Goal: Task Accomplishment & Management: Use online tool/utility

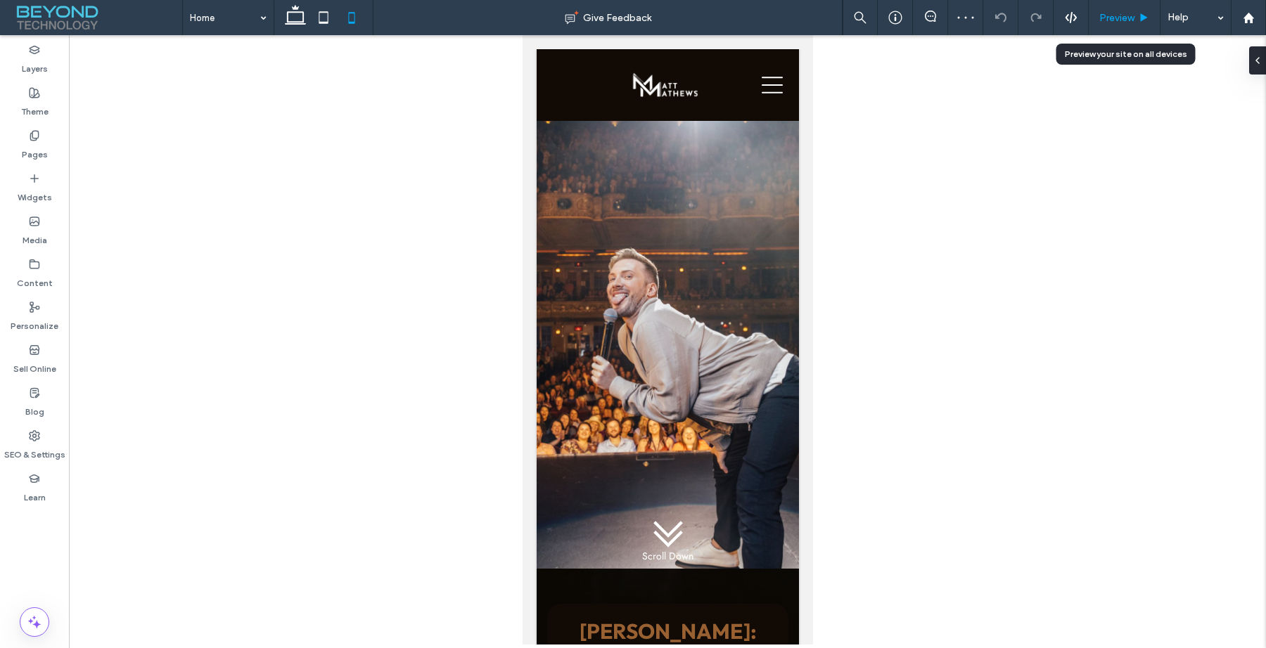
click at [1115, 23] on div "Preview" at bounding box center [1125, 17] width 72 height 35
click at [1120, 18] on span "Preview" at bounding box center [1116, 18] width 35 height 12
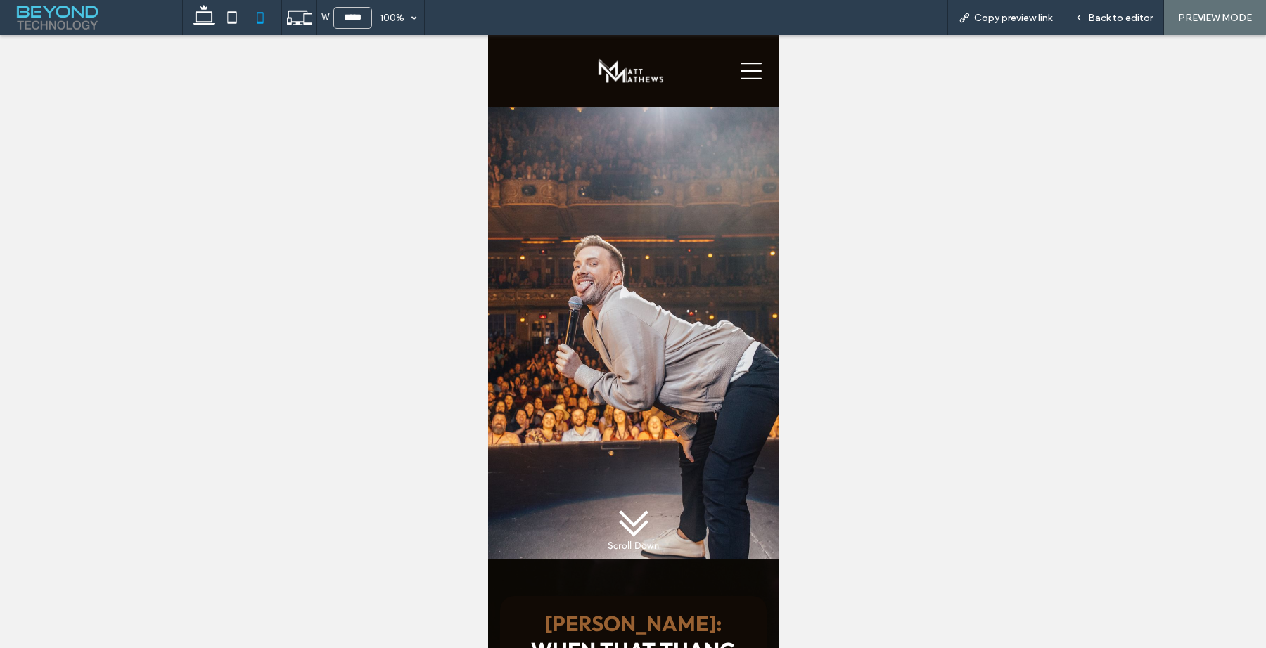
click at [624, 515] on icon at bounding box center [633, 523] width 42 height 42
click at [1080, 18] on use at bounding box center [1078, 17] width 3 height 5
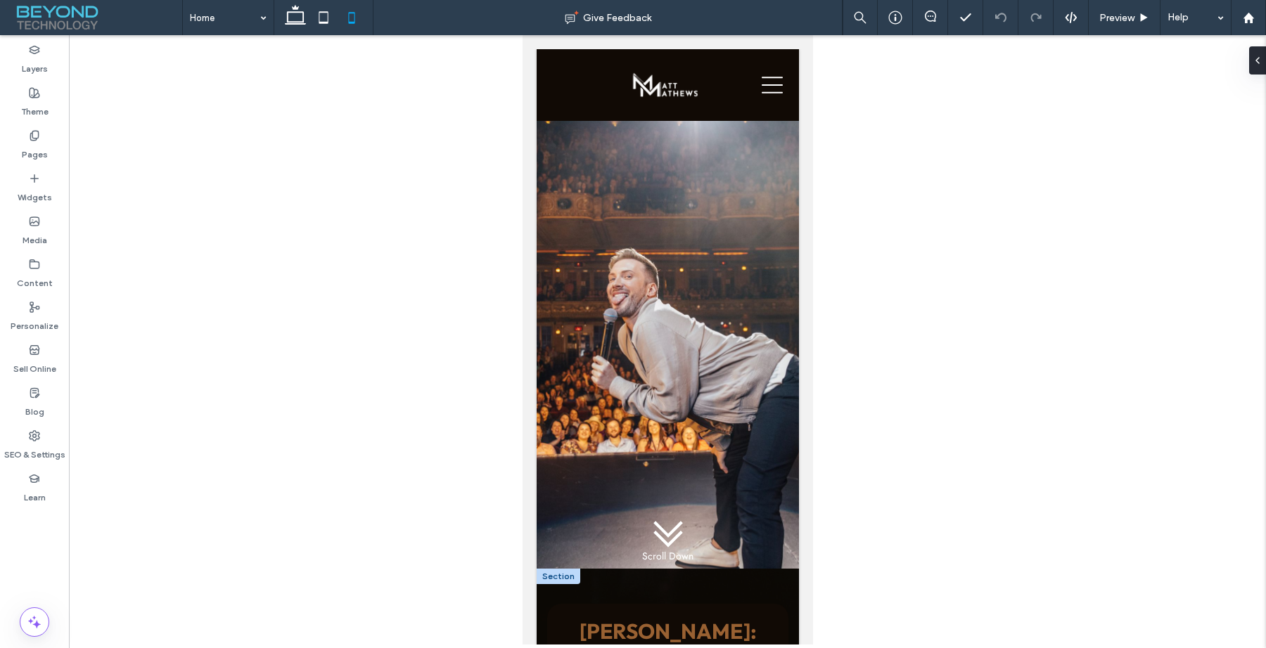
click at [544, 576] on div at bounding box center [558, 576] width 44 height 15
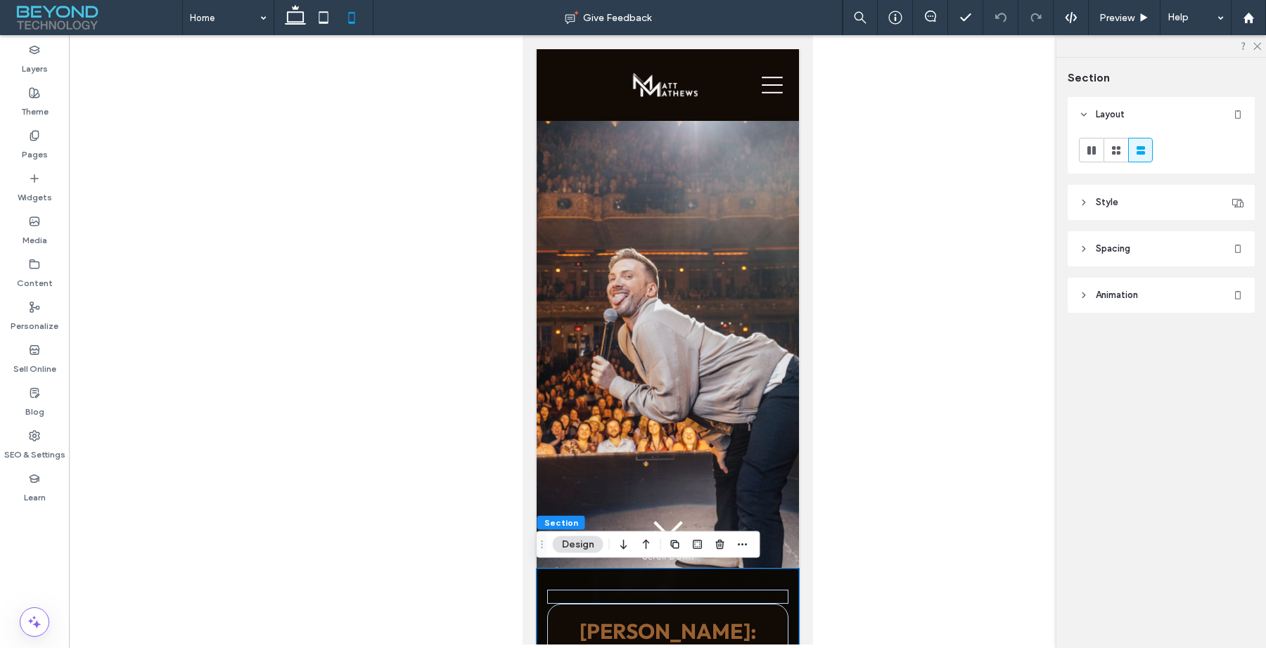
click at [475, 445] on div at bounding box center [667, 340] width 1197 height 610
click at [833, 343] on div at bounding box center [667, 340] width 1197 height 610
click at [1107, 21] on span "Preview" at bounding box center [1116, 18] width 35 height 12
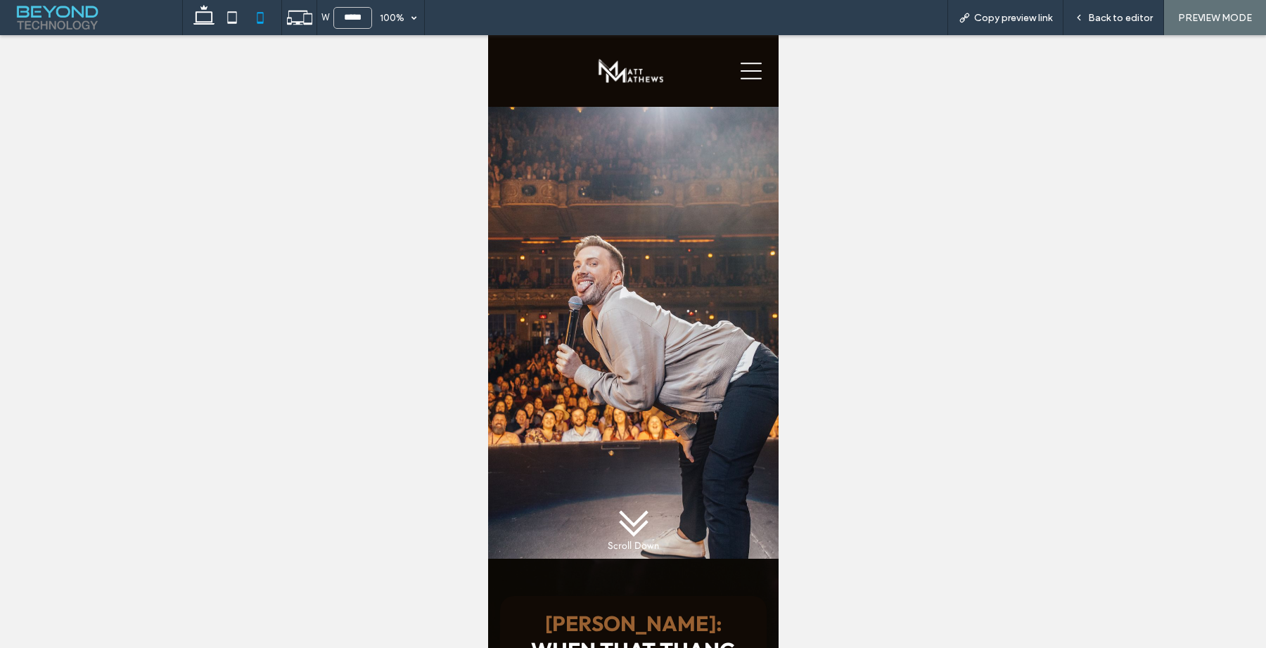
click at [621, 545] on span "Scroll Down" at bounding box center [632, 546] width 51 height 14
click at [625, 520] on icon at bounding box center [633, 519] width 30 height 17
click at [1098, 20] on span "Back to editor" at bounding box center [1120, 18] width 65 height 12
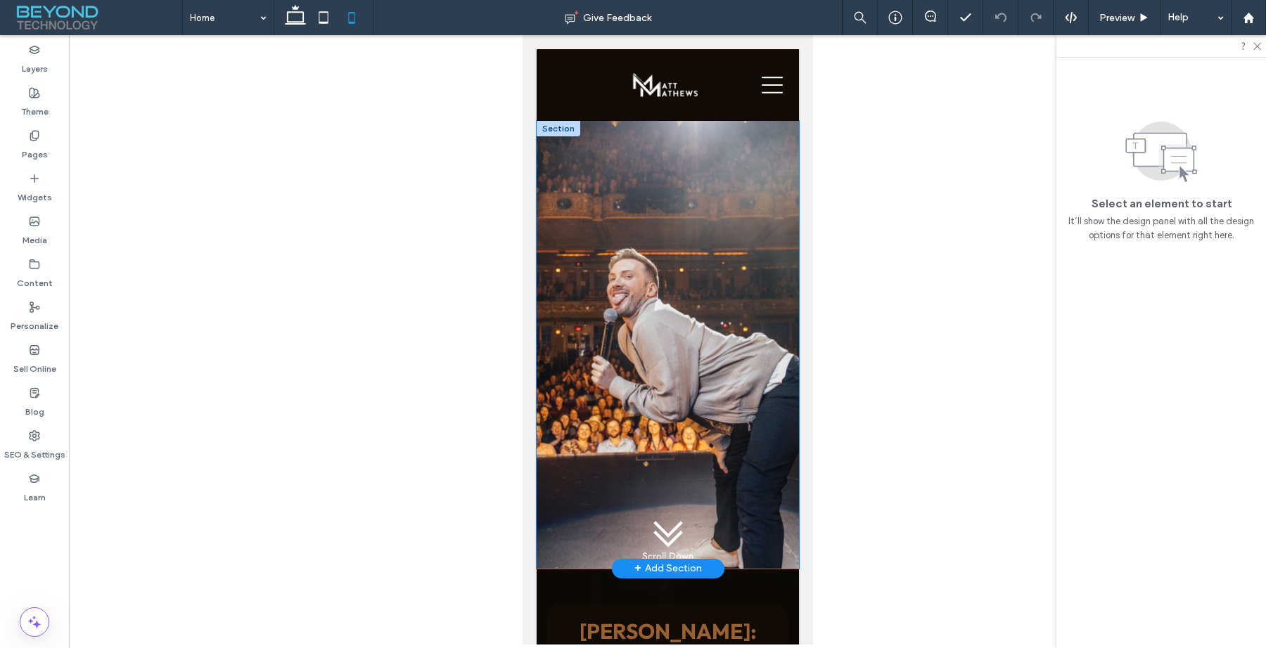
click at [577, 565] on div "Scroll Down" at bounding box center [667, 345] width 262 height 448
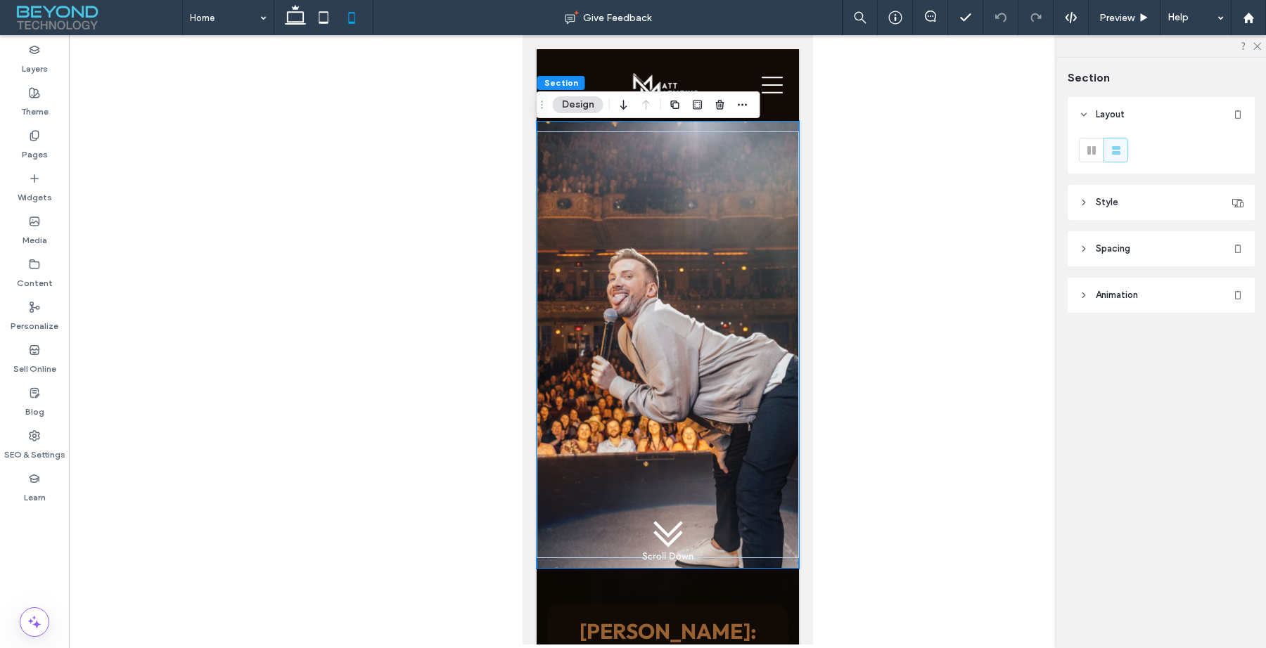
click at [1101, 250] on span "Spacing" at bounding box center [1113, 249] width 34 height 14
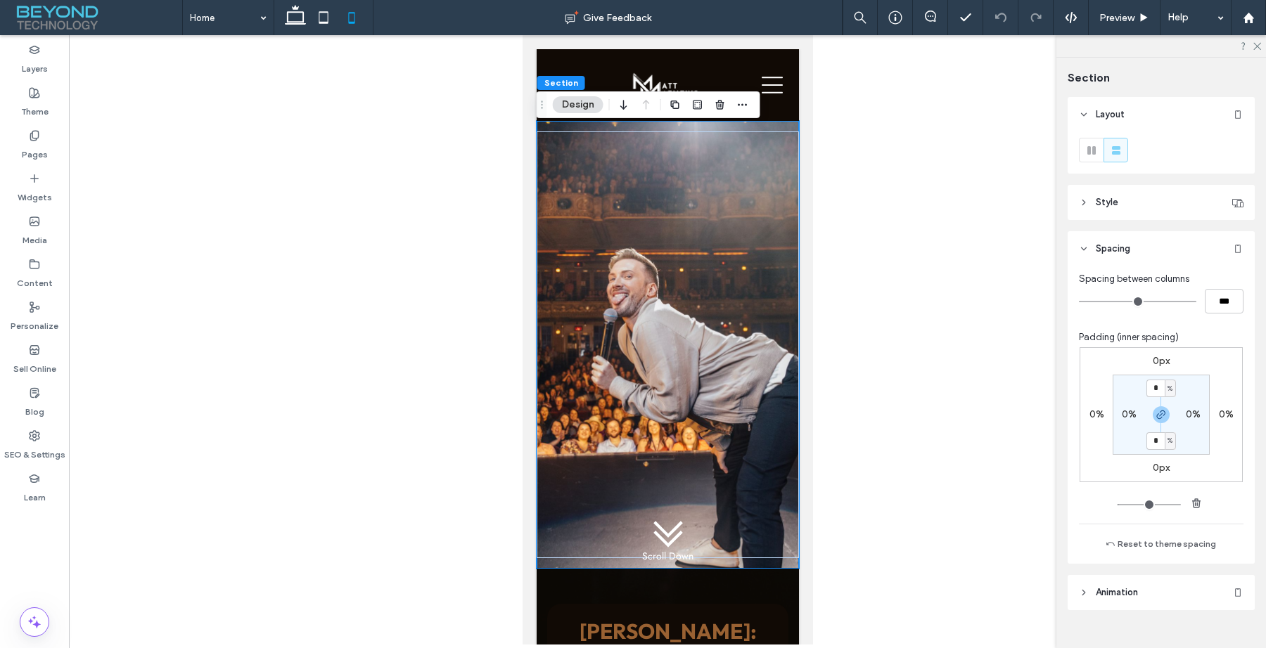
click at [1029, 424] on div at bounding box center [667, 340] width 1197 height 610
click at [646, 156] on div "Scroll Down" at bounding box center [667, 344] width 262 height 427
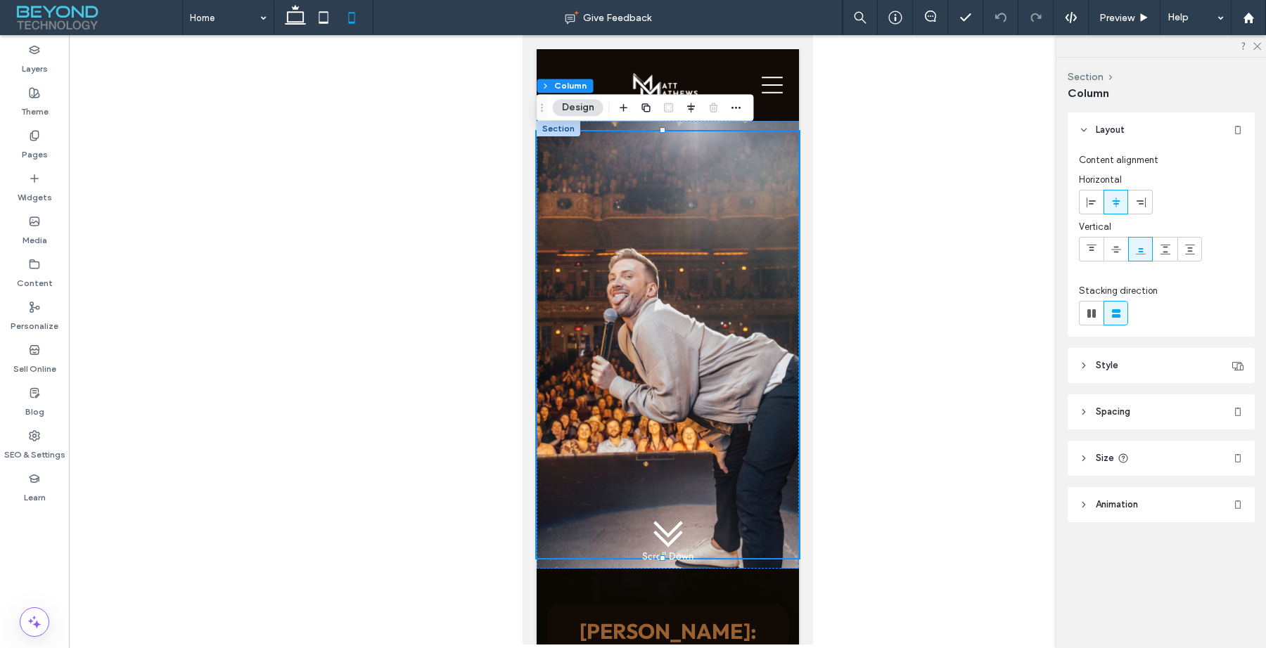
click at [1124, 413] on span "Spacing" at bounding box center [1113, 412] width 34 height 14
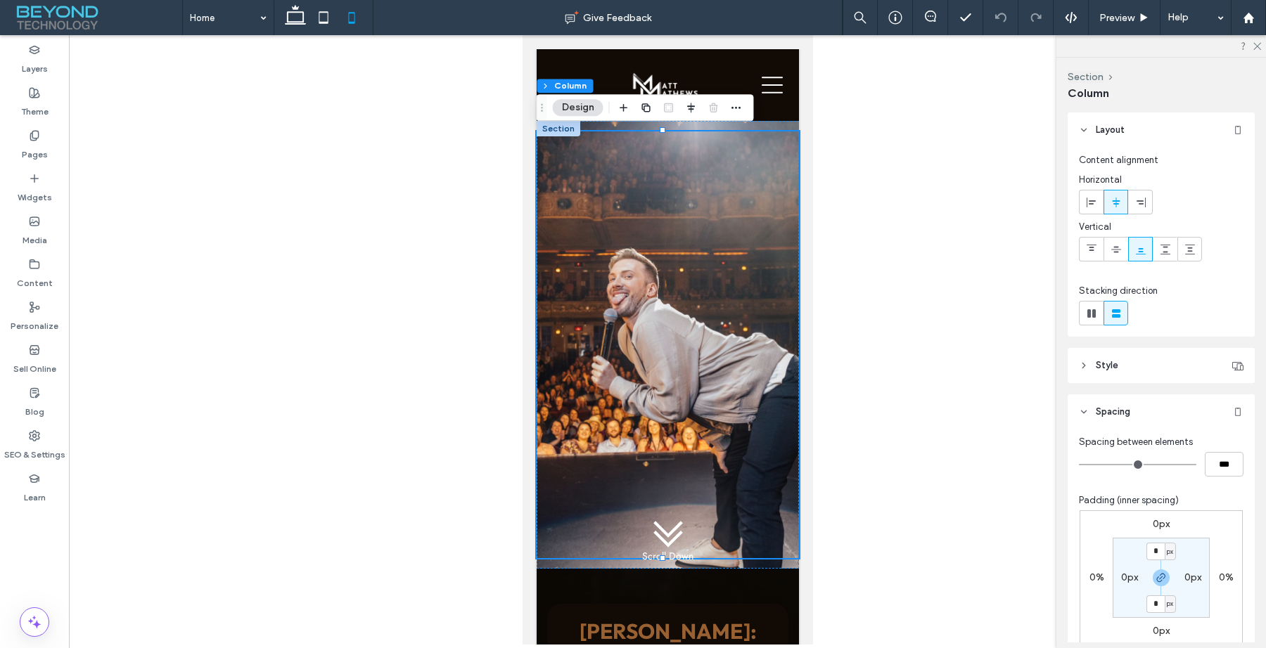
click at [916, 397] on div at bounding box center [667, 340] width 1197 height 610
click at [1258, 25] on div at bounding box center [1248, 17] width 35 height 35
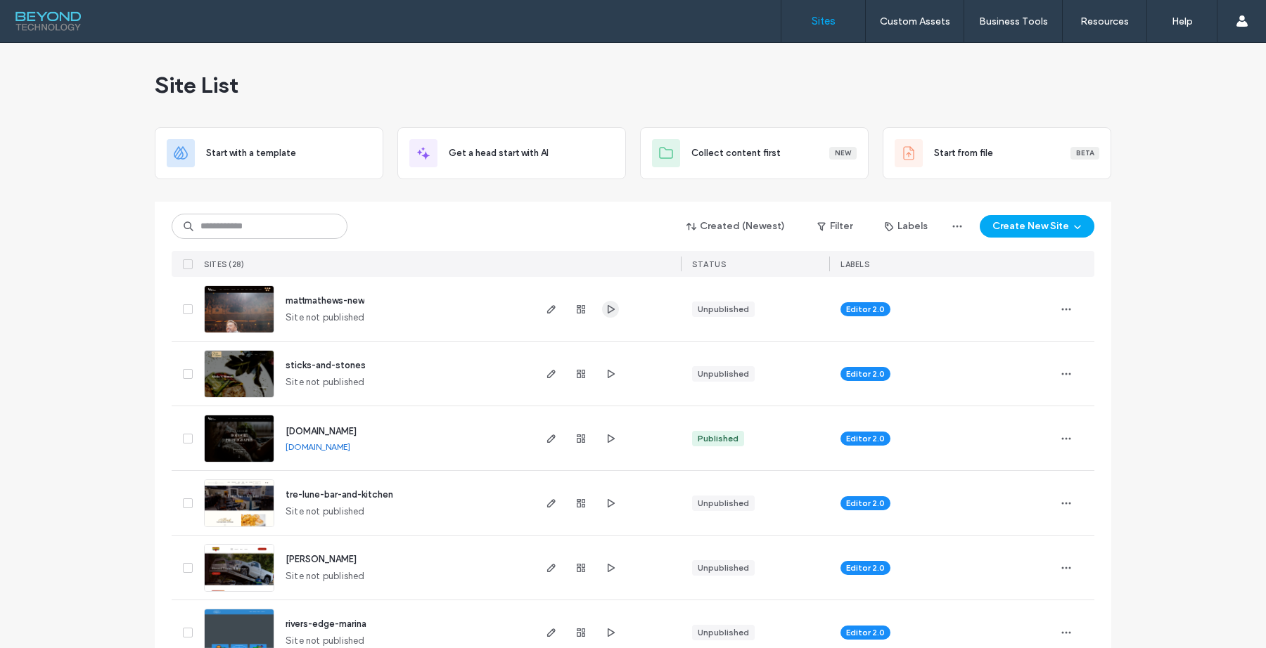
click at [609, 308] on icon "button" at bounding box center [610, 309] width 11 height 11
click at [547, 307] on use "button" at bounding box center [551, 309] width 8 height 8
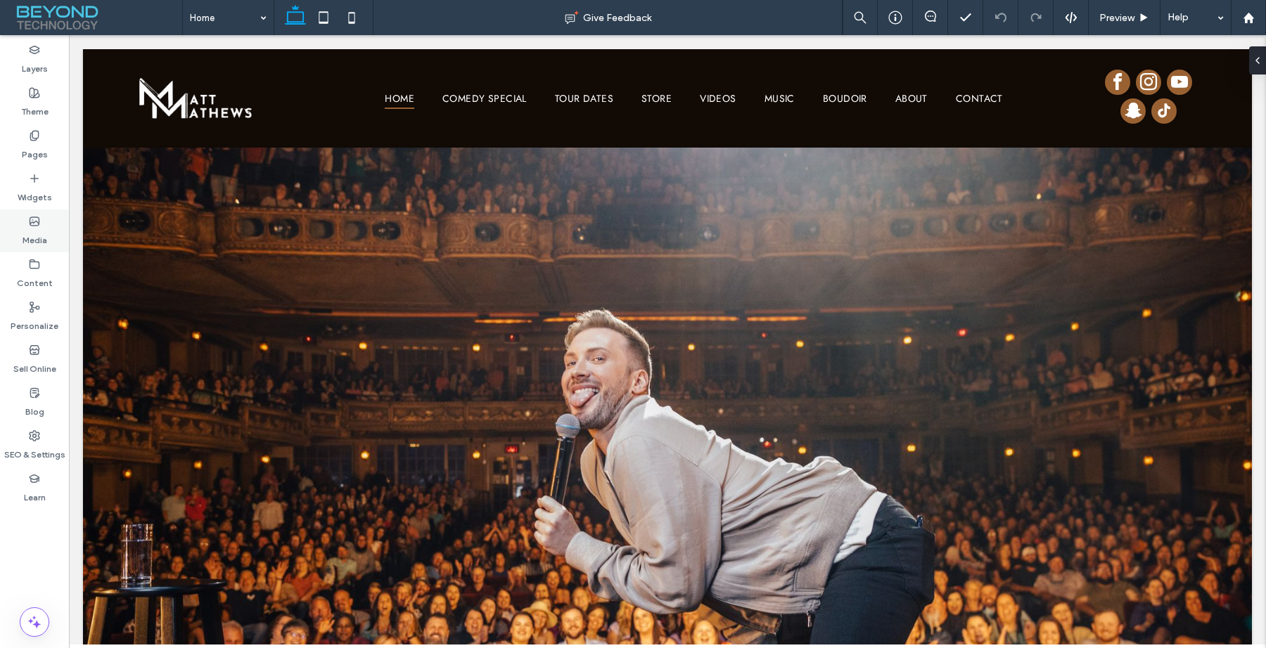
click at [37, 236] on label "Media" at bounding box center [35, 237] width 25 height 20
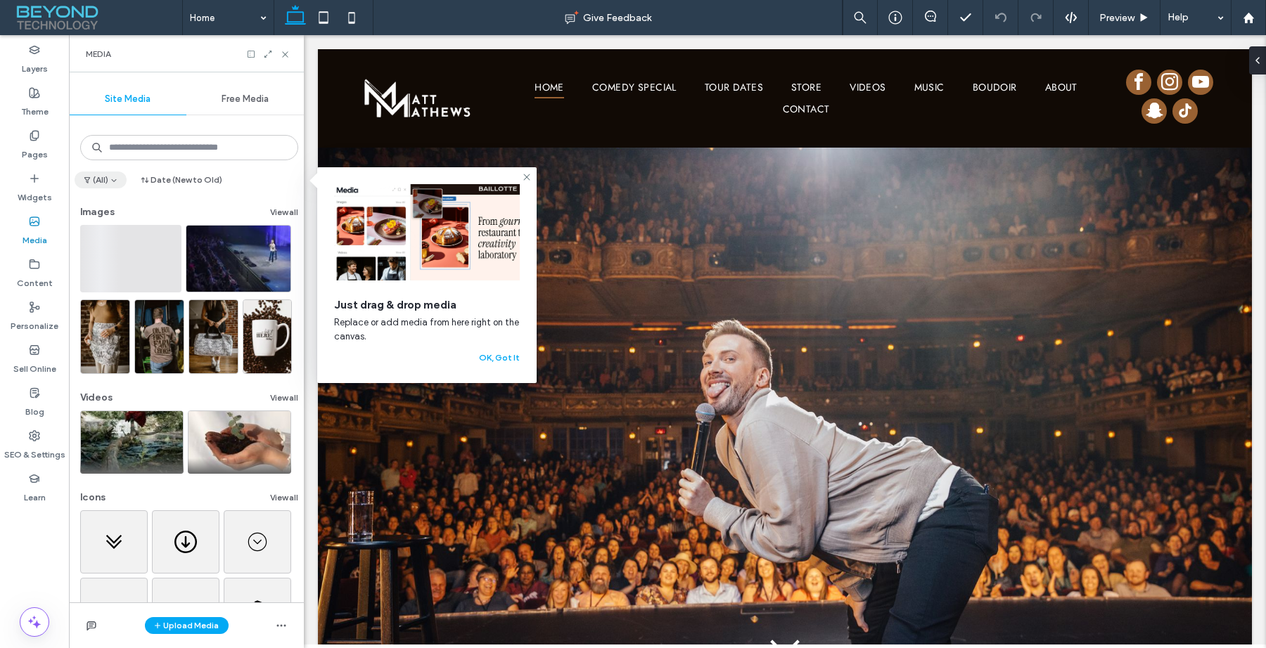
click at [120, 181] on button "(All)" at bounding box center [101, 180] width 52 height 17
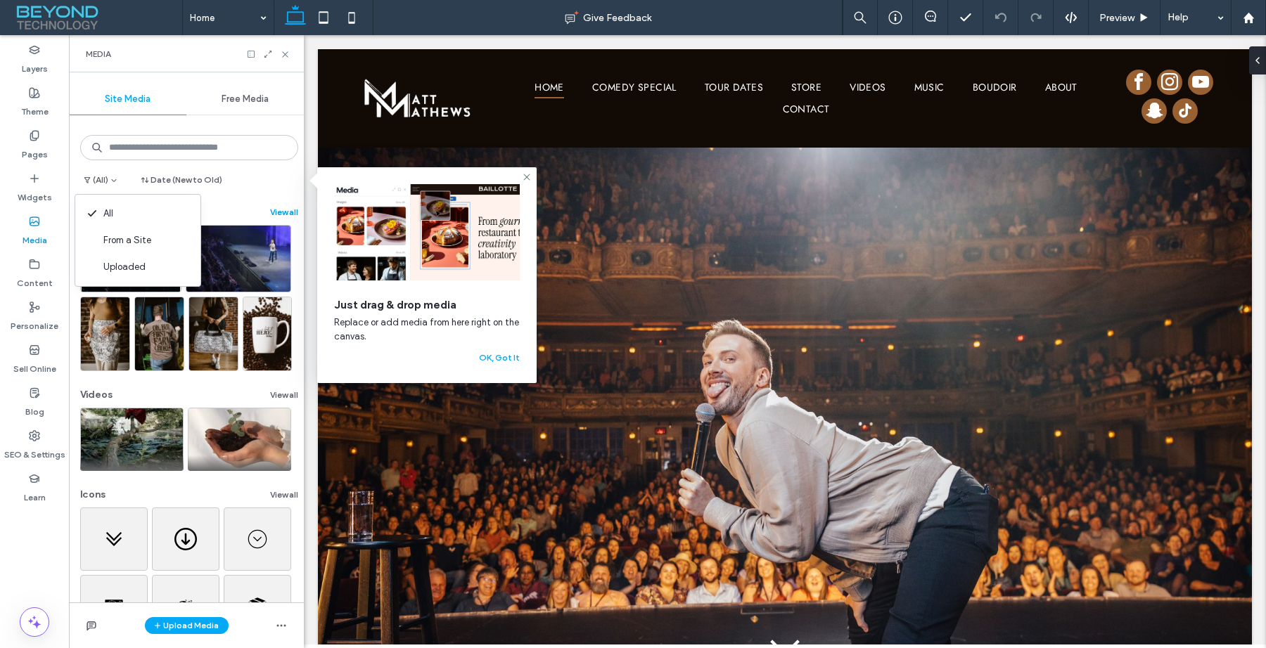
click at [282, 212] on button "View all" at bounding box center [284, 212] width 28 height 17
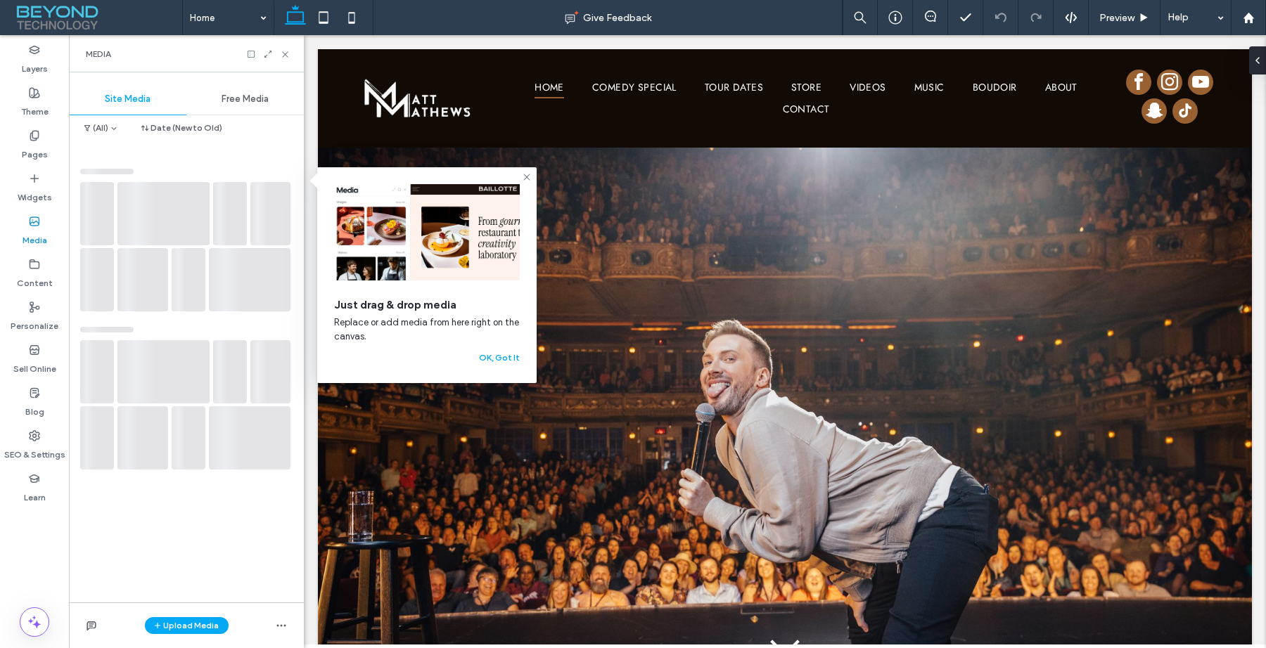
scroll to position [58, 0]
click at [286, 626] on icon "button" at bounding box center [281, 625] width 11 height 11
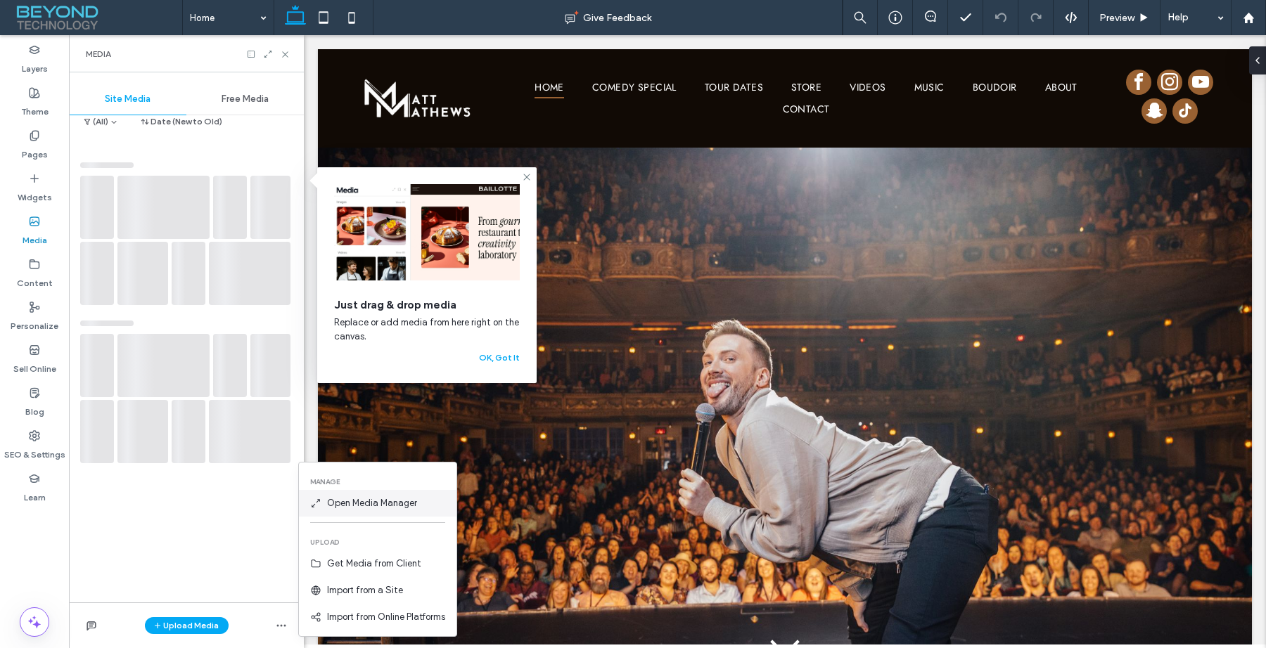
click at [340, 496] on span "Open Media Manager" at bounding box center [372, 503] width 90 height 14
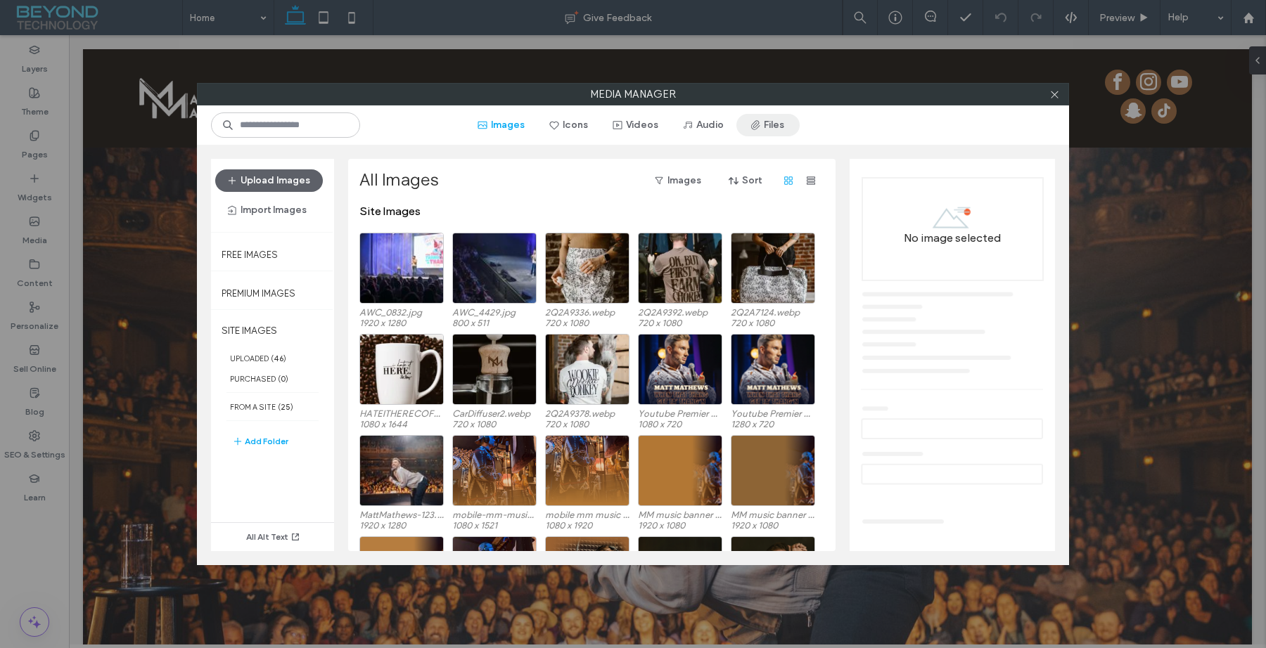
click at [761, 127] on button "Files" at bounding box center [767, 125] width 63 height 23
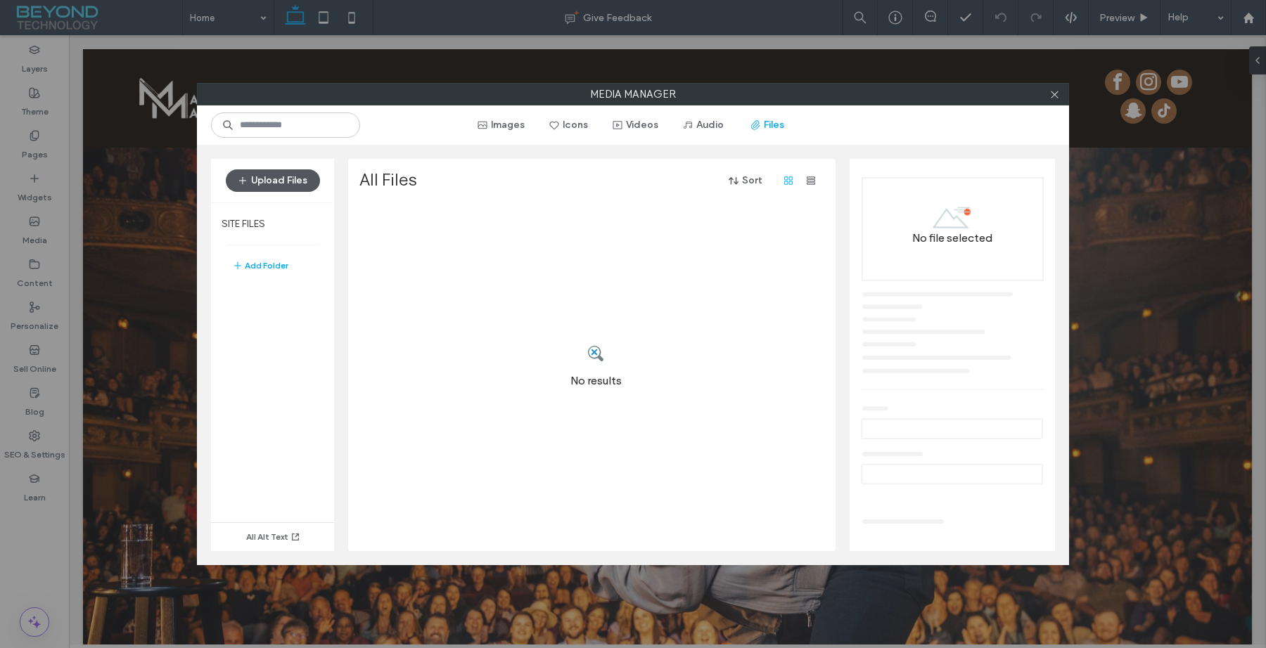
click at [243, 178] on icon "button" at bounding box center [242, 180] width 11 height 11
click at [292, 181] on button "Upload Files" at bounding box center [273, 180] width 94 height 23
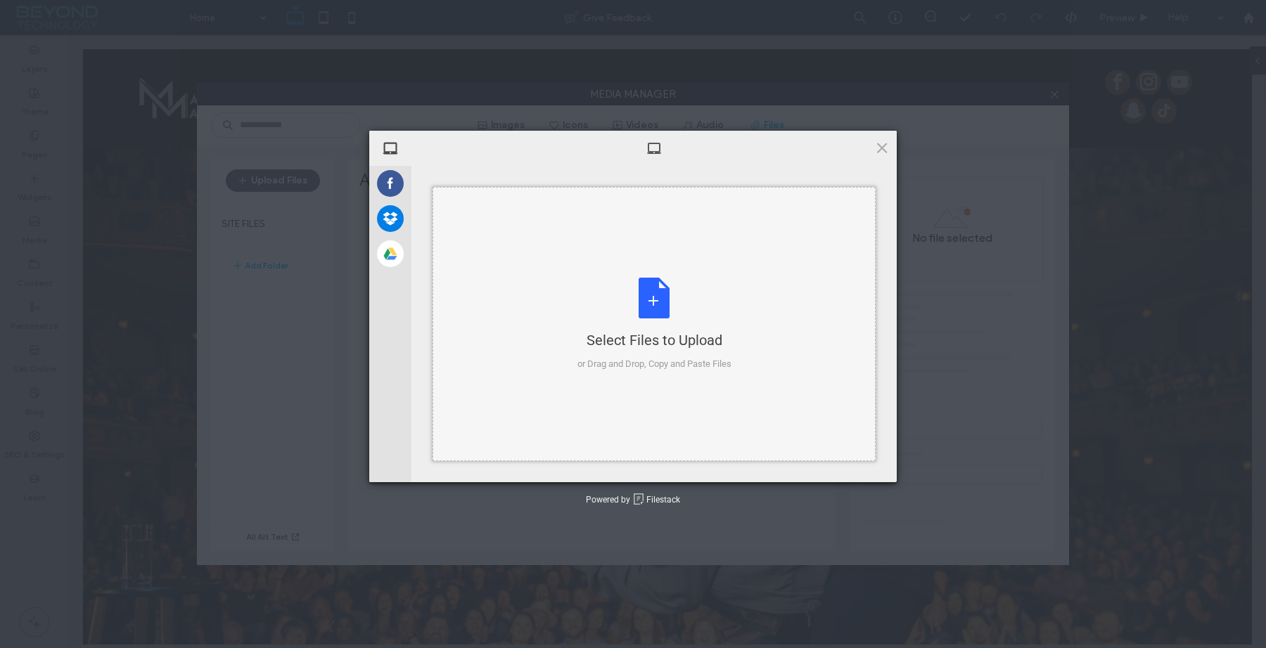
click at [520, 314] on div "Select Files to Upload or Drag and Drop, Copy and Paste Files" at bounding box center [653, 324] width 443 height 274
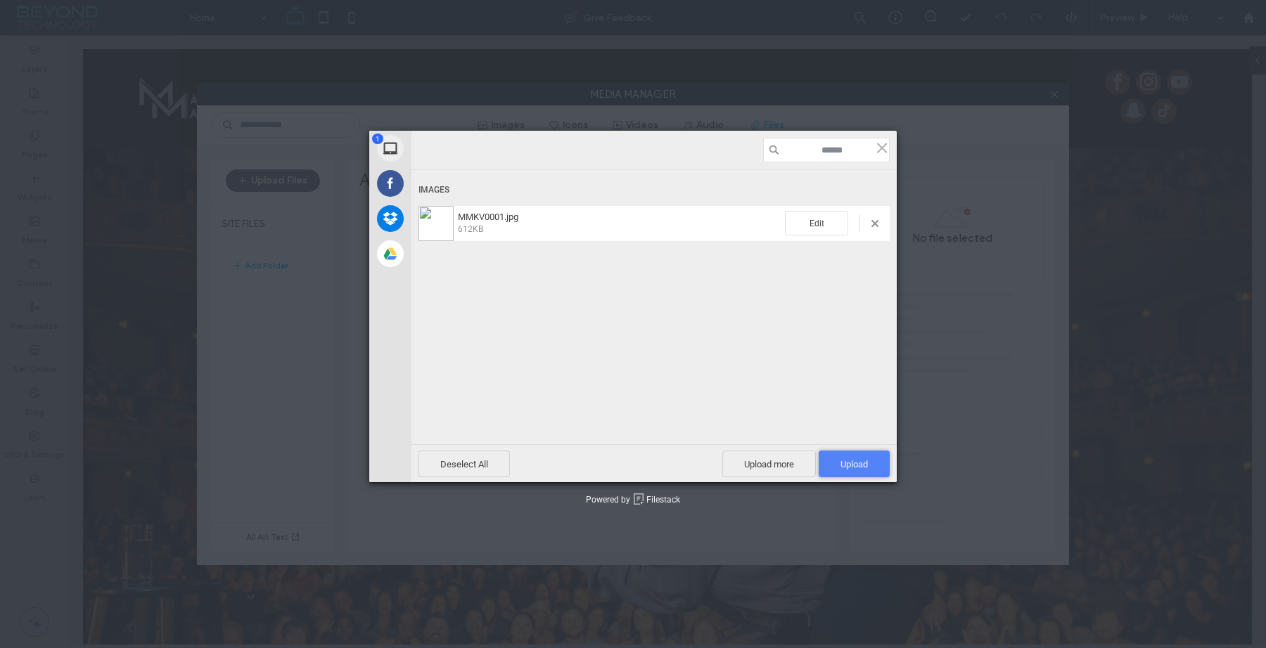
click at [863, 463] on span "Upload 1" at bounding box center [853, 464] width 27 height 11
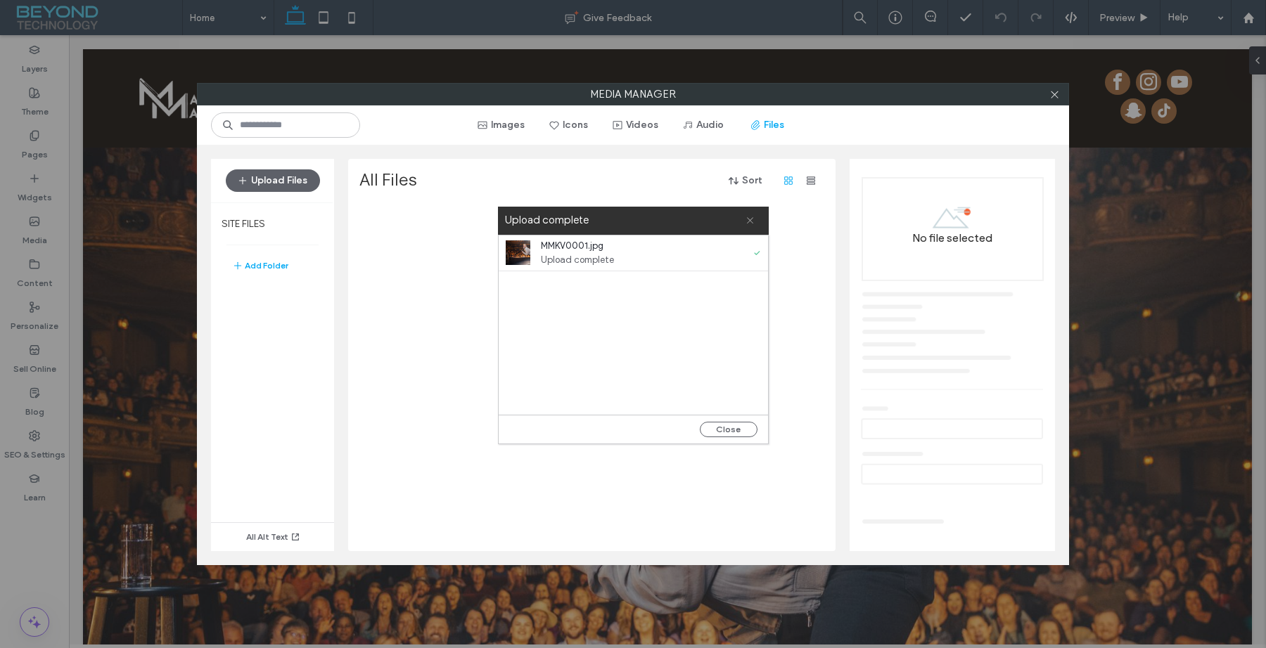
click at [750, 222] on use at bounding box center [750, 220] width 6 height 6
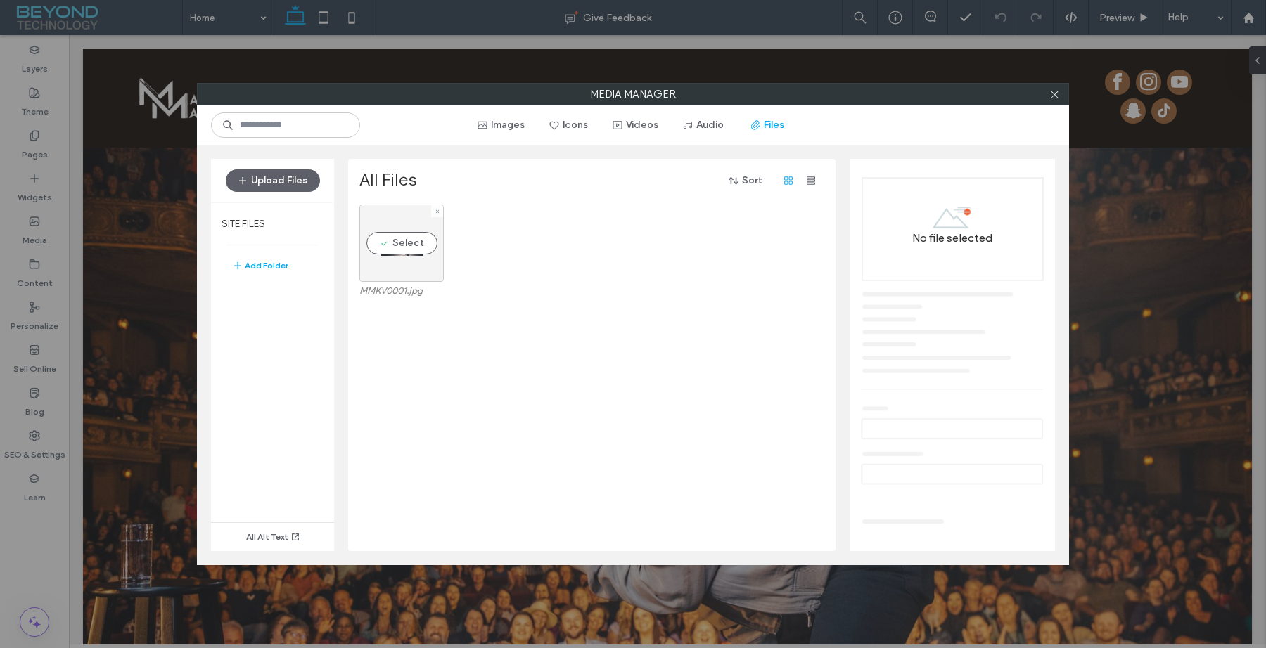
click at [414, 262] on div "Select" at bounding box center [401, 243] width 84 height 77
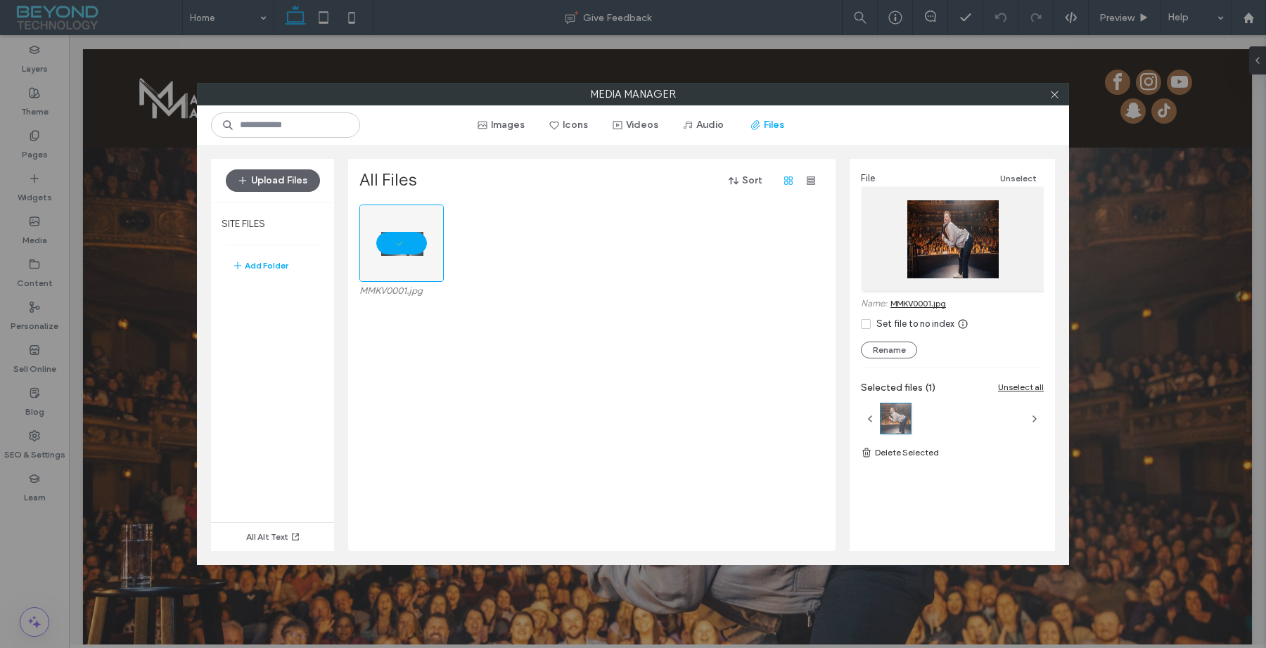
click at [916, 302] on link "MMKV0001.jpg" at bounding box center [918, 303] width 56 height 11
click at [1053, 100] on span at bounding box center [1054, 94] width 11 height 21
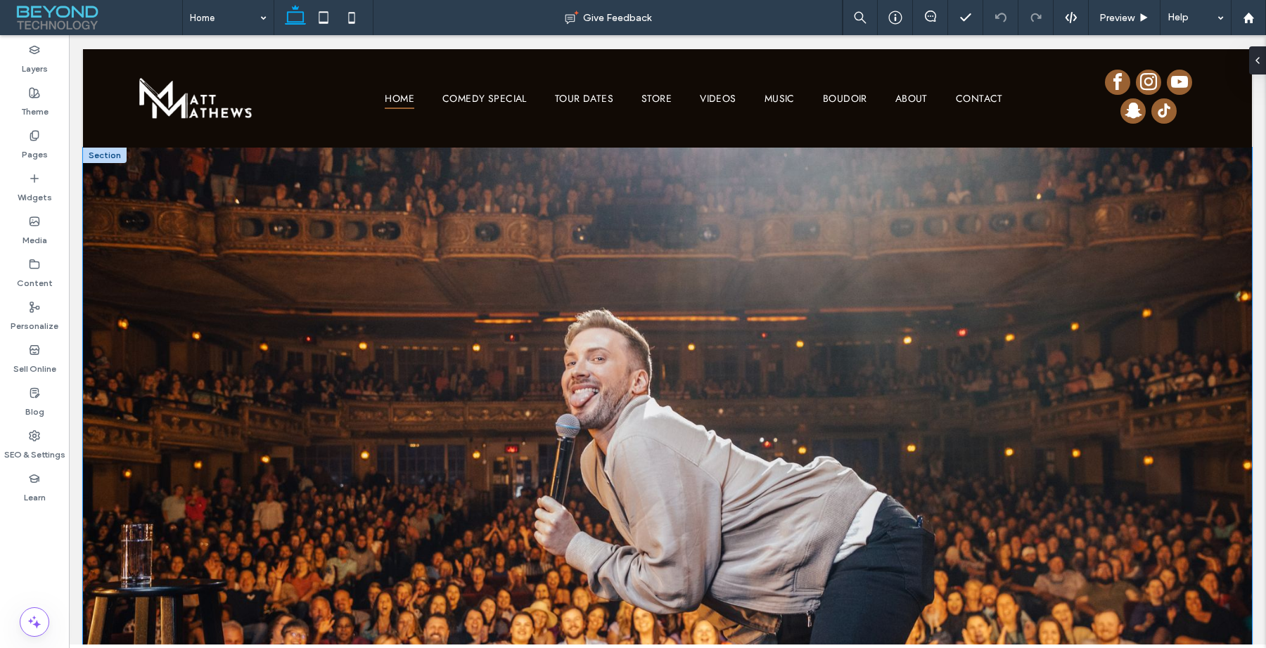
click at [143, 173] on div "Scroll Down" at bounding box center [667, 478] width 1169 height 660
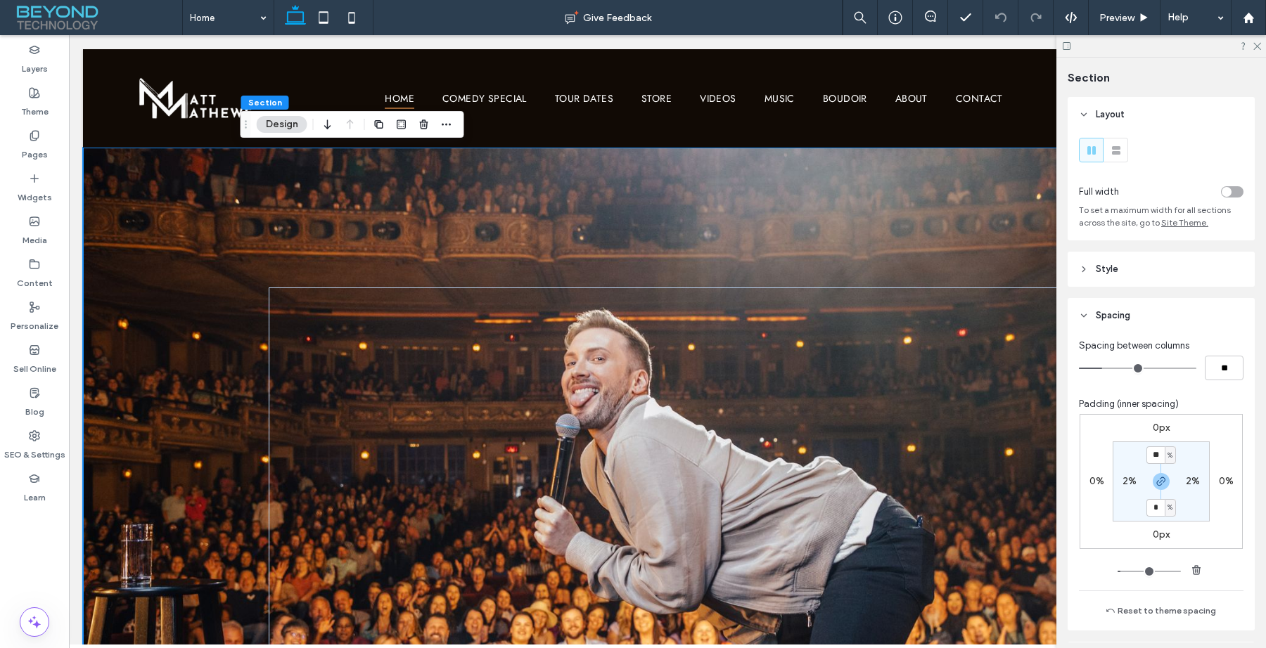
click at [219, 185] on div "Scroll Down" at bounding box center [667, 478] width 1169 height 660
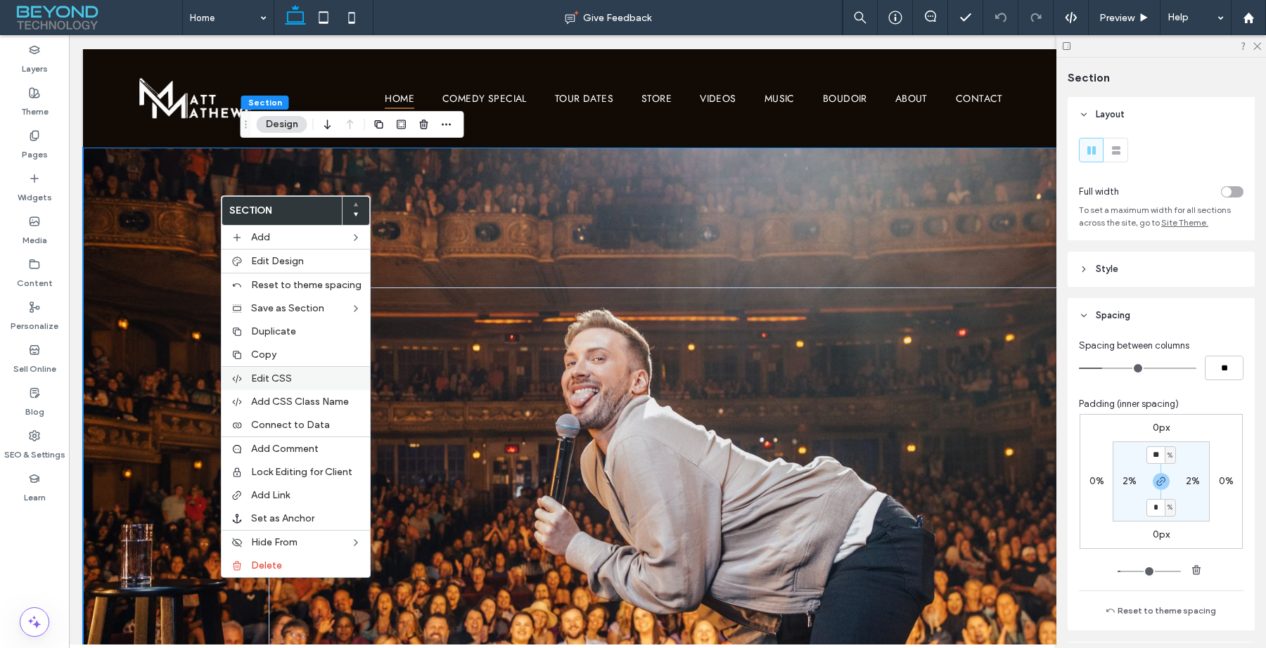
click at [288, 382] on span "Edit CSS" at bounding box center [271, 379] width 41 height 12
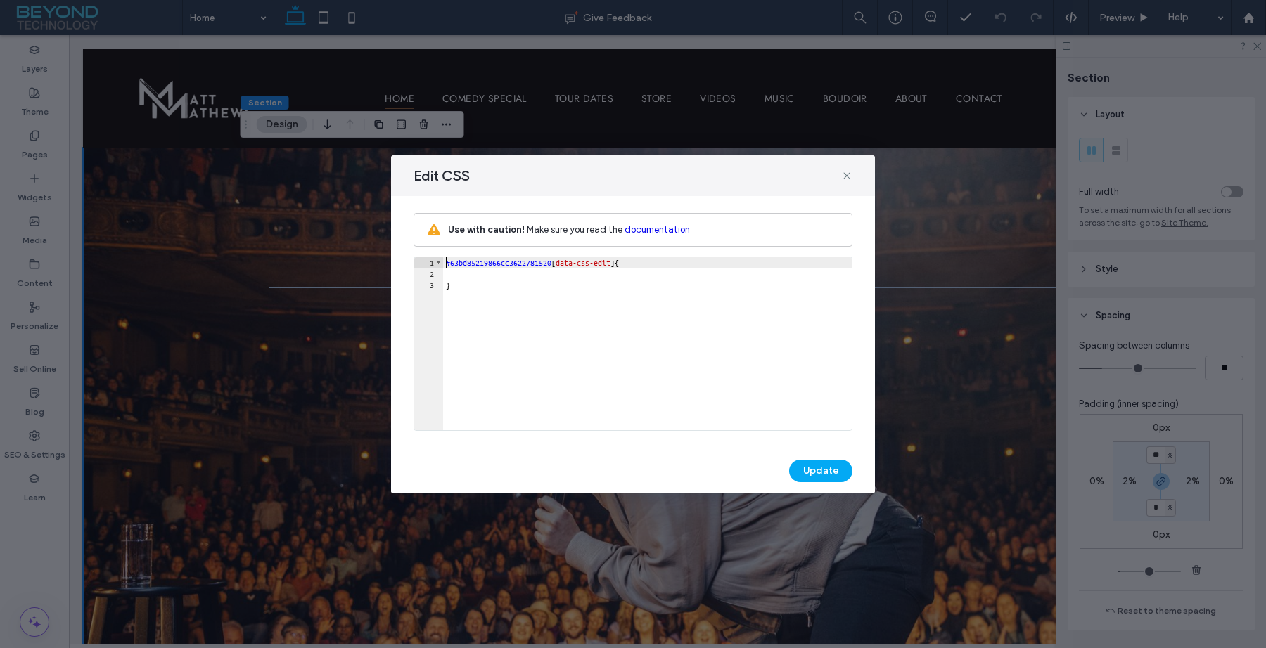
scroll to position [0, 0]
click at [499, 286] on div "#63bd85219866cc3622781520 [ data-css-edit ] { }" at bounding box center [647, 354] width 409 height 195
click at [846, 174] on icon at bounding box center [846, 175] width 11 height 11
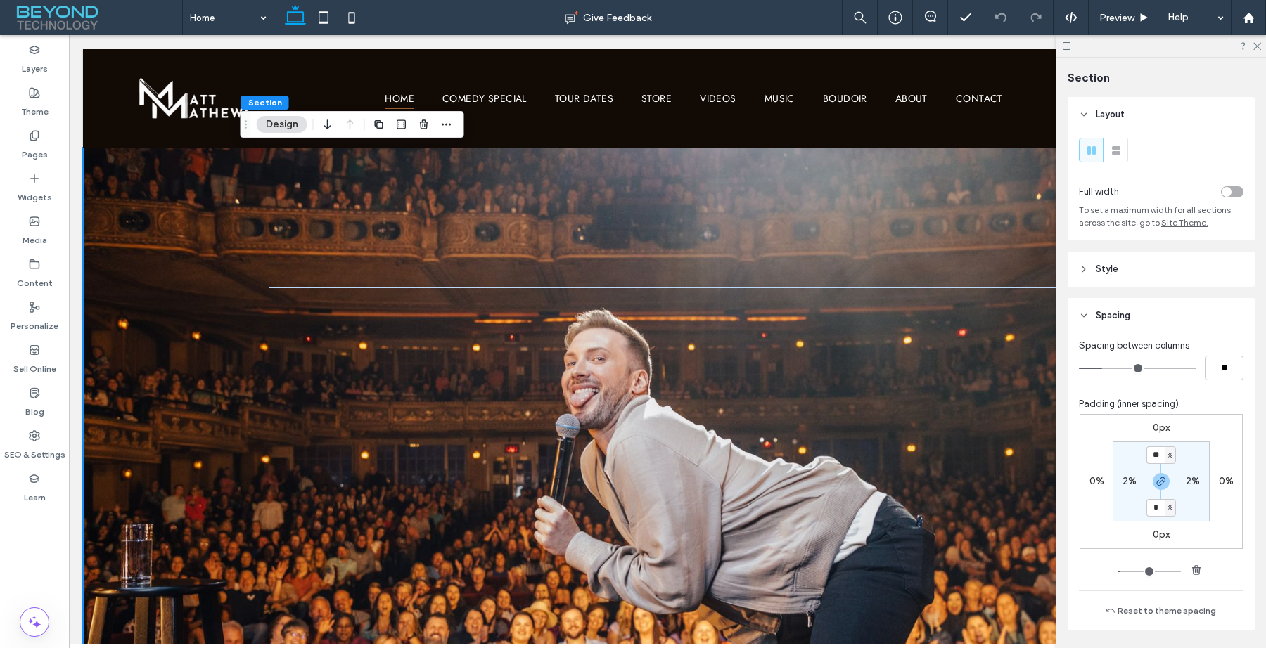
click at [340, 197] on div "Scroll Down" at bounding box center [667, 478] width 844 height 660
click at [292, 126] on button "Design" at bounding box center [282, 124] width 51 height 17
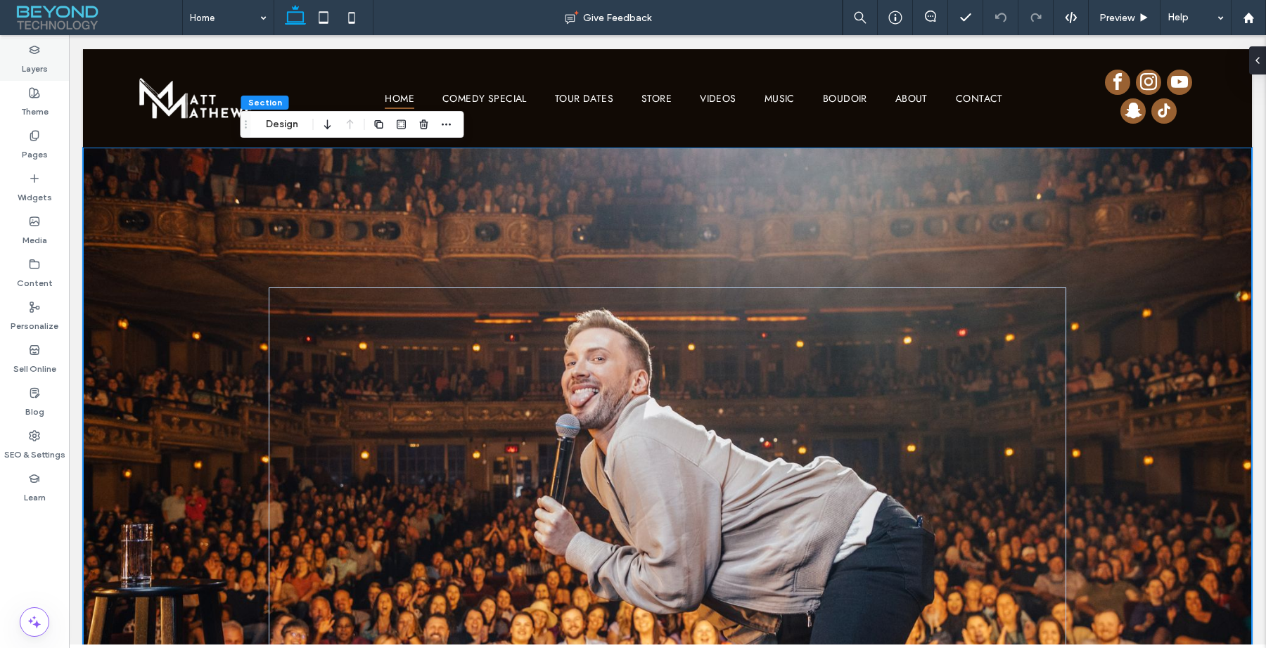
click at [34, 66] on label "Layers" at bounding box center [35, 66] width 26 height 20
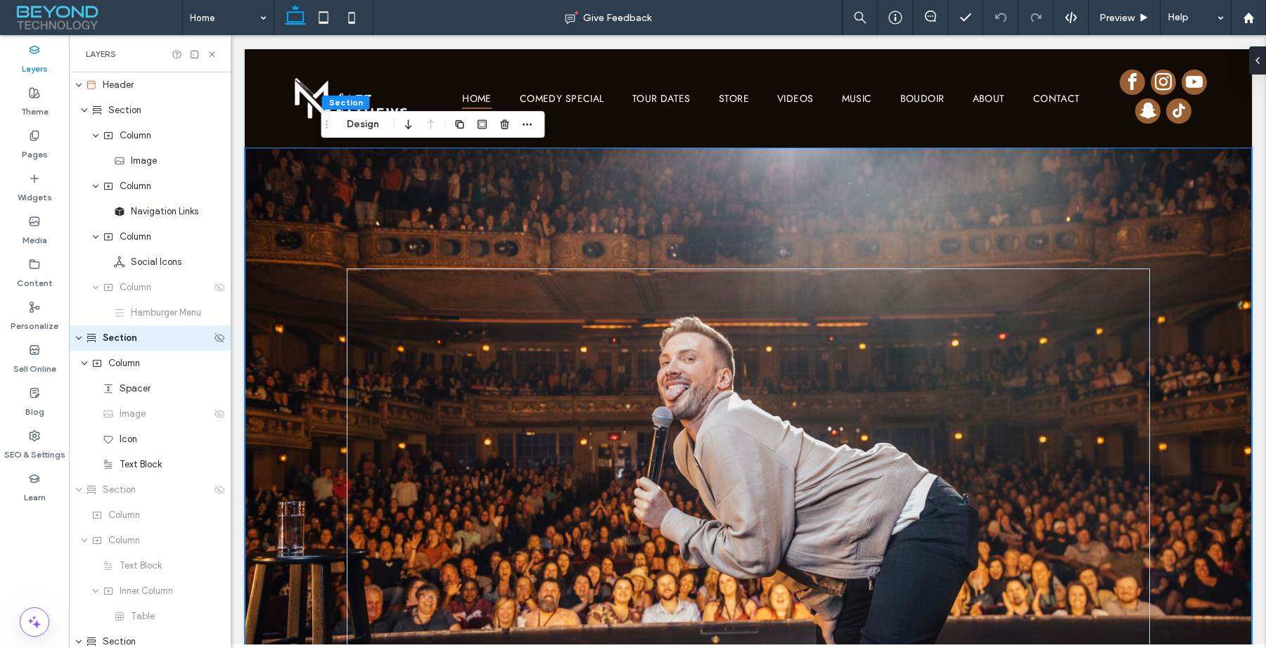
click at [148, 343] on div "Section" at bounding box center [148, 338] width 125 height 14
click at [1255, 60] on icon at bounding box center [1251, 60] width 11 height 11
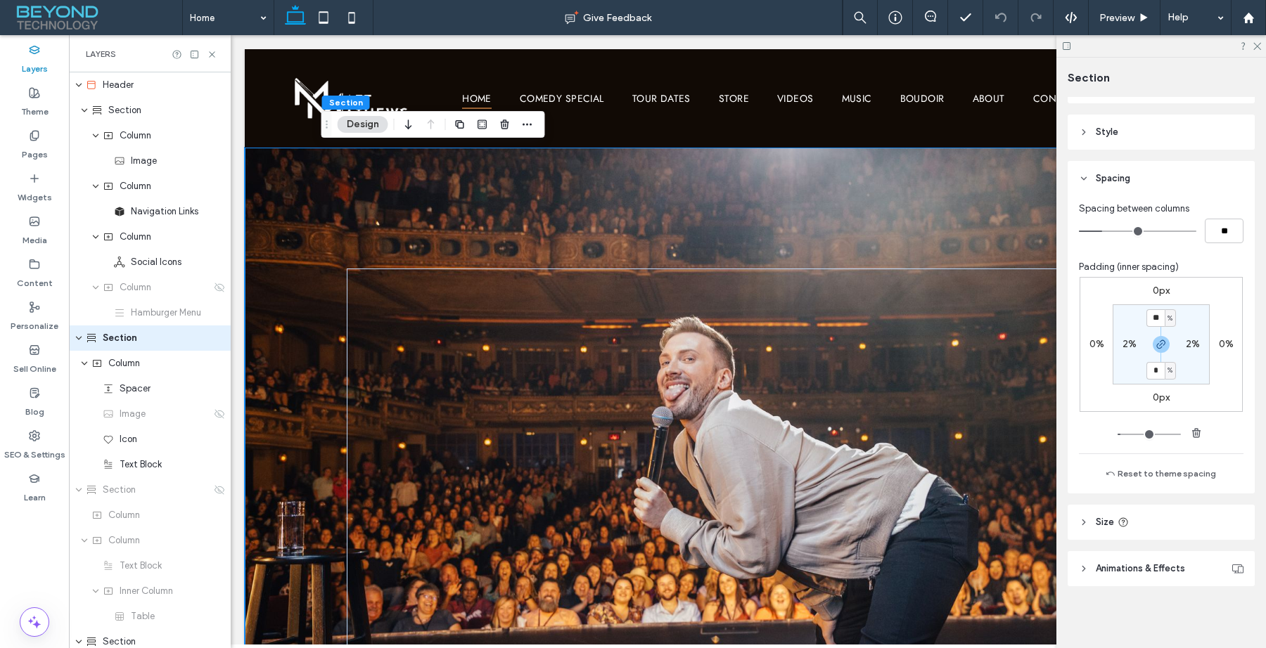
click at [1125, 520] on icon at bounding box center [1122, 522] width 11 height 11
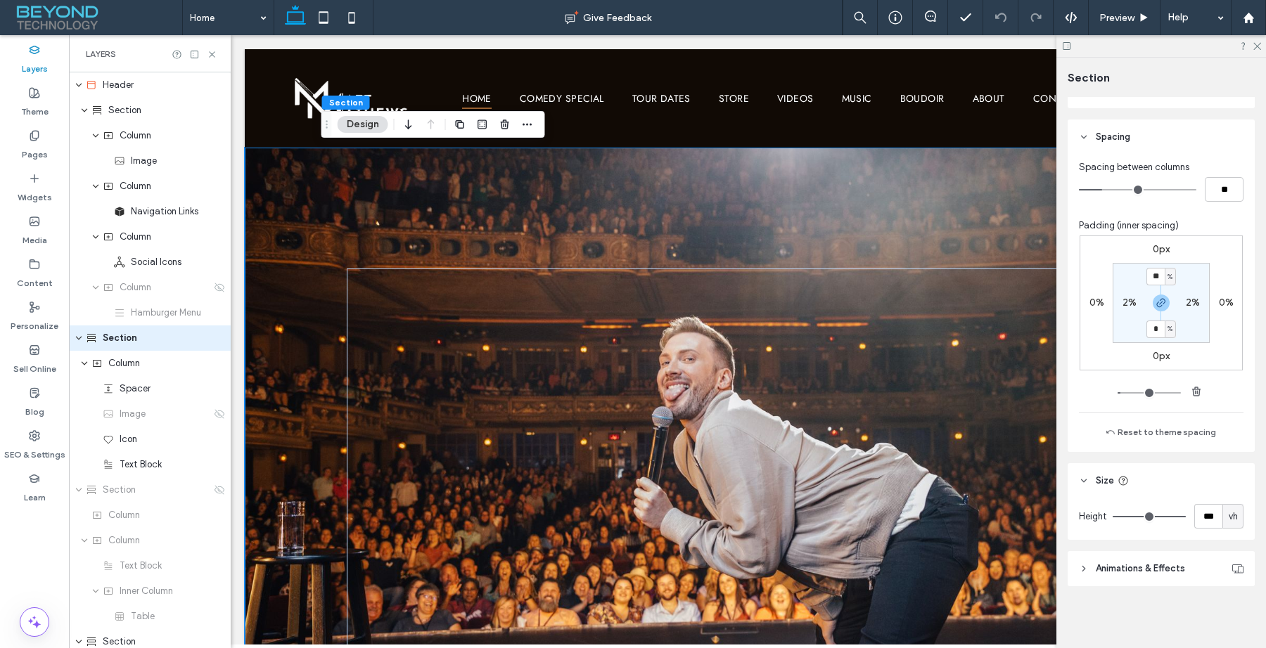
click at [1153, 567] on span "Animations & Effects" at bounding box center [1140, 569] width 89 height 14
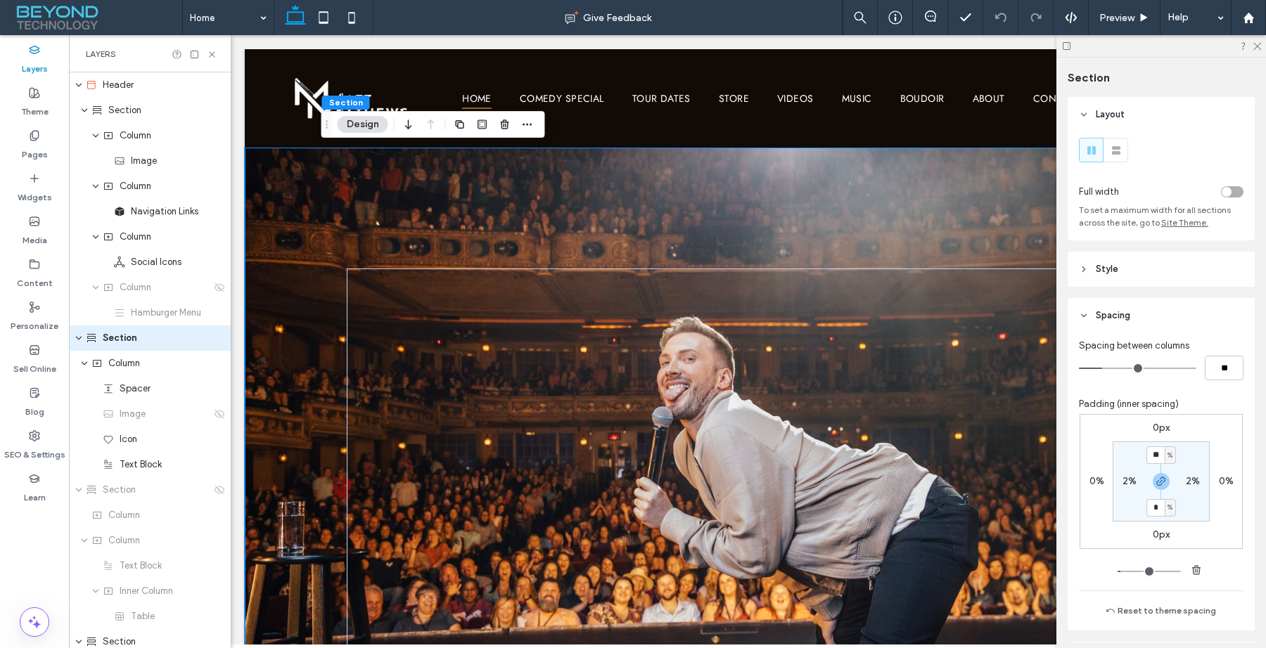
click at [1108, 265] on span "Style" at bounding box center [1107, 269] width 23 height 14
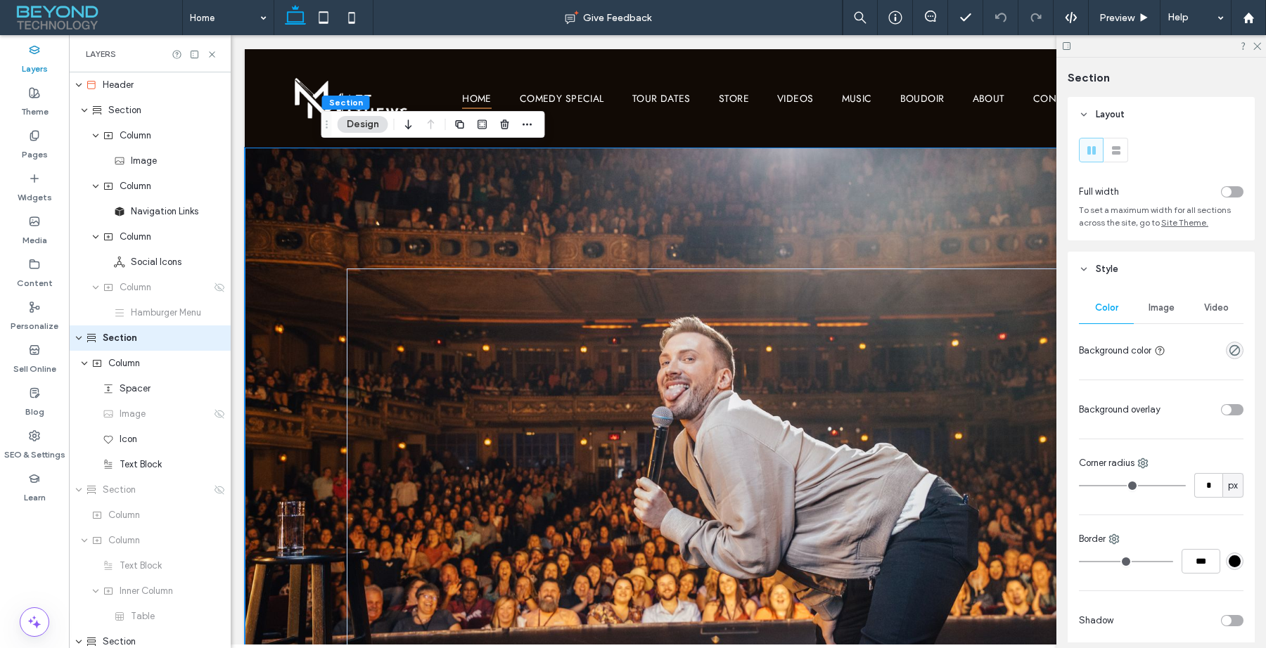
click at [1140, 306] on div "Image" at bounding box center [1161, 308] width 55 height 31
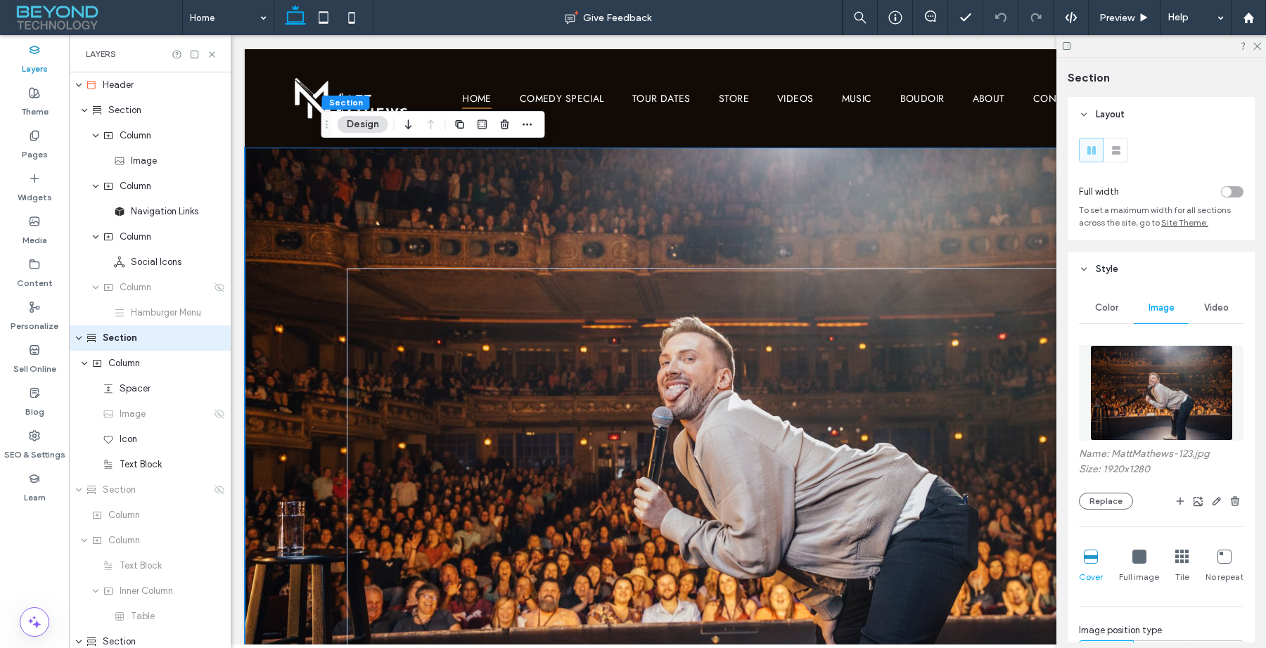
click at [525, 115] on div at bounding box center [527, 124] width 17 height 25
click at [525, 120] on icon "button" at bounding box center [527, 124] width 11 height 11
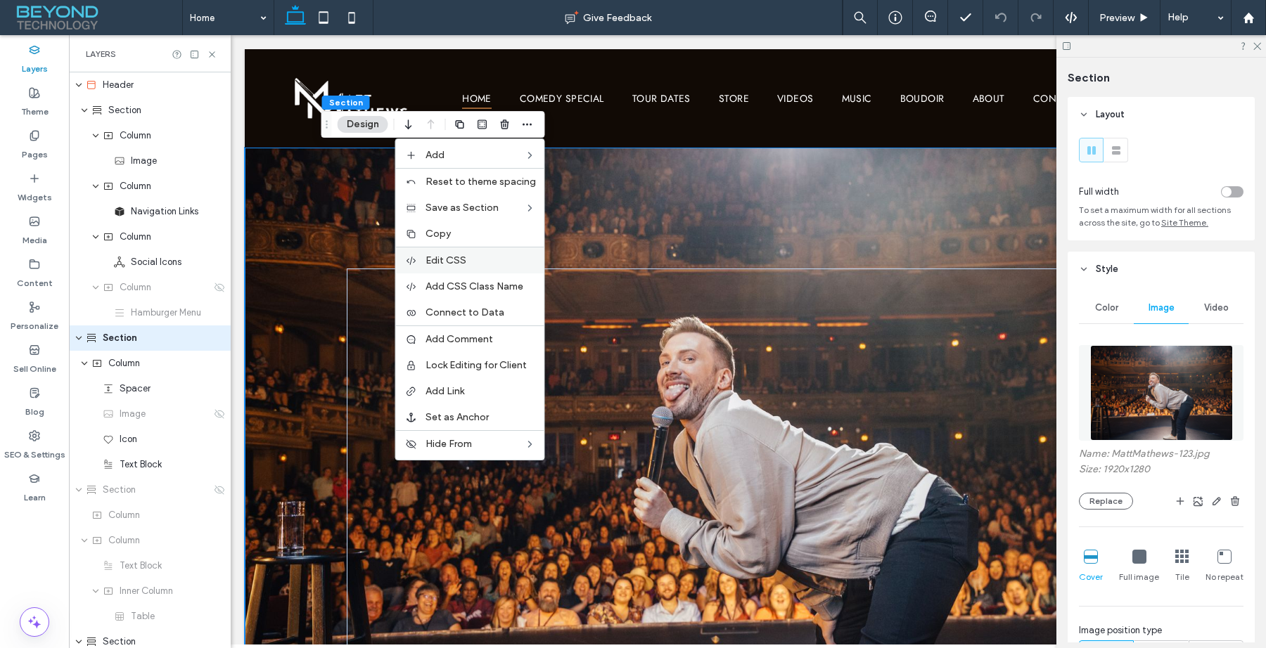
click at [481, 260] on label "Edit CSS" at bounding box center [480, 261] width 110 height 12
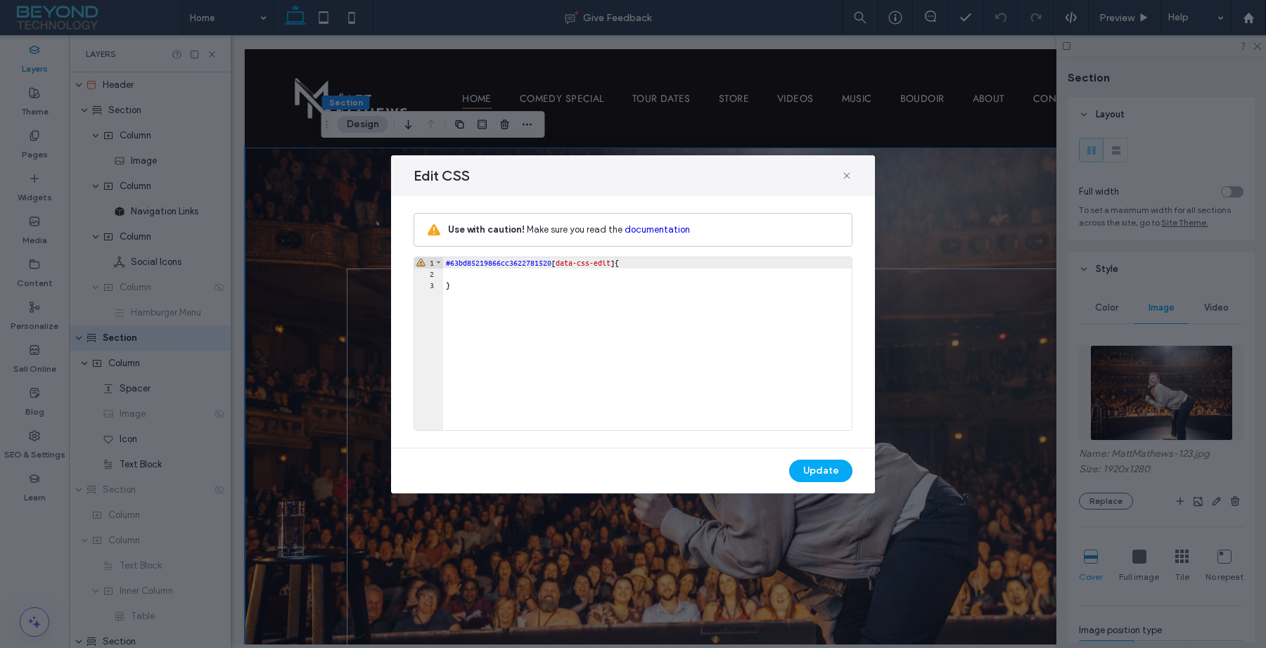
click at [500, 276] on div "#63bd85219866cc3622781520 [ data-css-edit ] { }" at bounding box center [647, 354] width 409 height 195
click at [847, 176] on use at bounding box center [846, 175] width 6 height 6
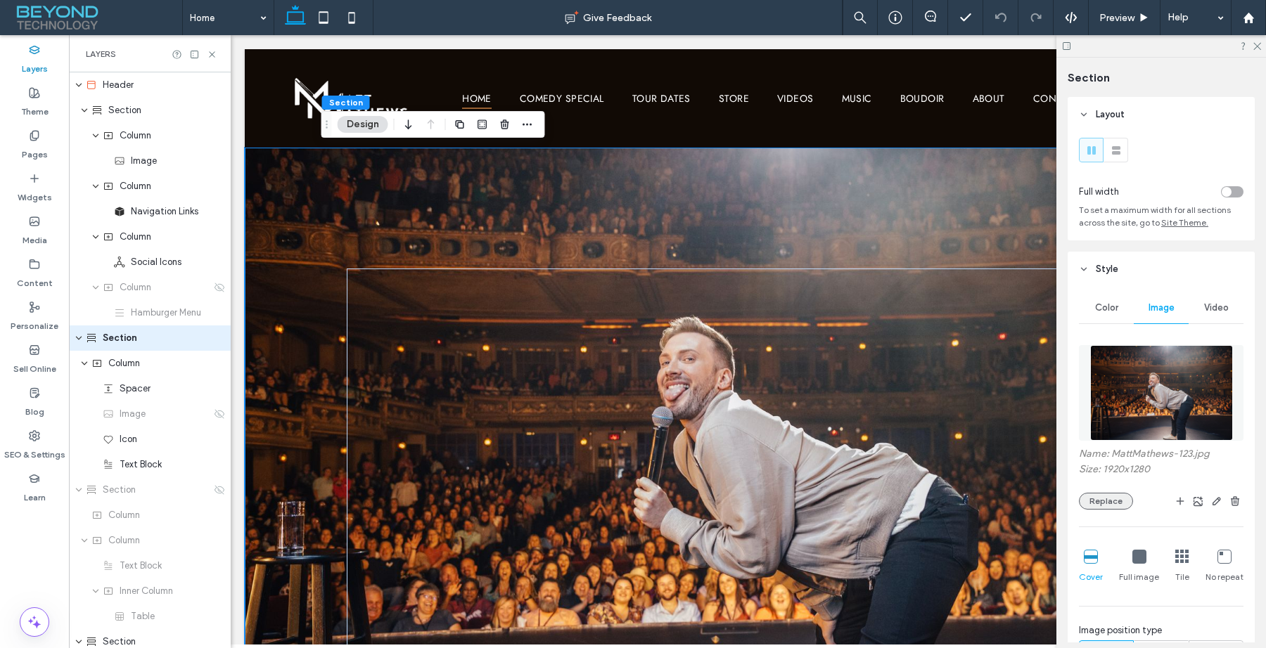
click at [1115, 503] on button "Replace" at bounding box center [1106, 501] width 54 height 17
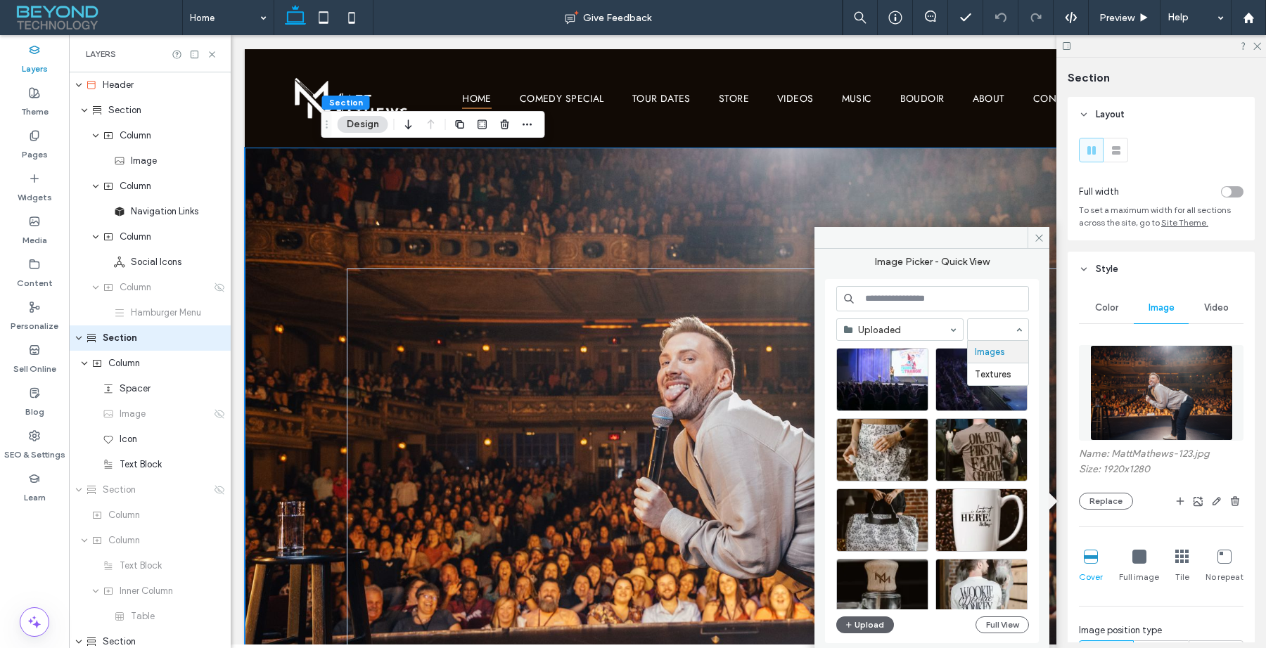
click at [907, 307] on input at bounding box center [932, 298] width 193 height 25
click at [994, 631] on button "Full View" at bounding box center [1001, 625] width 53 height 17
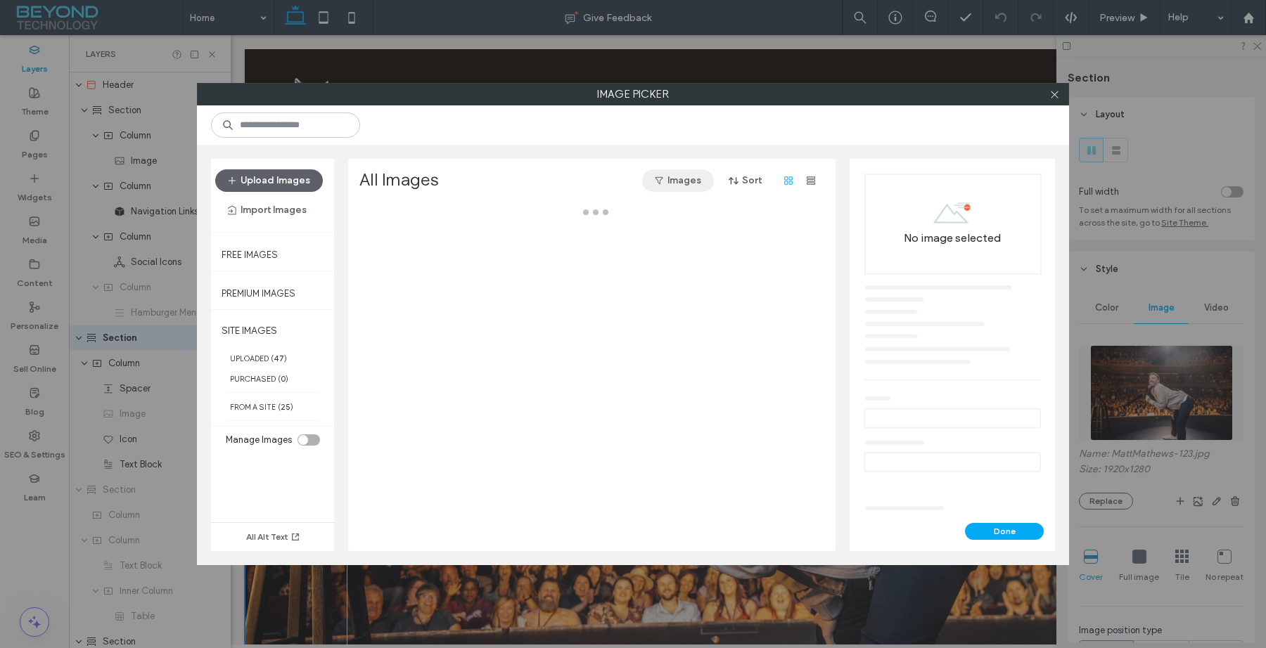
click at [672, 184] on button "Images" at bounding box center [678, 180] width 72 height 23
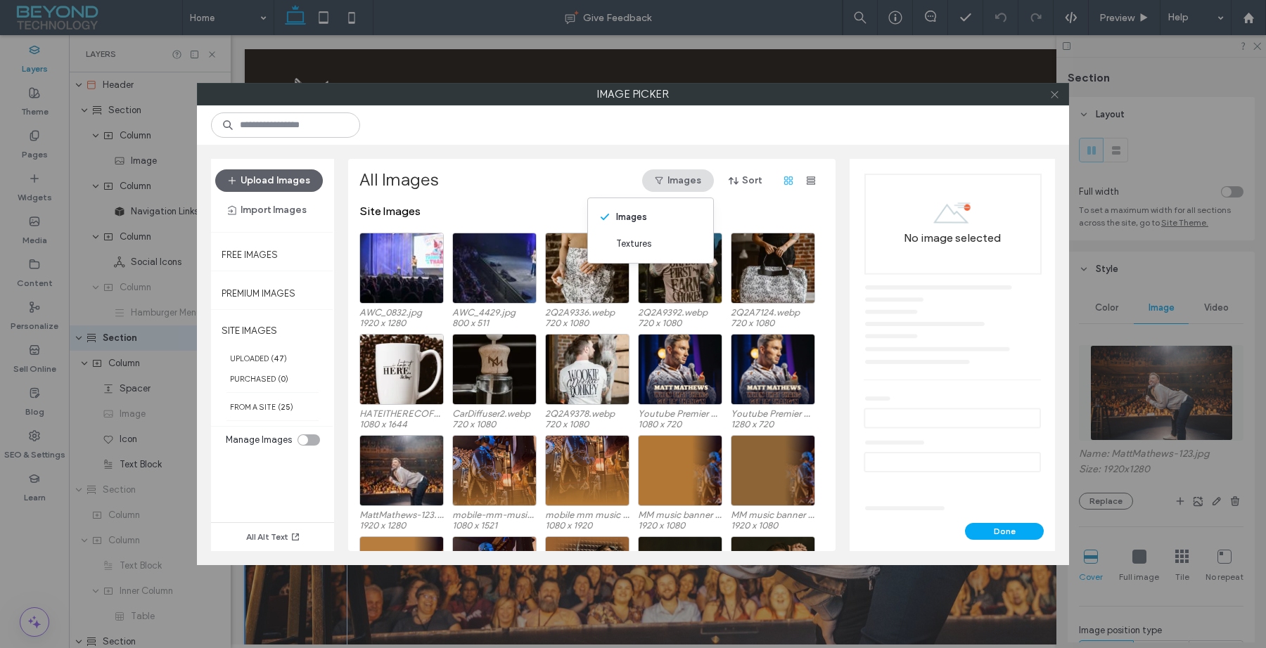
click at [1051, 96] on icon at bounding box center [1054, 94] width 11 height 11
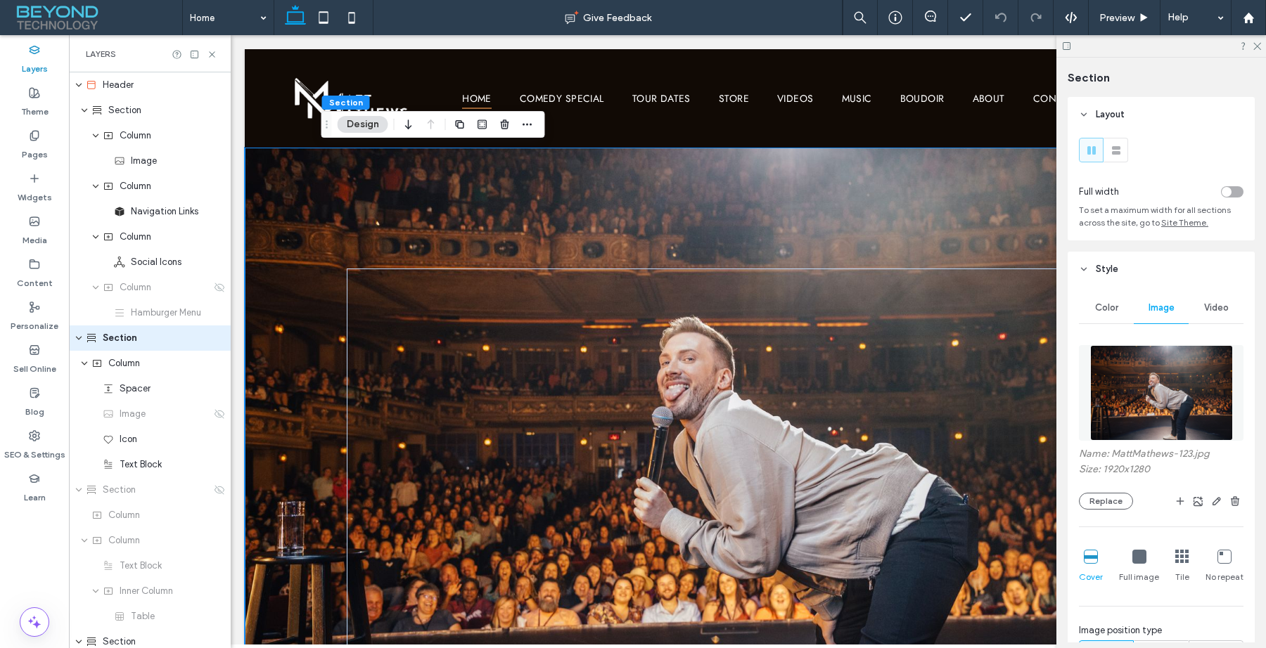
click at [314, 178] on div "Scroll Down" at bounding box center [748, 461] width 1007 height 627
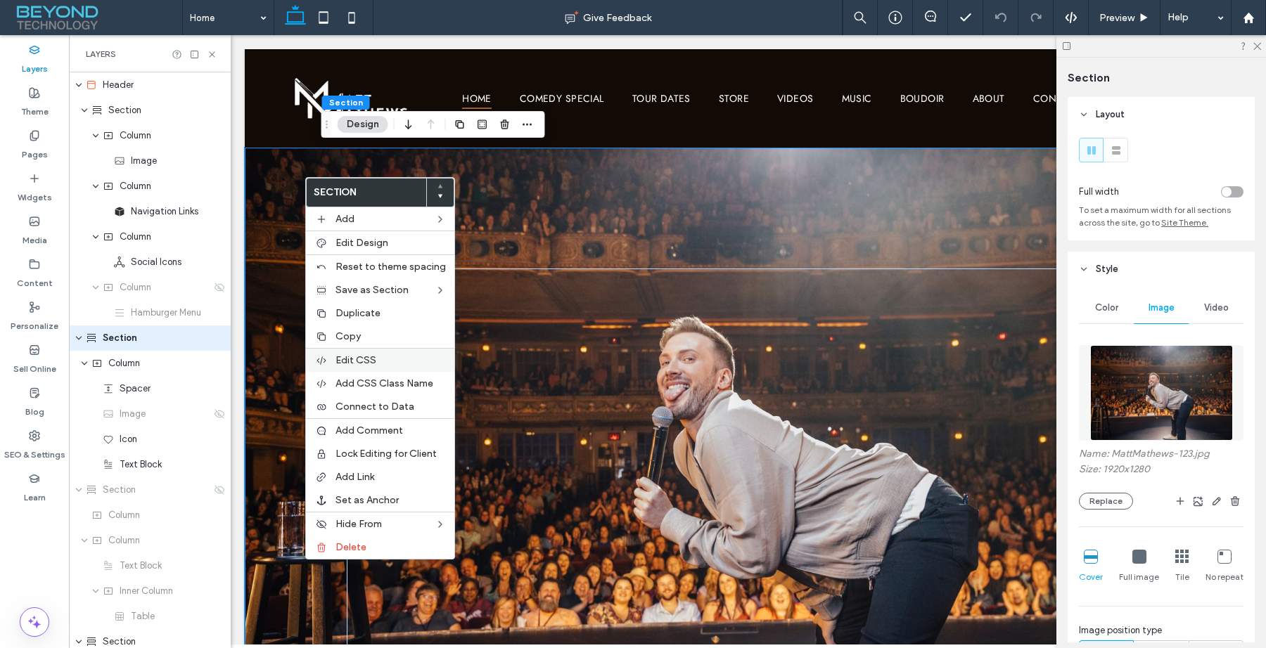
click at [366, 364] on span "Edit CSS" at bounding box center [355, 360] width 41 height 12
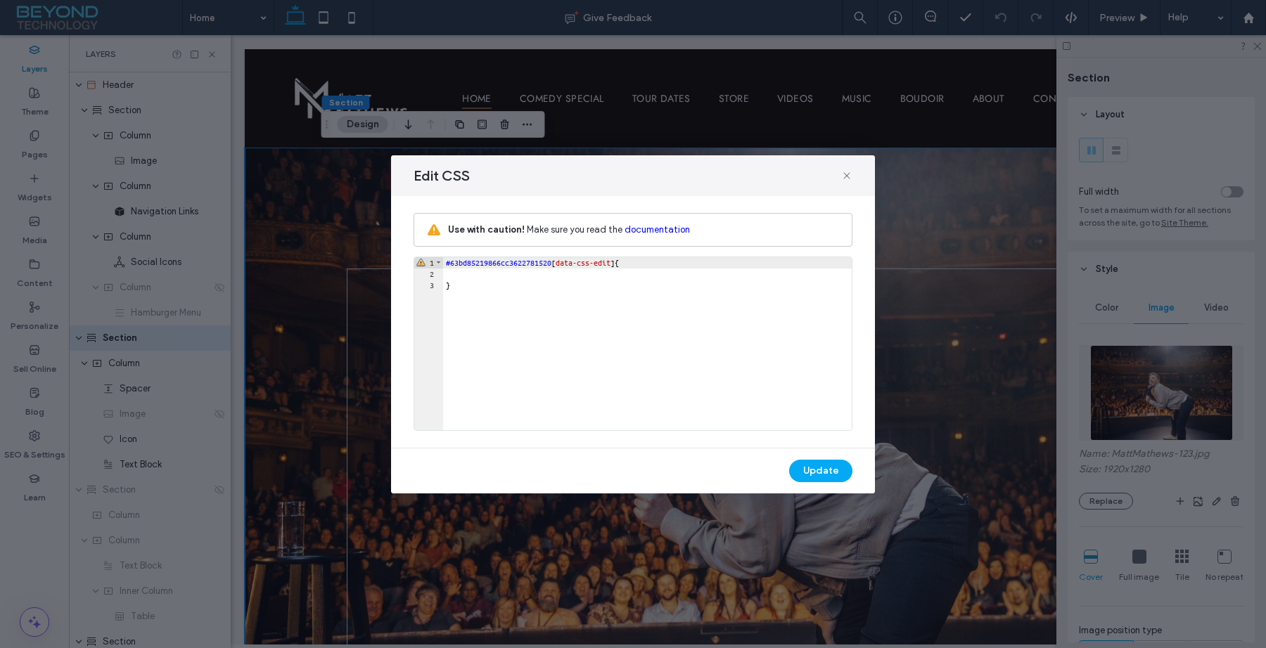
click at [504, 268] on div "#63bd85219866cc3622781520 [ data-css-edit ] { }" at bounding box center [647, 354] width 409 height 195
click at [501, 271] on div "#63bd85219866cc3622781520 [ data-css-edit ] { }" at bounding box center [647, 354] width 409 height 195
click at [845, 173] on icon at bounding box center [846, 175] width 11 height 11
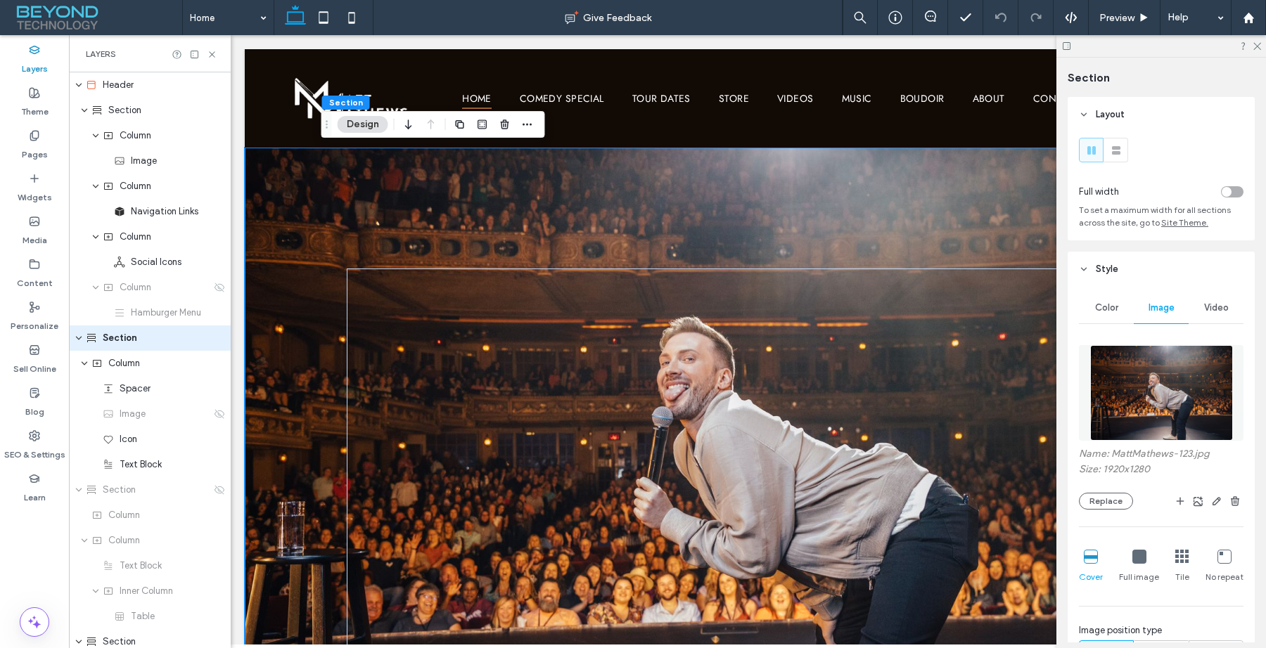
click at [647, 167] on div "Scroll Down" at bounding box center [748, 461] width 844 height 627
click at [1087, 498] on button "Replace" at bounding box center [1106, 501] width 54 height 17
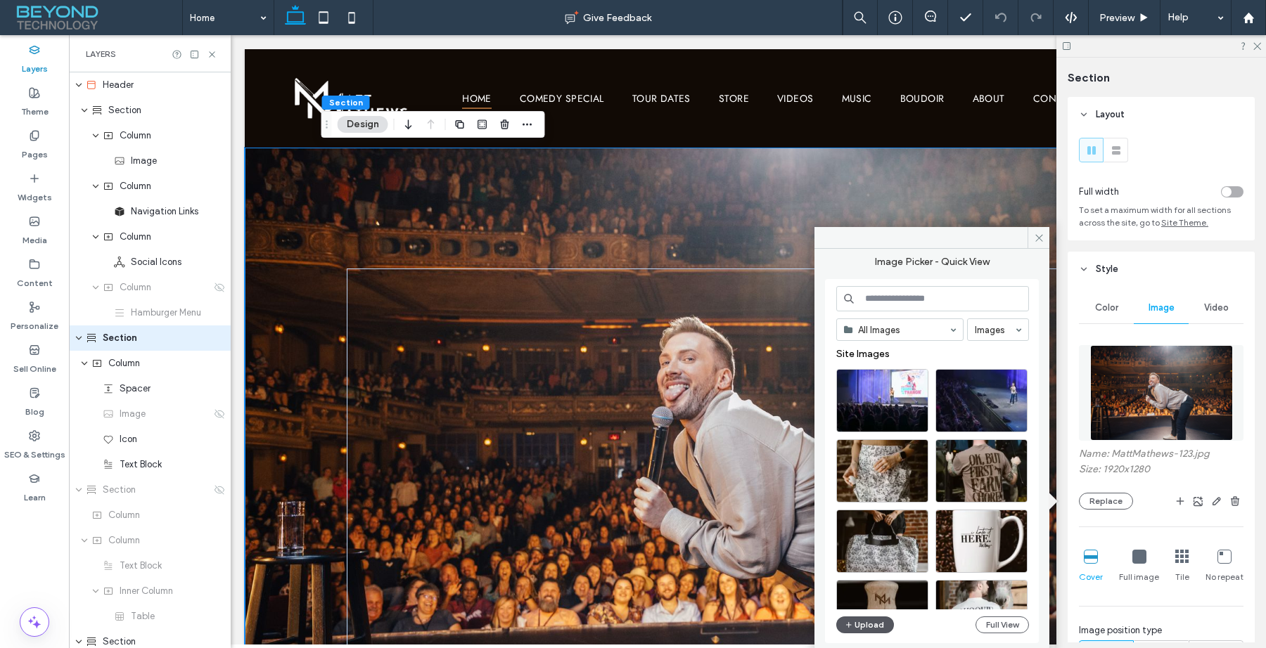
click at [871, 619] on button "Upload" at bounding box center [865, 625] width 58 height 17
click at [1100, 502] on button "Replace" at bounding box center [1106, 501] width 54 height 17
click at [852, 622] on icon "button" at bounding box center [849, 625] width 8 height 11
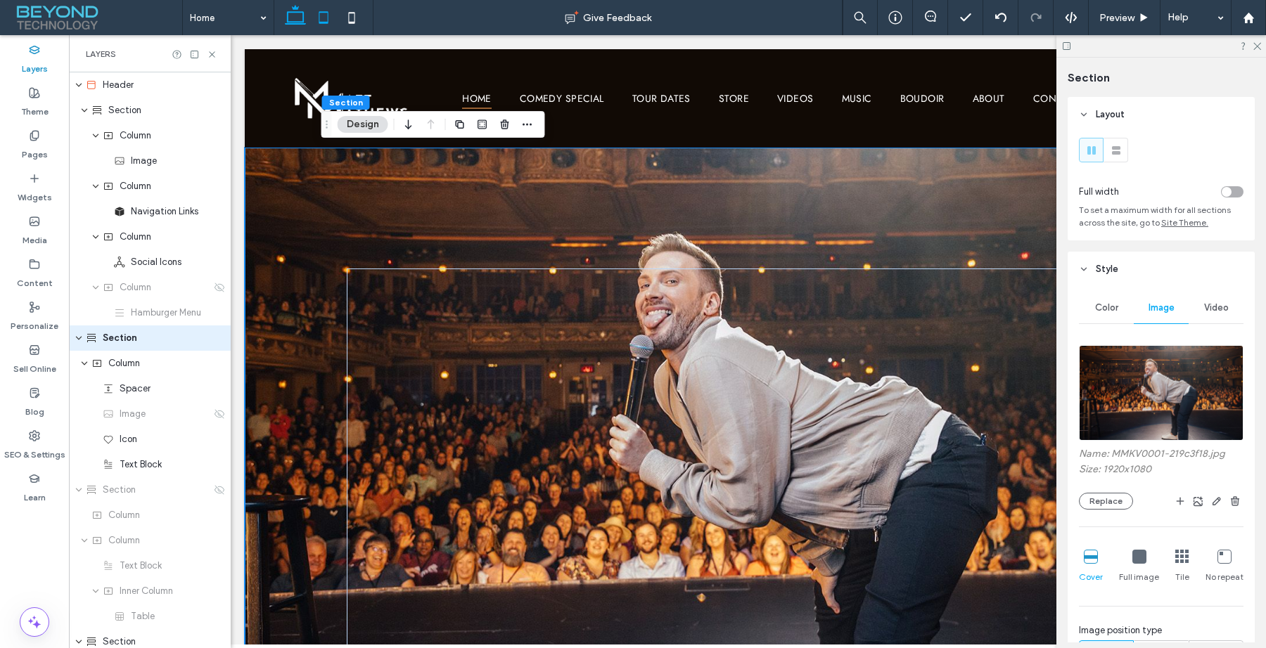
click at [325, 20] on icon at bounding box center [323, 18] width 28 height 28
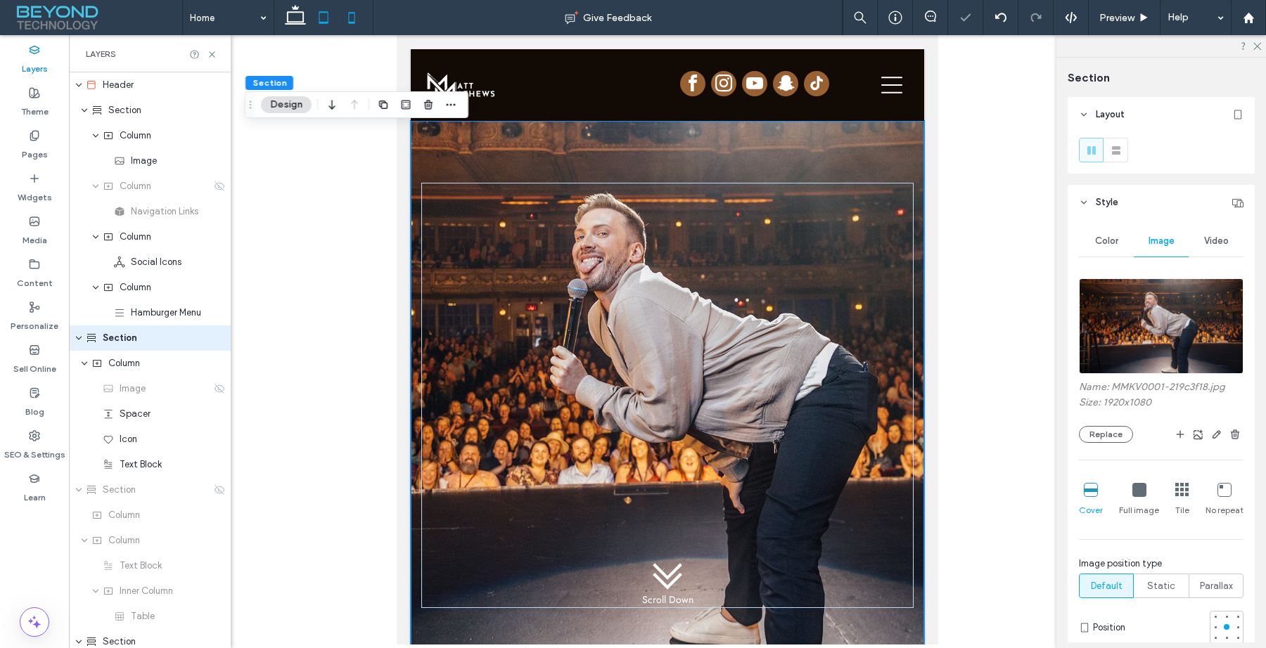
type input "***"
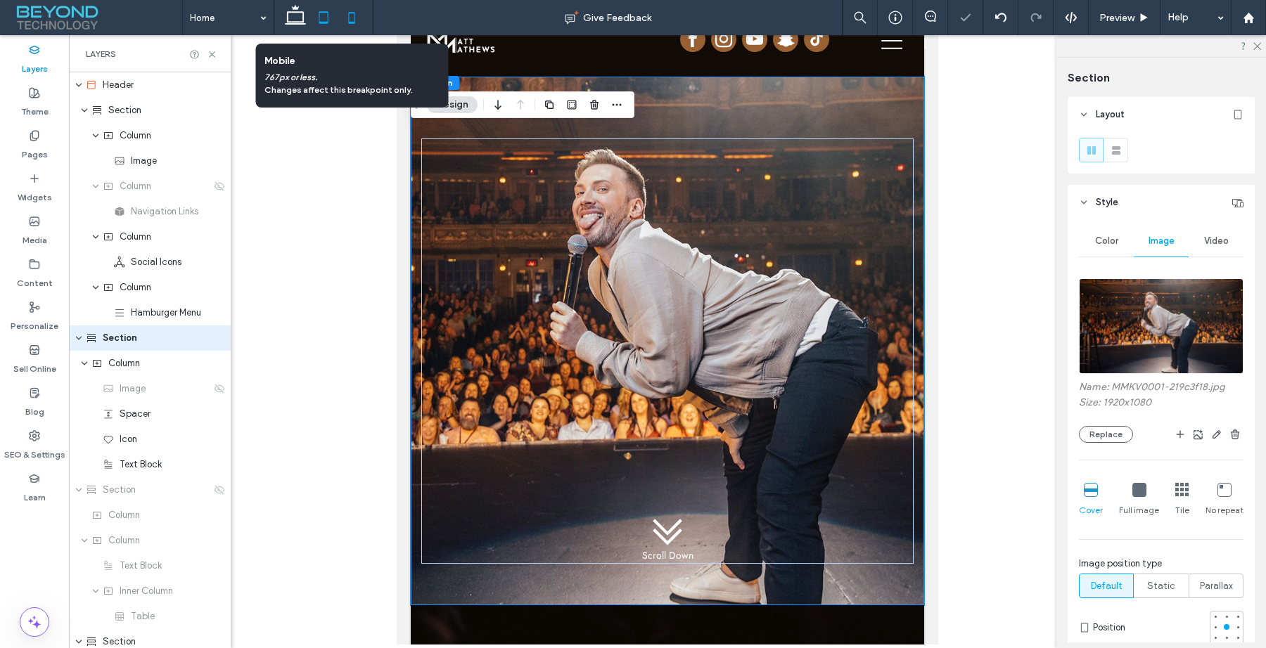
drag, startPoint x: 358, startPoint y: 20, endPoint x: 53, endPoint y: 55, distance: 307.1
click at [358, 20] on icon at bounding box center [352, 18] width 28 height 28
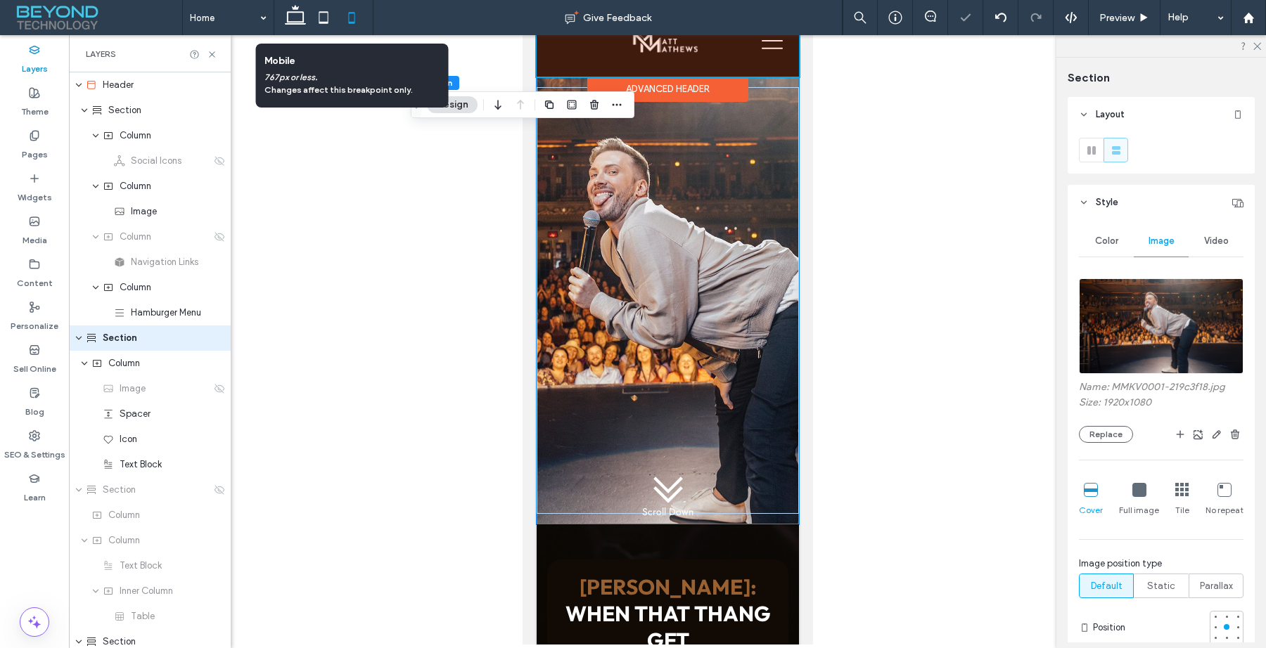
type input "*"
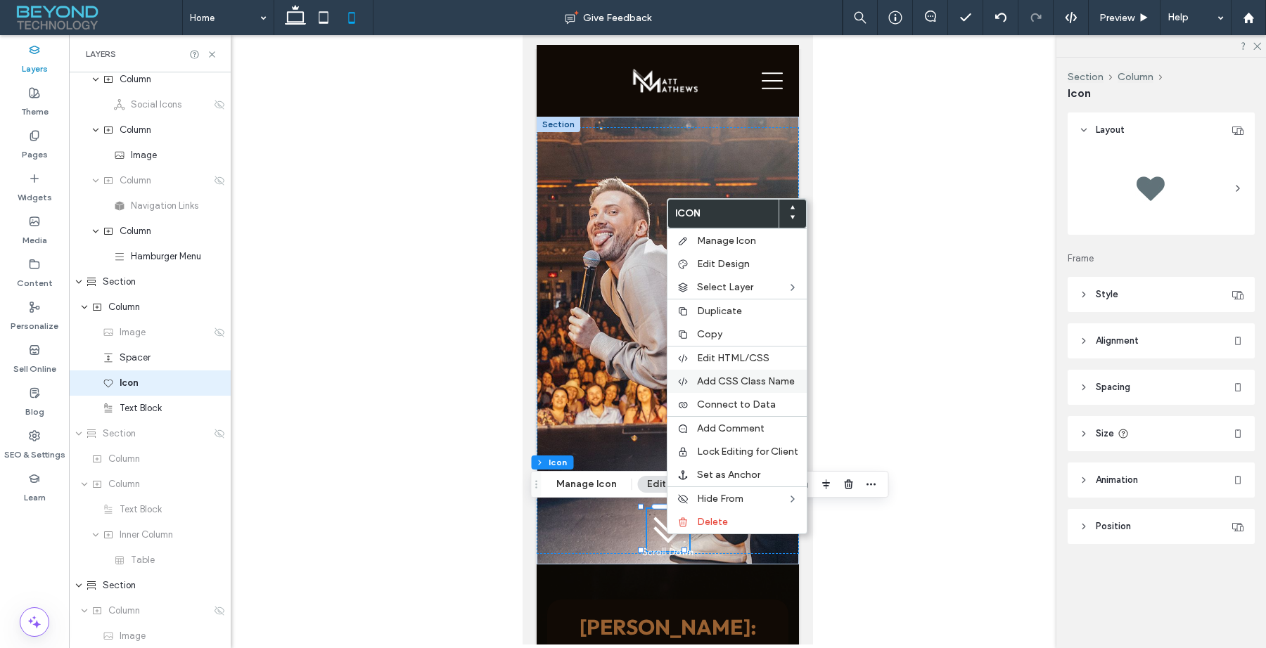
scroll to position [79, 0]
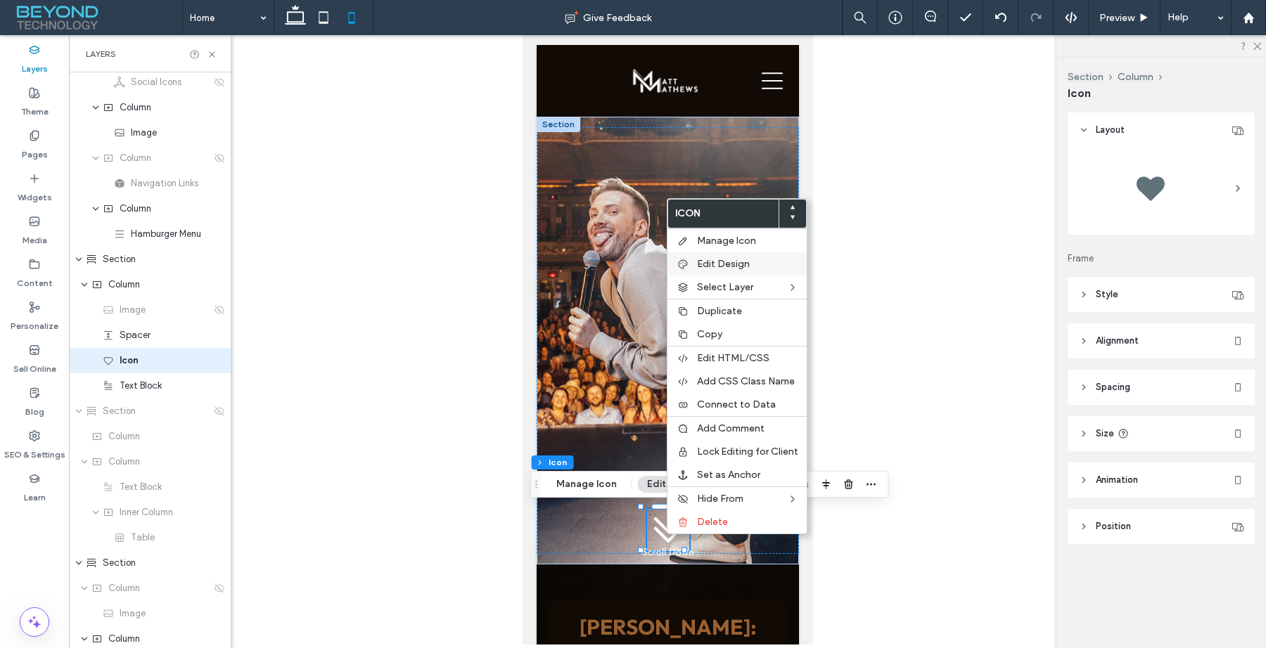
click at [711, 264] on span "Edit Design" at bounding box center [723, 264] width 53 height 12
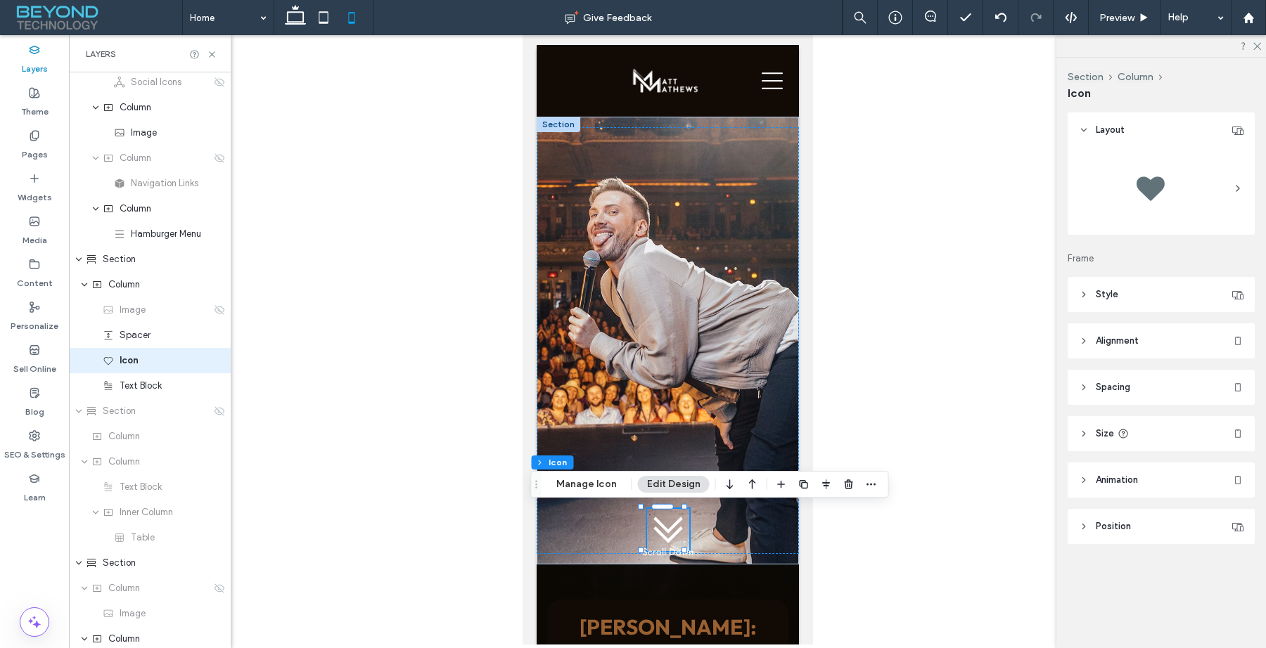
click at [1119, 434] on icon at bounding box center [1122, 433] width 11 height 11
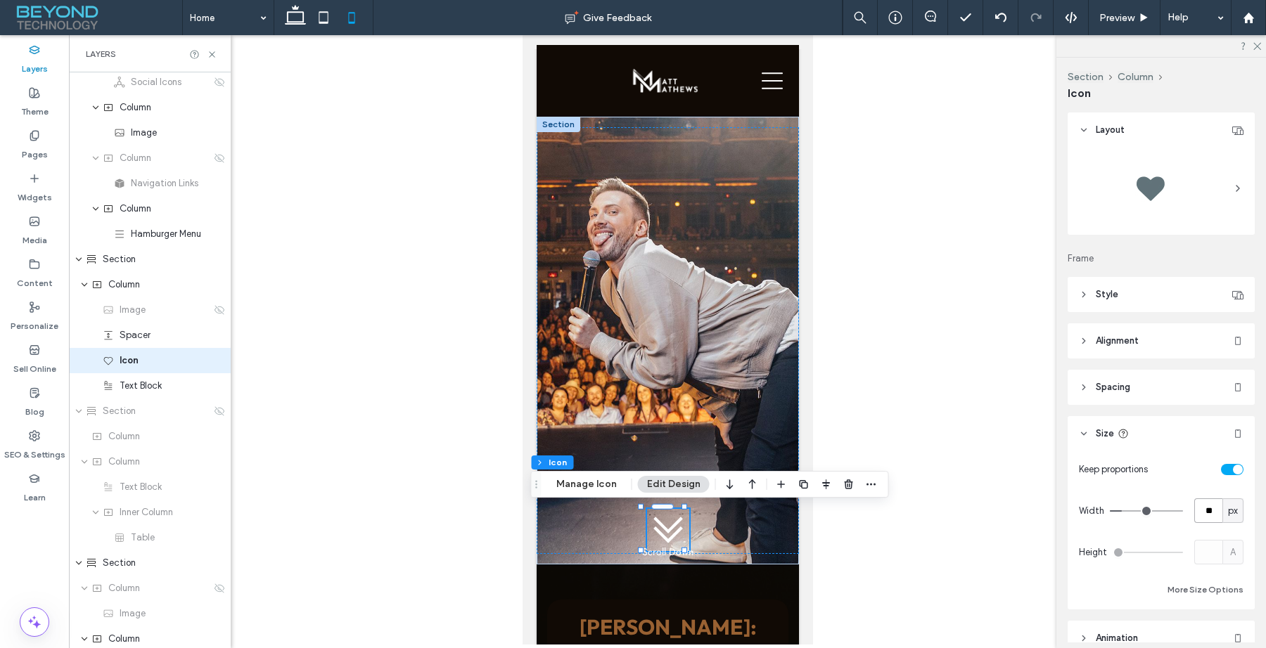
drag, startPoint x: 1200, startPoint y: 508, endPoint x: 1163, endPoint y: 515, distance: 37.2
click at [1164, 515] on div "Width ** px" at bounding box center [1161, 511] width 165 height 25
type input "**"
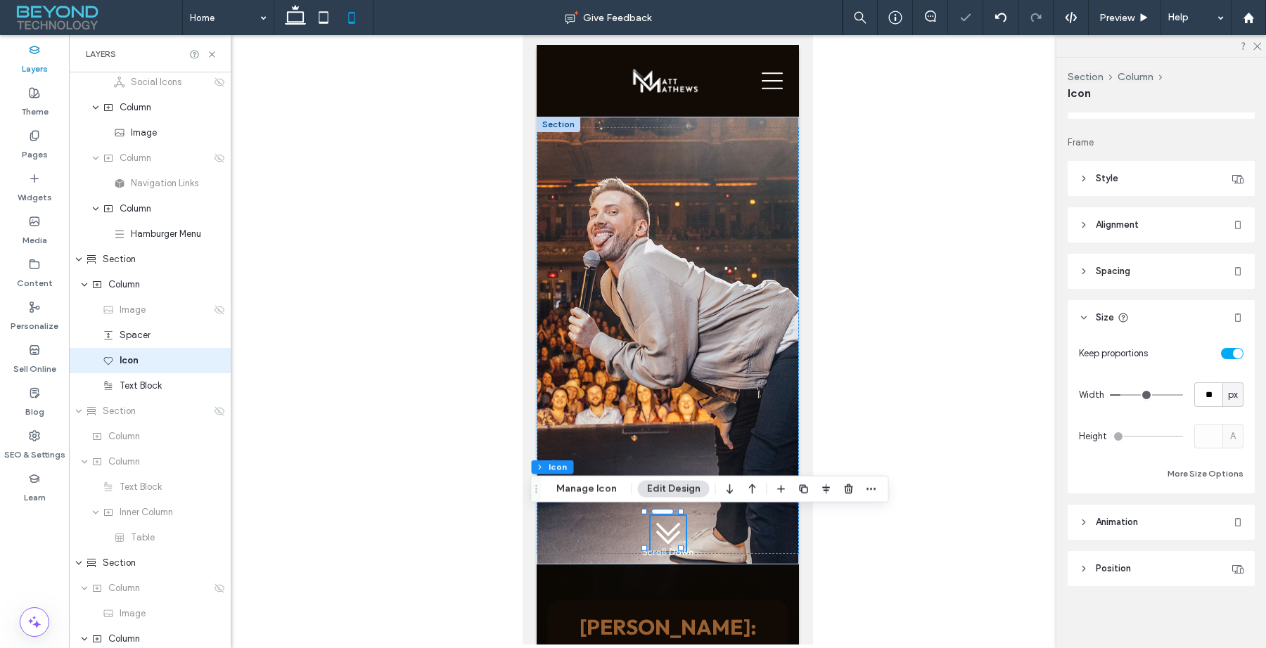
click at [1126, 567] on span "Position" at bounding box center [1113, 569] width 35 height 14
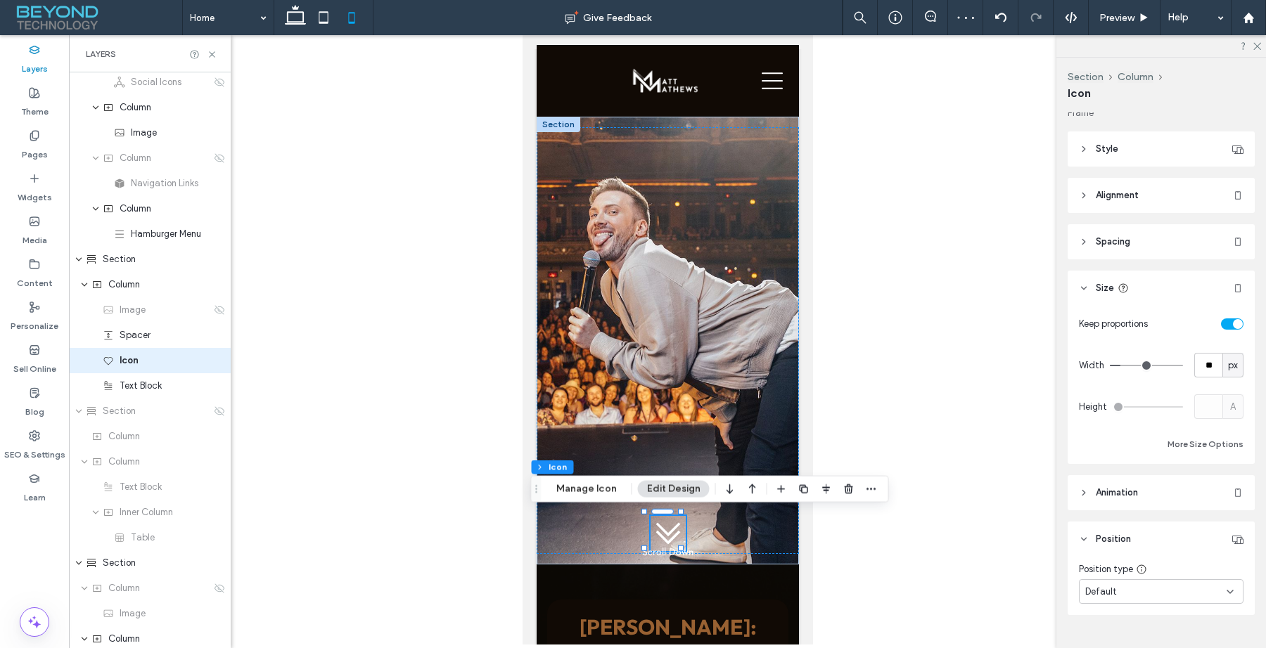
scroll to position [174, 0]
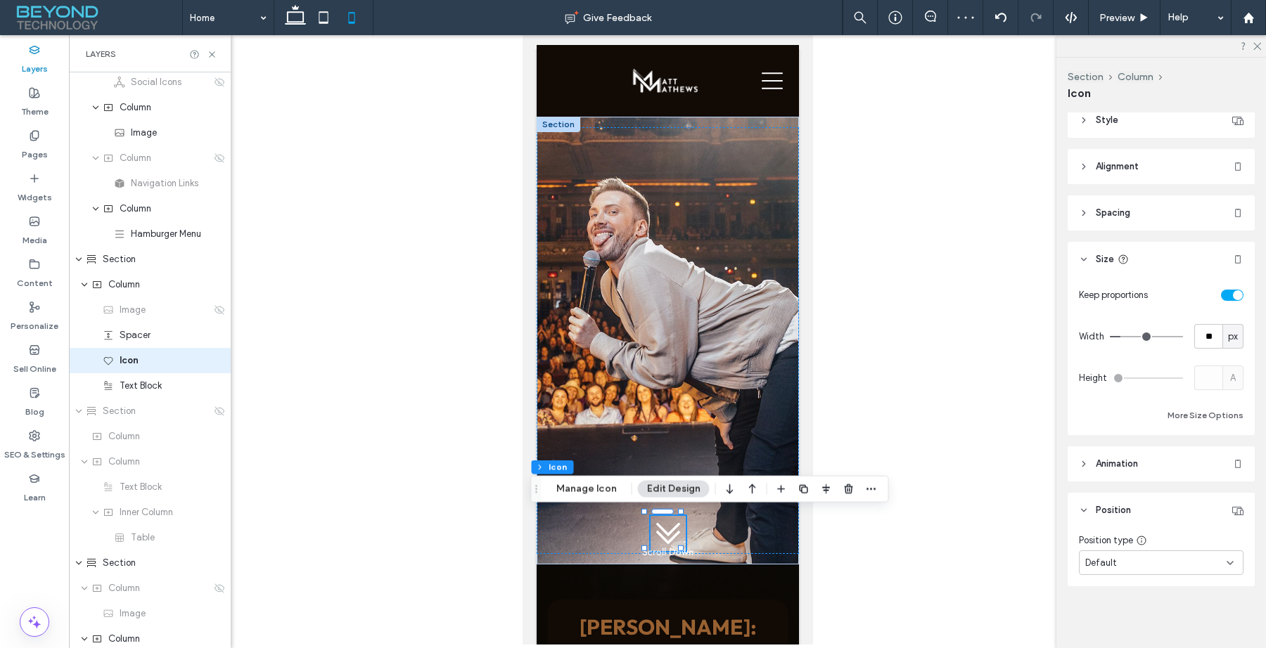
drag, startPoint x: 1109, startPoint y: 212, endPoint x: 1112, endPoint y: 226, distance: 15.0
click at [1109, 211] on span "Spacing" at bounding box center [1113, 213] width 34 height 14
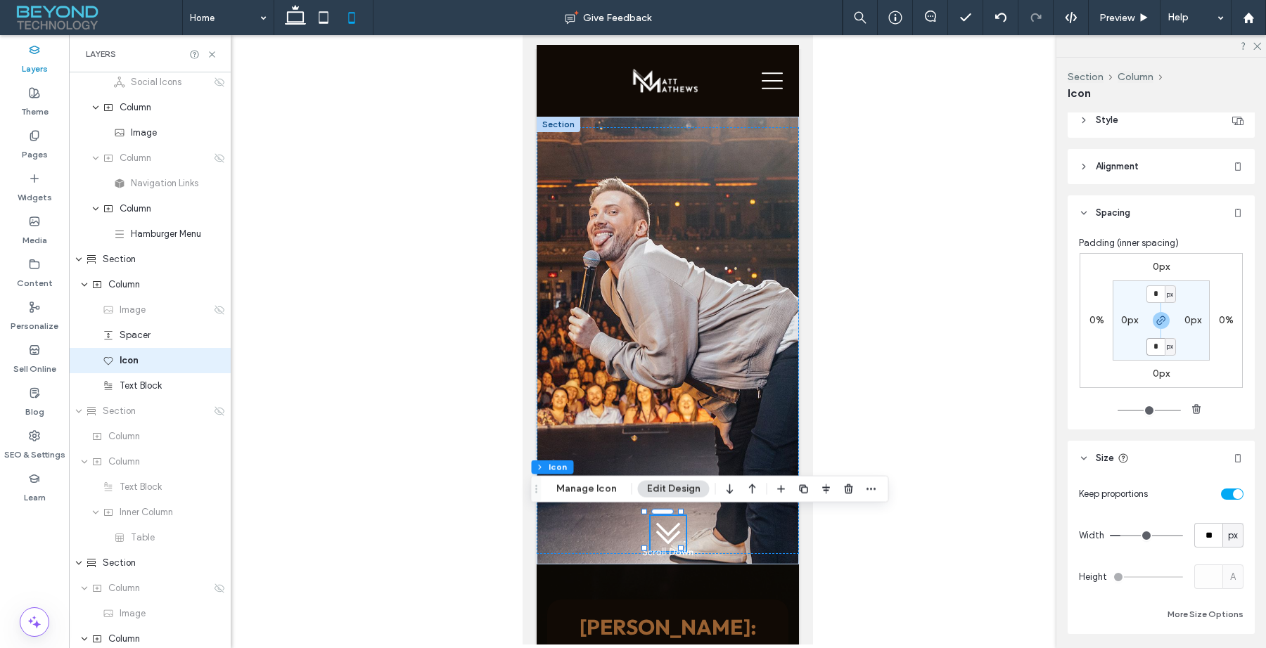
click at [1150, 345] on input "*" at bounding box center [1155, 347] width 18 height 18
click at [1158, 373] on label "0px" at bounding box center [1161, 374] width 17 height 12
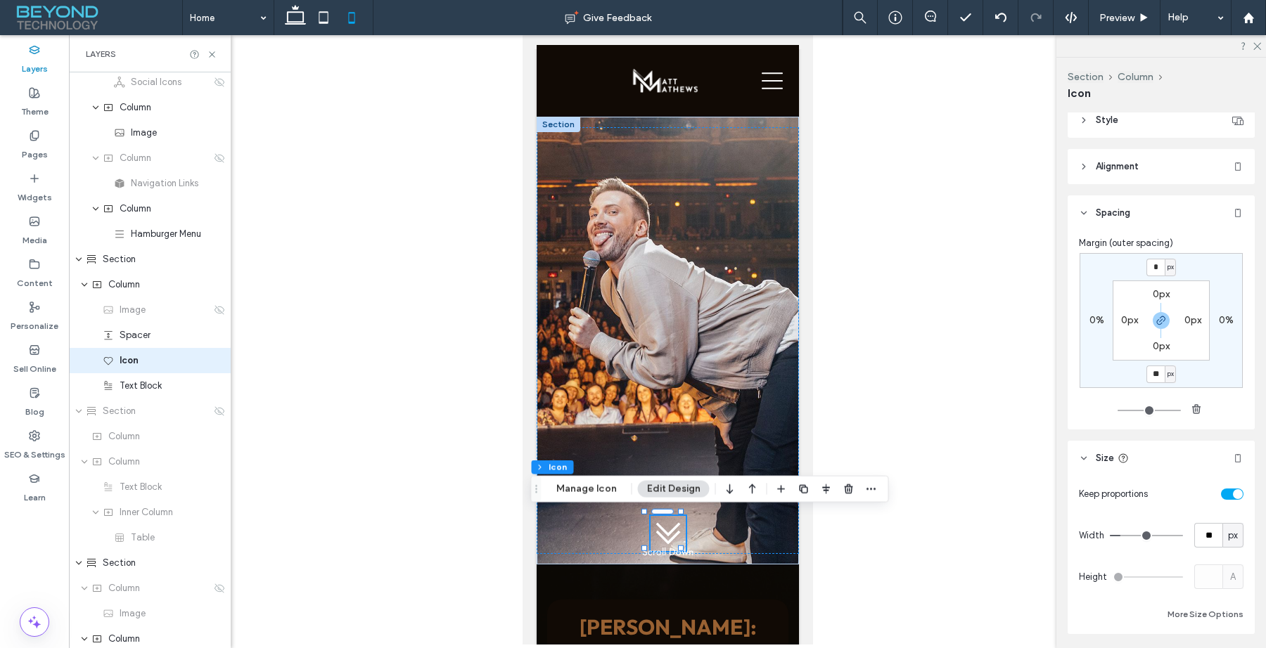
type input "**"
click at [936, 338] on div at bounding box center [667, 340] width 1197 height 610
click at [1106, 124] on span "Style" at bounding box center [1107, 120] width 23 height 14
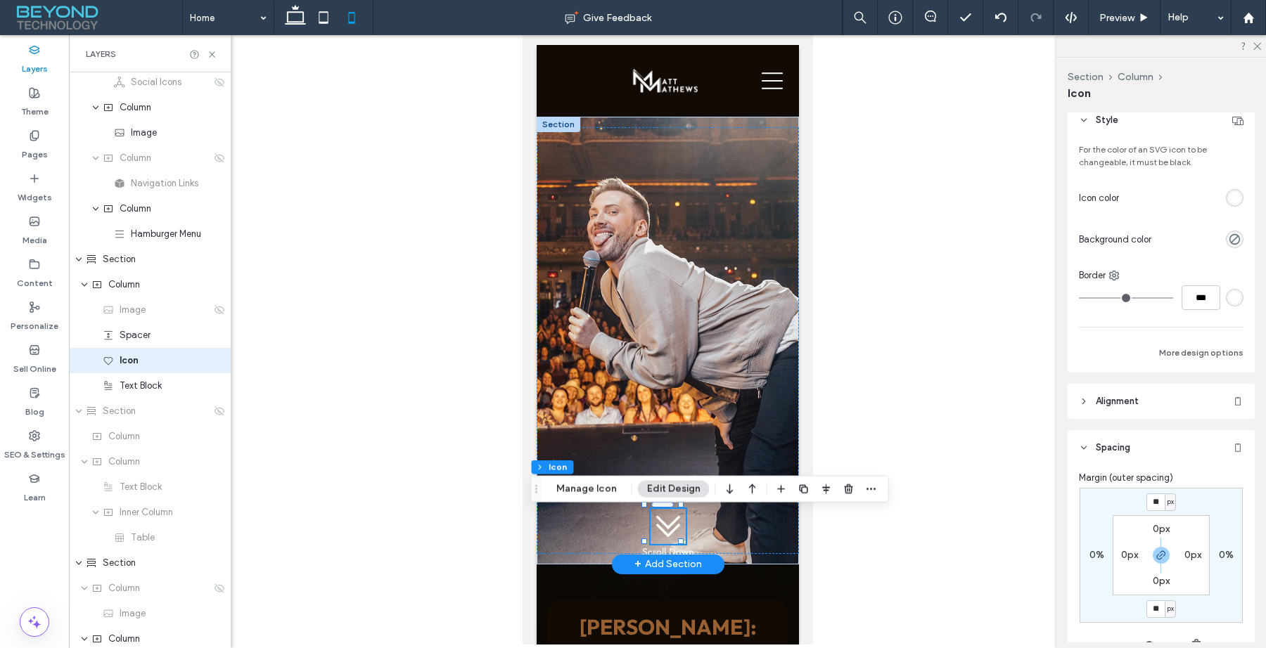
click at [562, 124] on div at bounding box center [558, 124] width 44 height 15
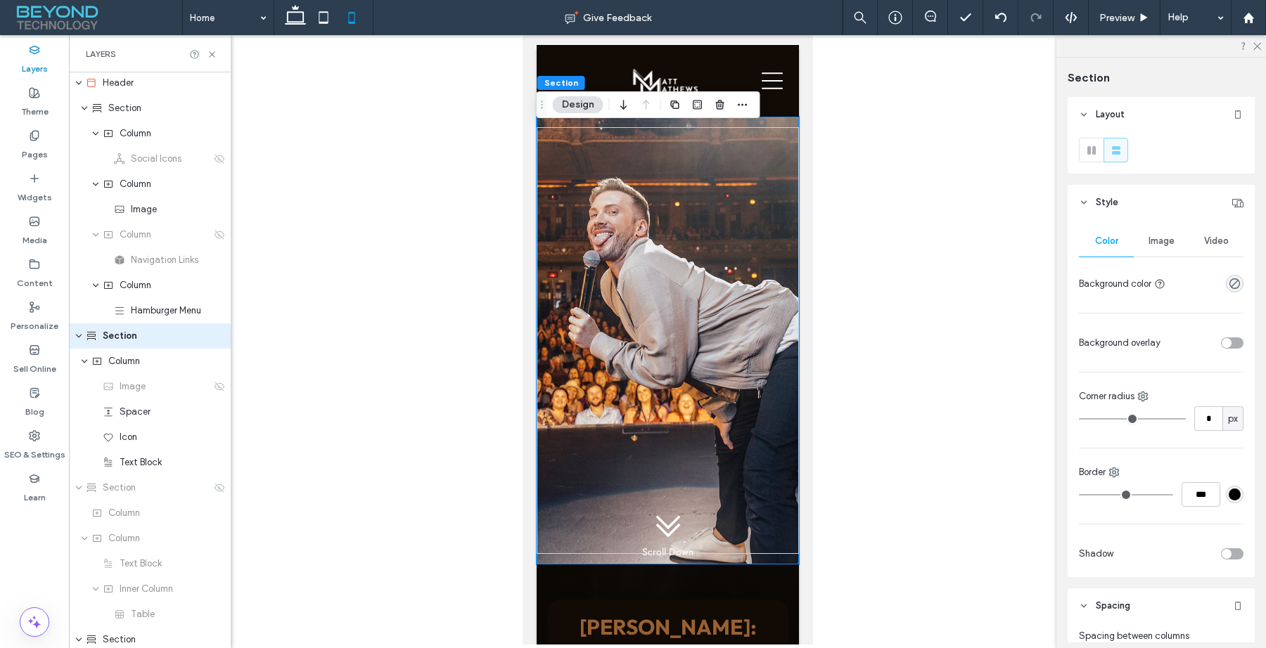
scroll to position [0, 0]
click at [890, 16] on icon at bounding box center [895, 18] width 14 height 14
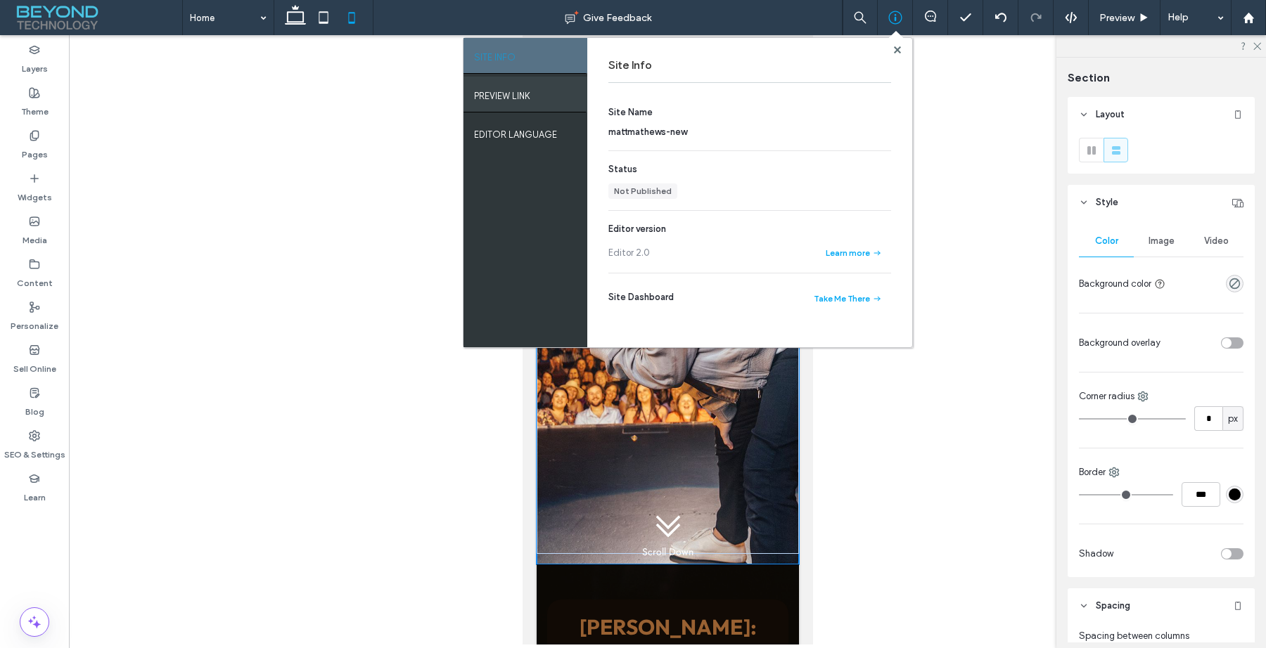
click at [516, 90] on label "PREVIEW LINK" at bounding box center [502, 93] width 56 height 18
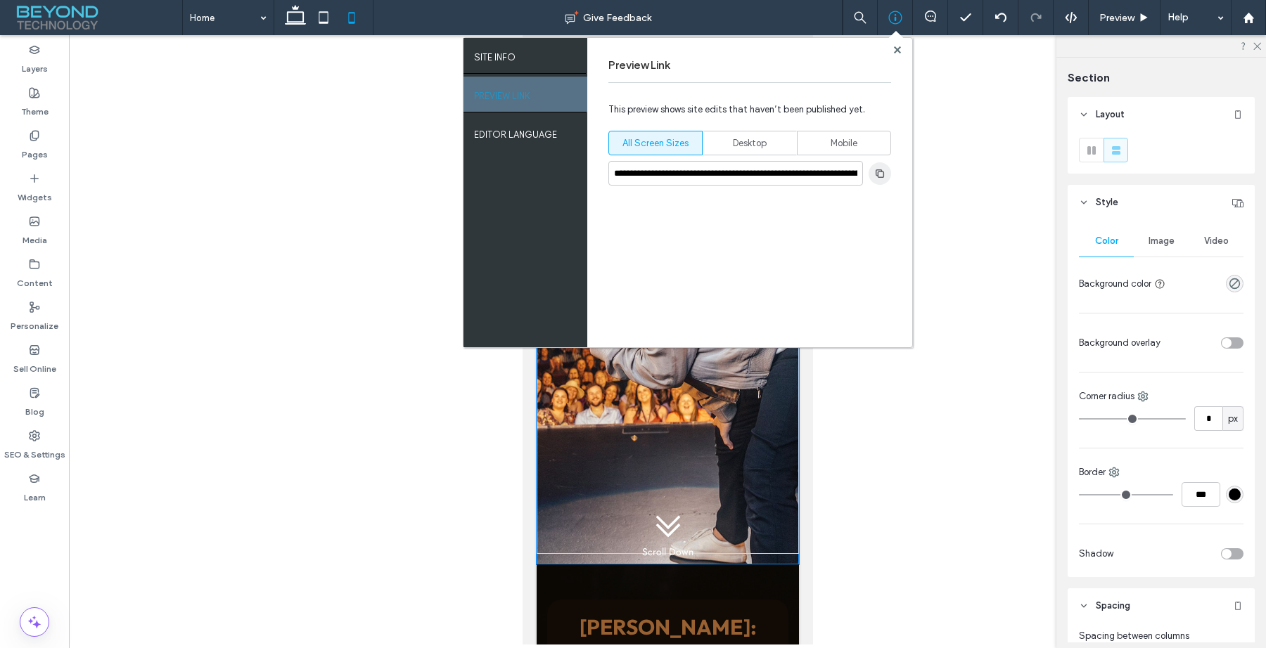
click at [885, 173] on span "button" at bounding box center [879, 173] width 23 height 23
click at [1261, 17] on div at bounding box center [1248, 18] width 34 height 12
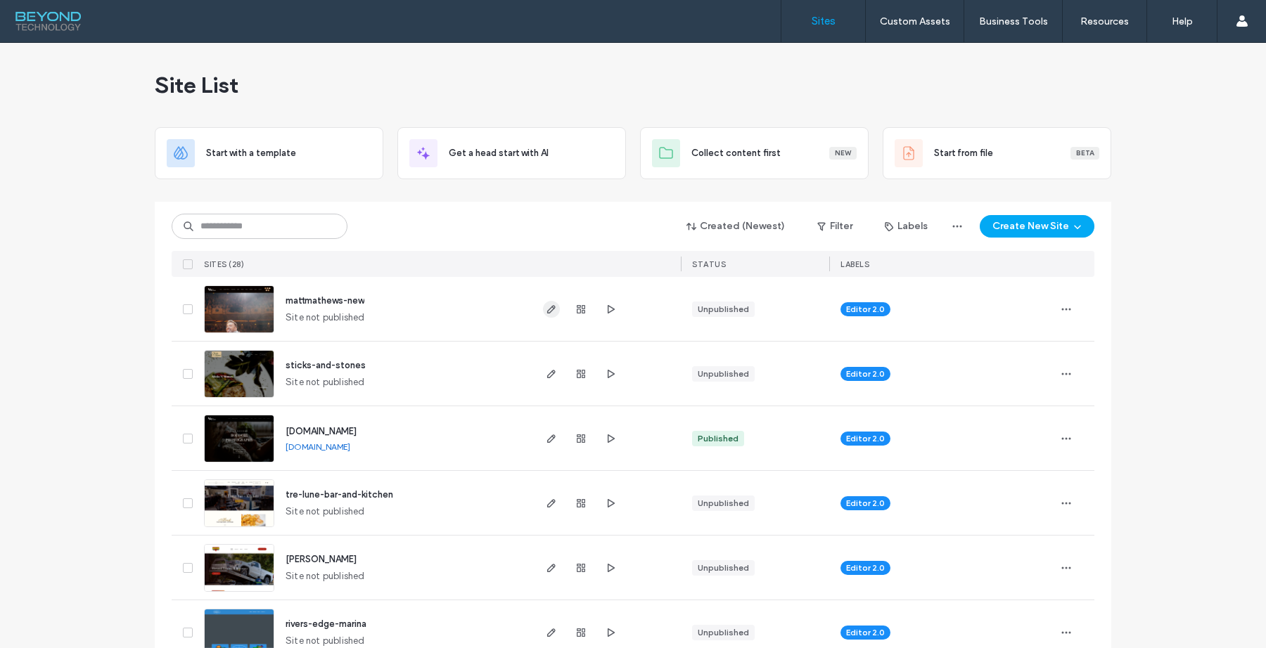
click at [546, 306] on icon "button" at bounding box center [551, 309] width 11 height 11
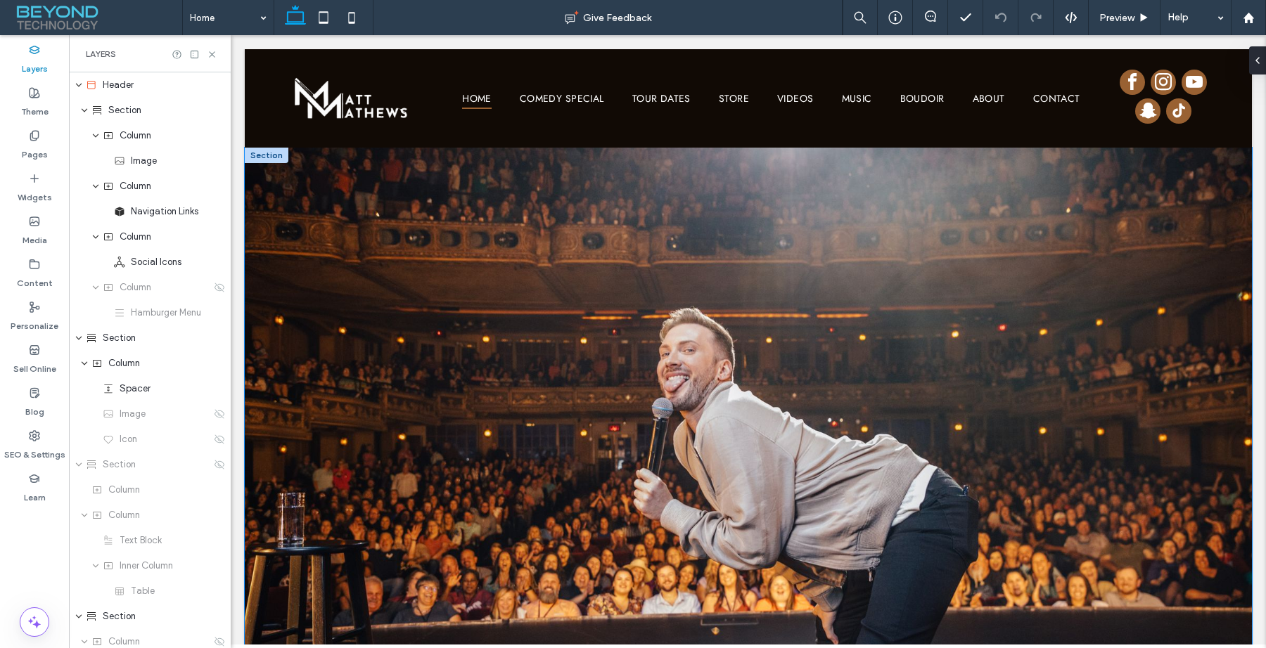
click at [287, 160] on div at bounding box center [748, 453] width 1007 height 610
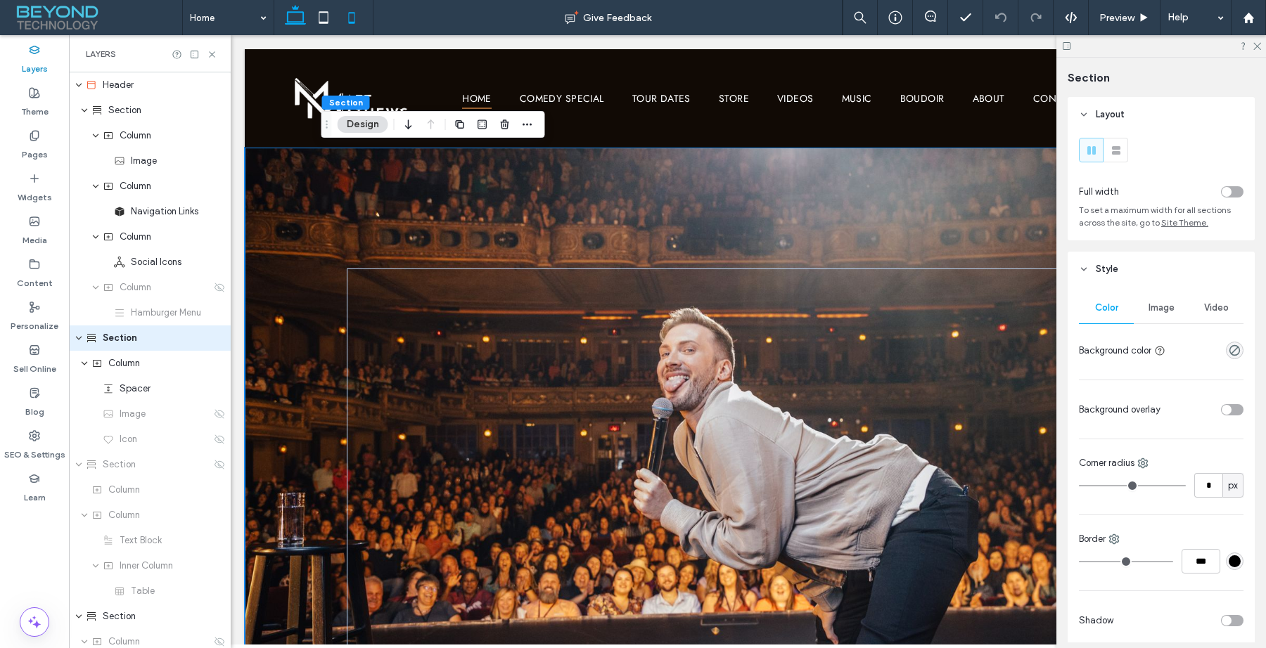
click at [366, 11] on icon at bounding box center [352, 18] width 28 height 28
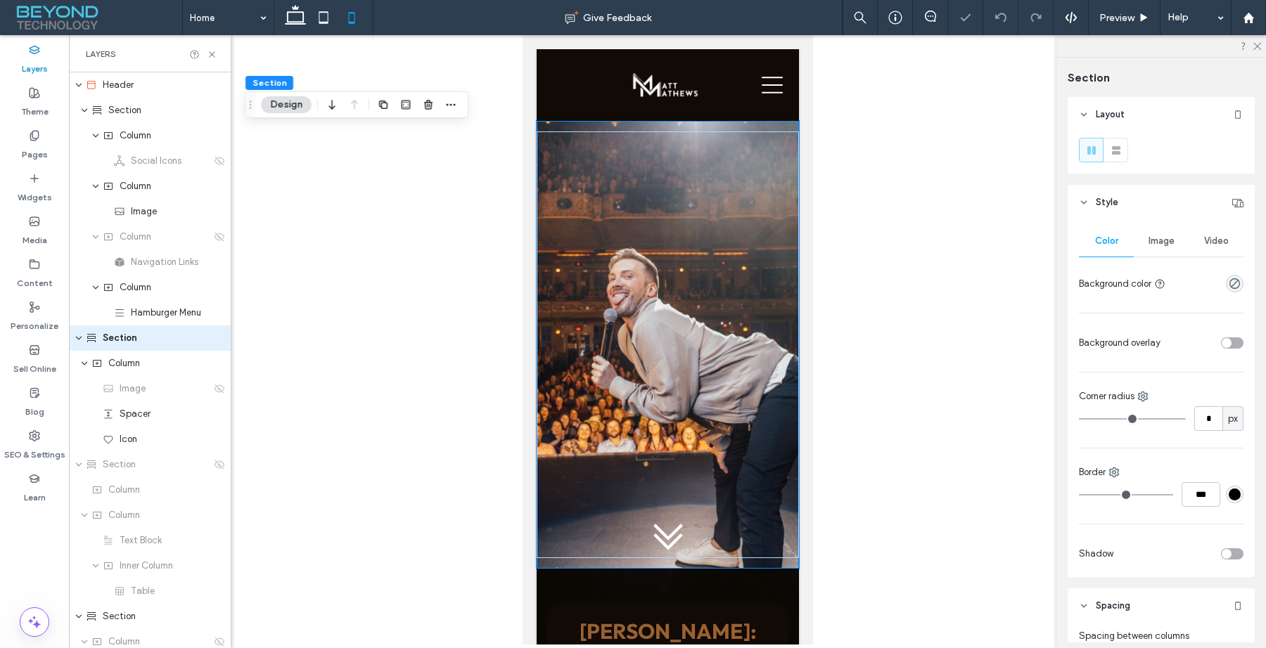
type input "*"
click at [358, 17] on icon at bounding box center [352, 18] width 28 height 28
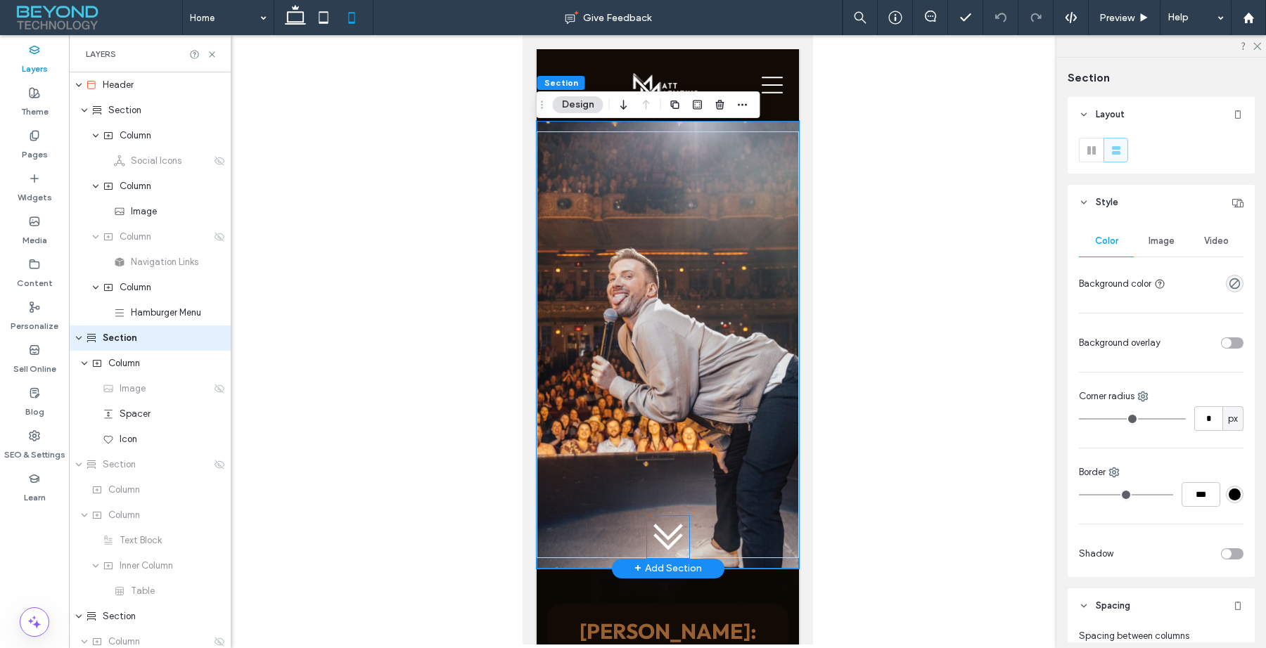
click at [662, 525] on icon at bounding box center [667, 536] width 42 height 42
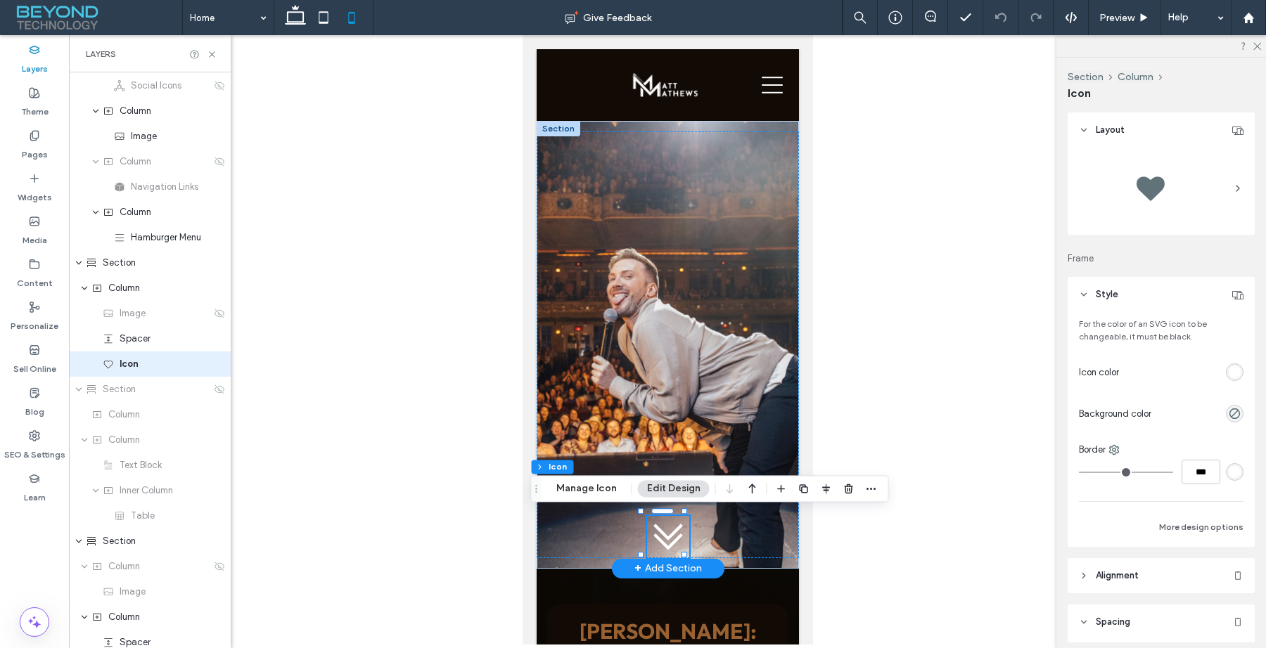
scroll to position [79, 0]
click at [37, 198] on label "Widgets" at bounding box center [35, 194] width 34 height 20
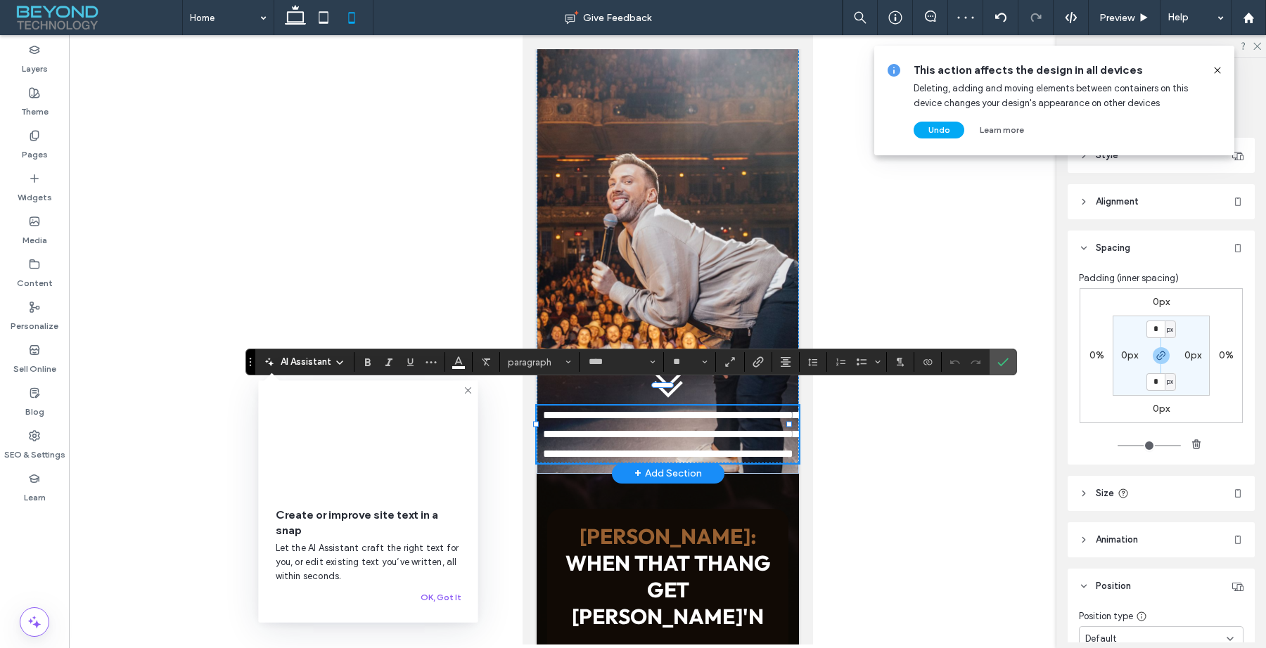
scroll to position [152, 0]
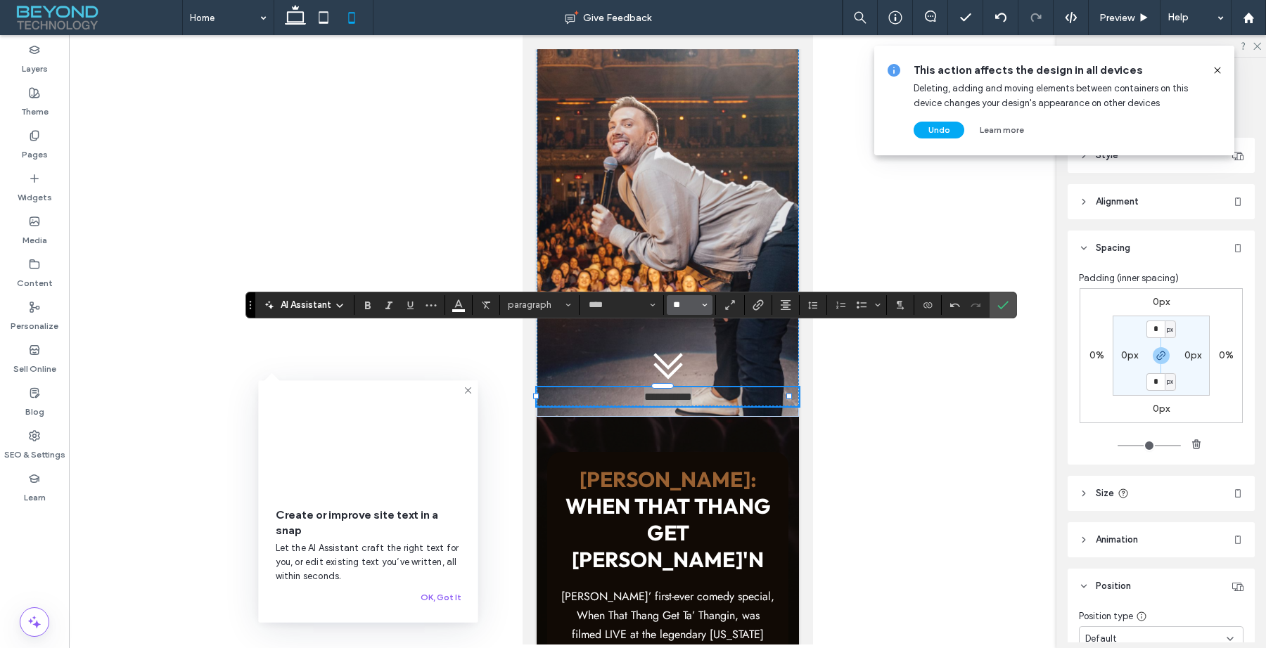
click at [685, 307] on input "**" at bounding box center [685, 305] width 27 height 11
type input "**"
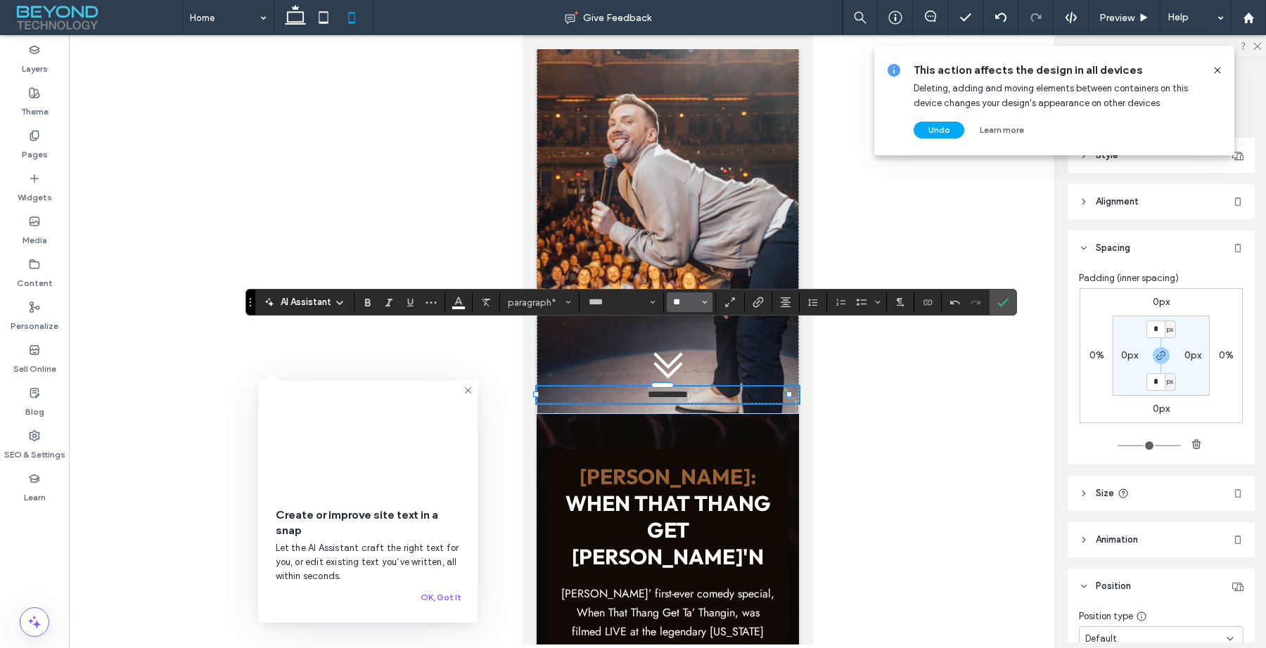
click at [685, 307] on input "**" at bounding box center [685, 302] width 27 height 11
type input "**"
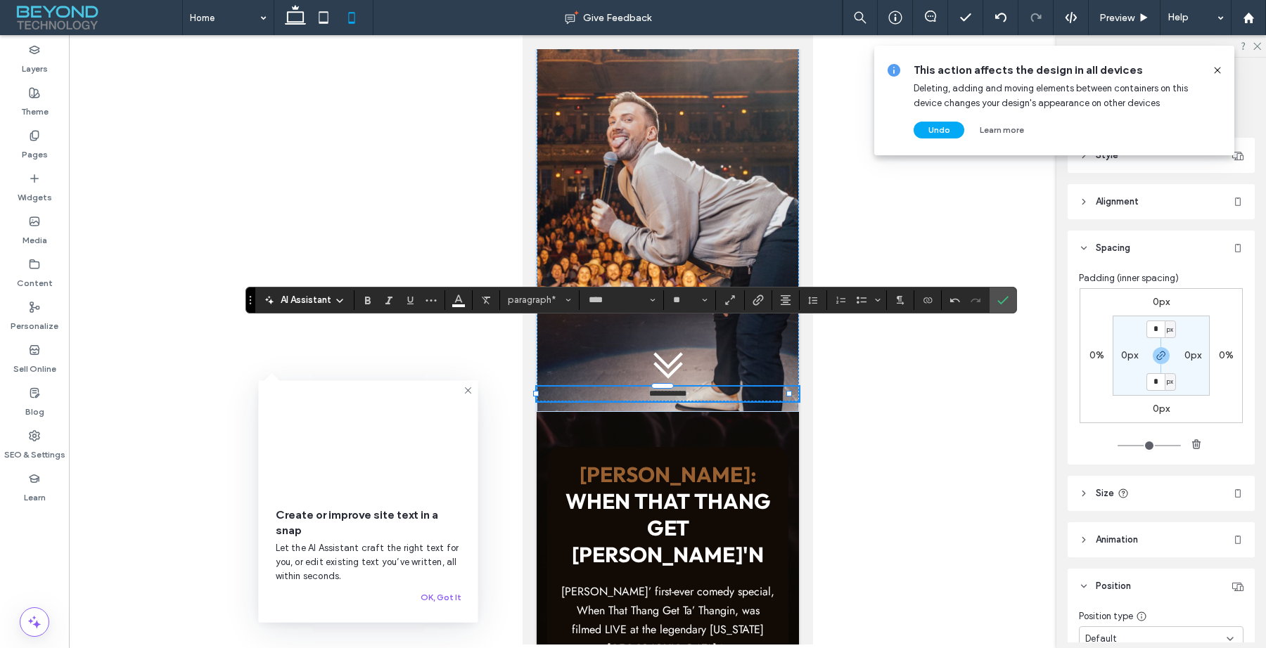
click at [1001, 298] on icon "Confirm" at bounding box center [1002, 300] width 11 height 11
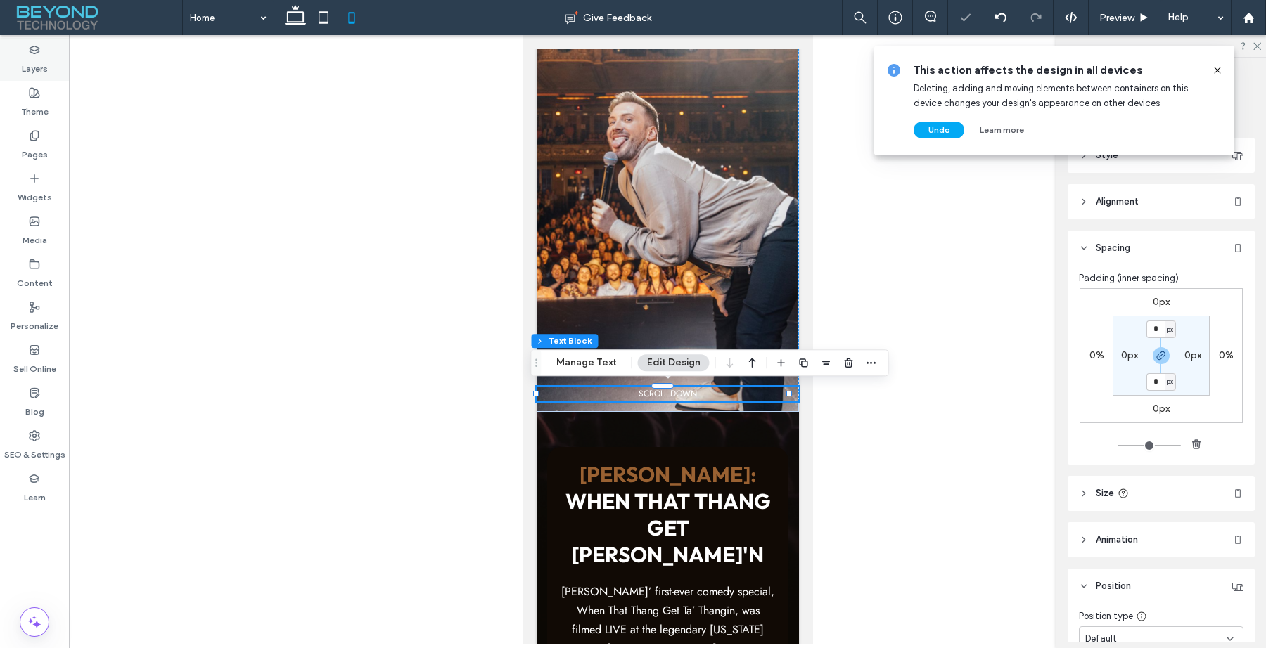
click at [35, 61] on label "Layers" at bounding box center [35, 66] width 26 height 20
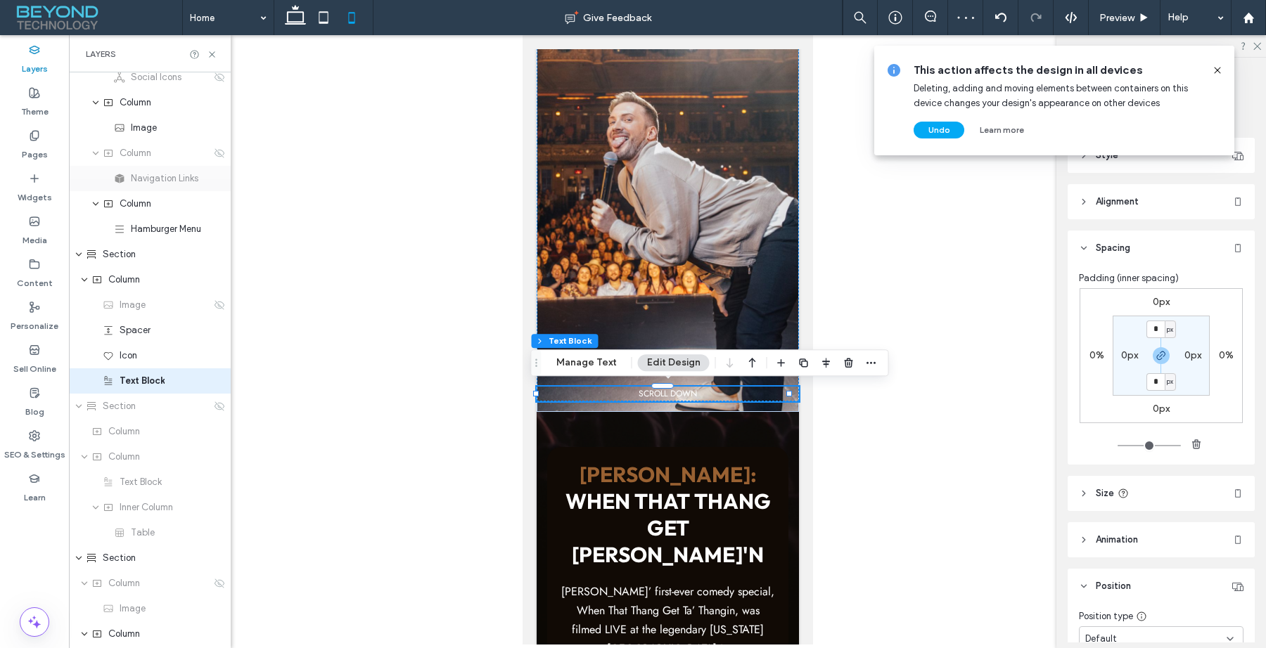
scroll to position [104, 0]
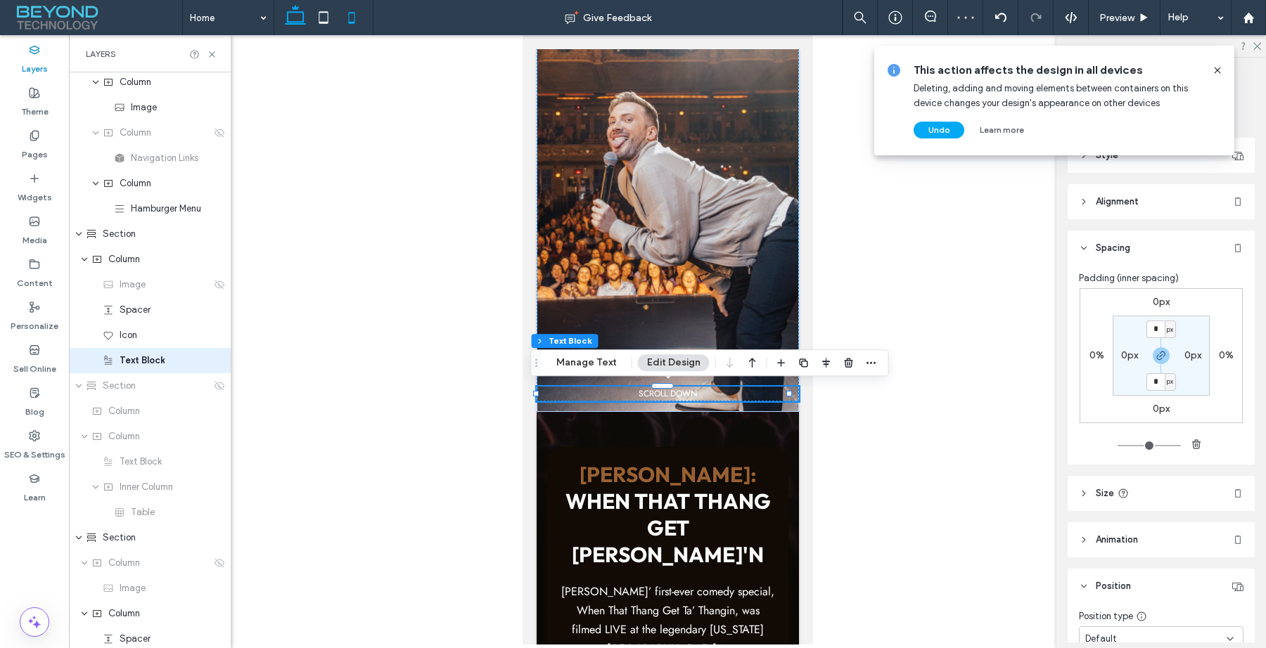
click at [297, 23] on icon at bounding box center [295, 18] width 28 height 28
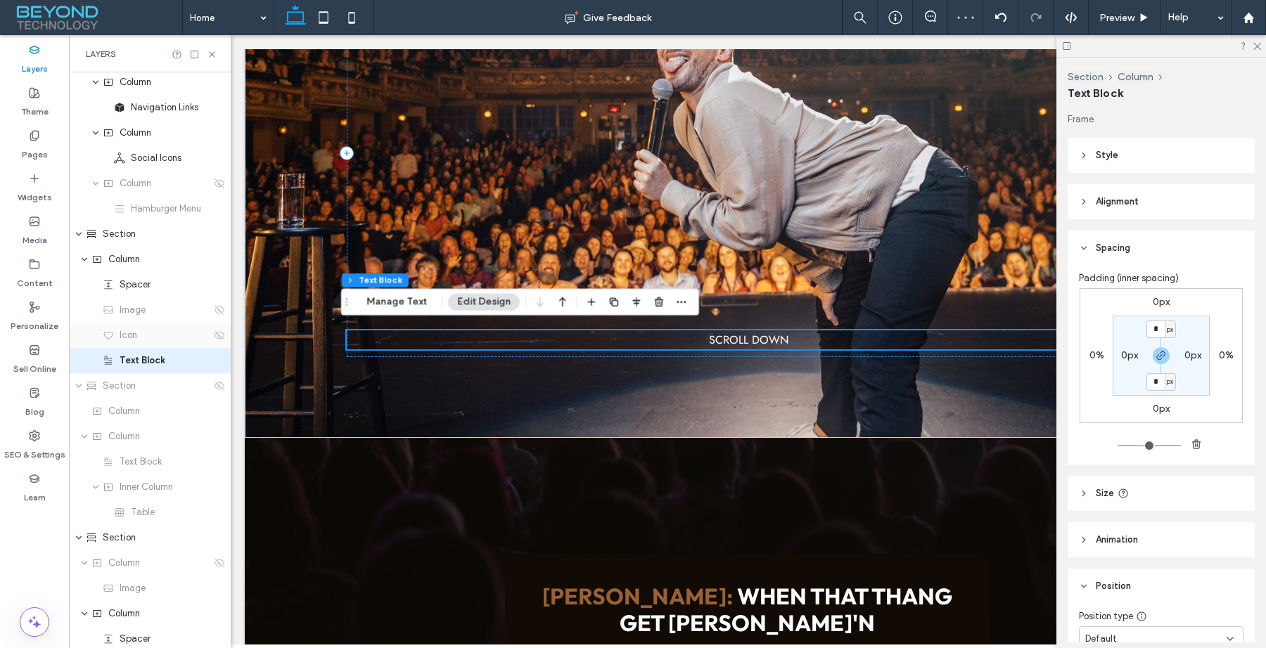
scroll to position [319, 0]
click at [211, 366] on div "Text Block" at bounding box center [150, 360] width 162 height 25
click at [214, 365] on icon at bounding box center [219, 360] width 11 height 11
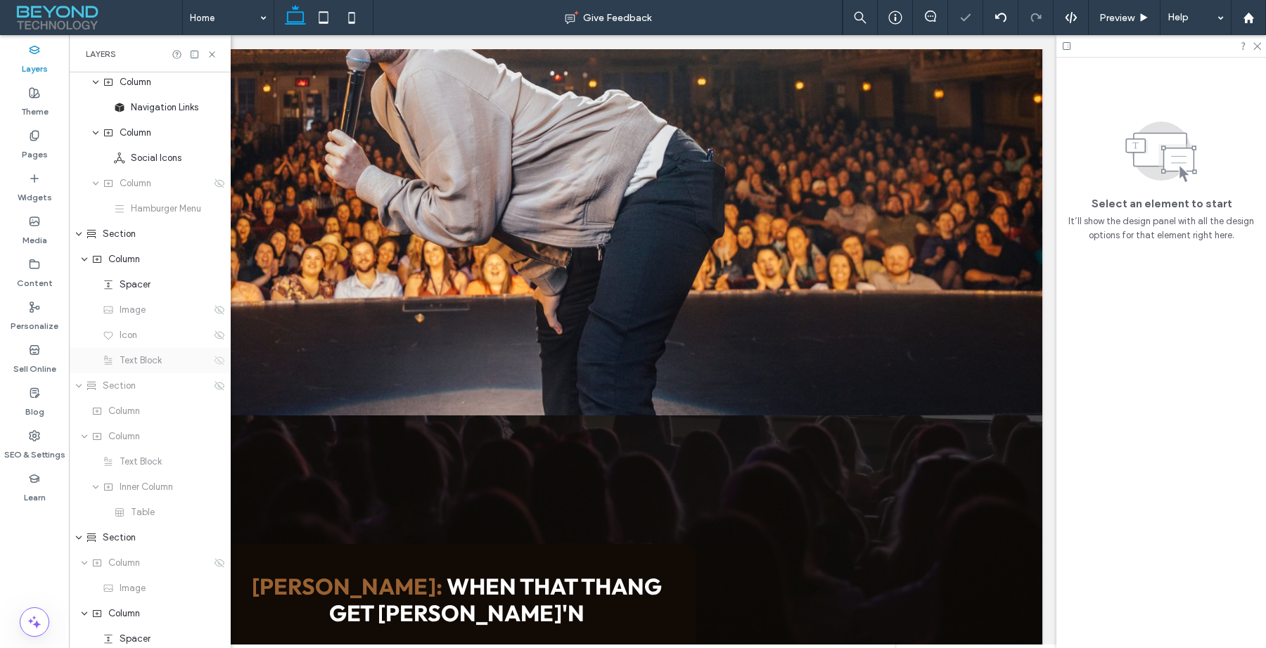
scroll to position [342, 0]
click at [321, 15] on icon at bounding box center [323, 18] width 28 height 28
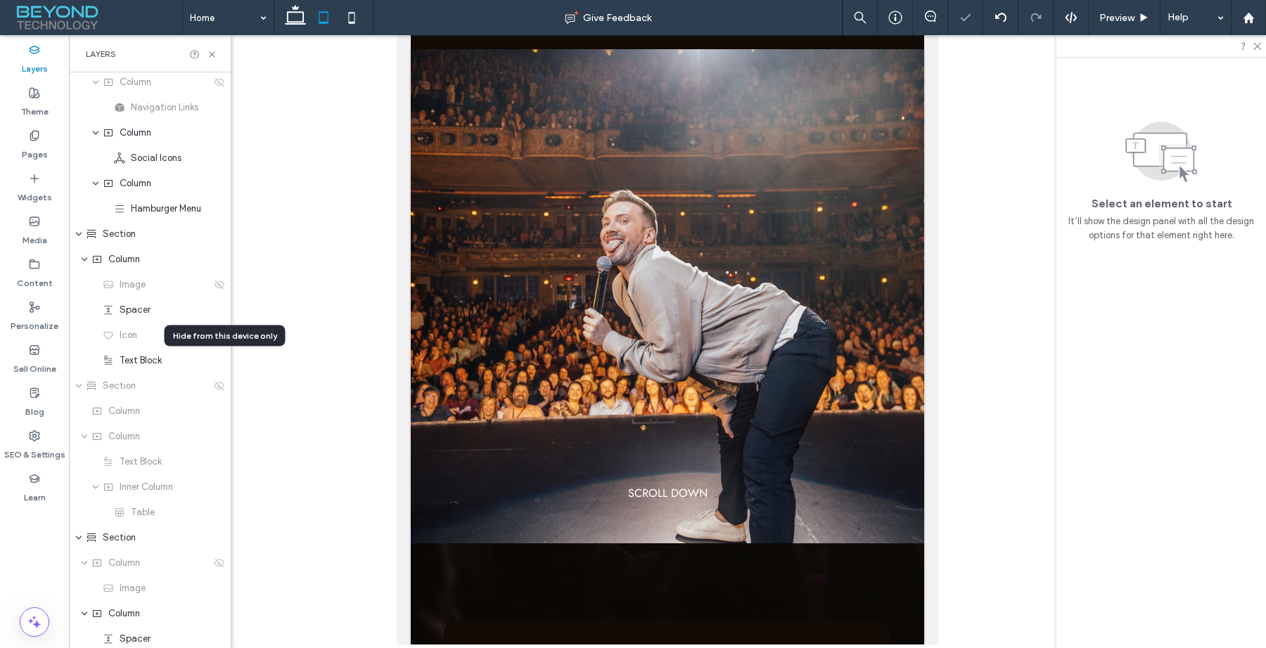
scroll to position [0, 0]
click at [158, 368] on div "Text Block" at bounding box center [150, 360] width 162 height 25
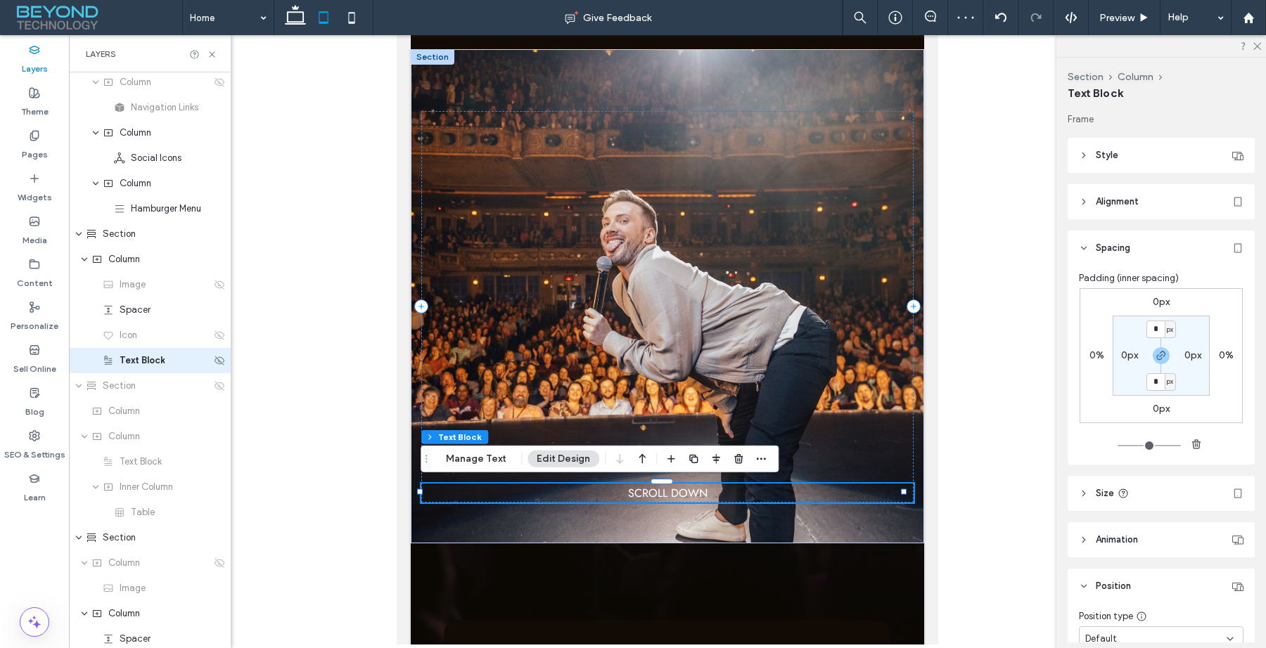
click at [215, 368] on div "Text Block" at bounding box center [150, 360] width 162 height 25
click at [214, 363] on use at bounding box center [219, 360] width 10 height 9
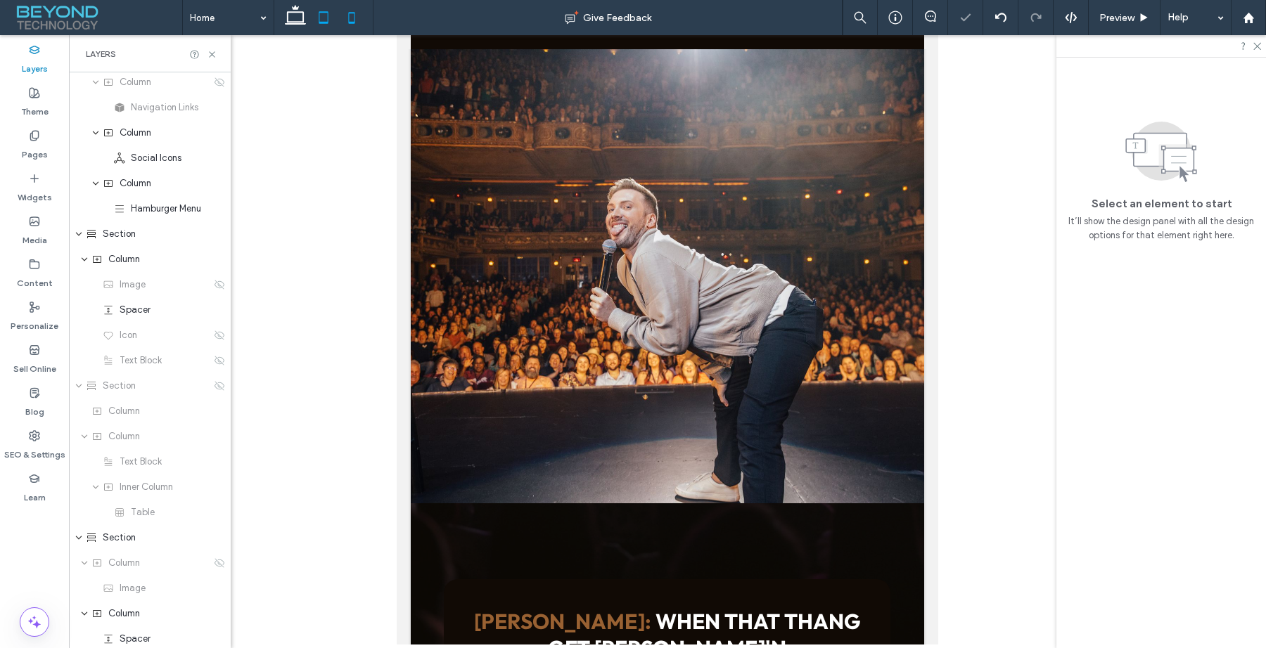
click at [350, 18] on icon at bounding box center [352, 18] width 28 height 28
